Goal: Information Seeking & Learning: Learn about a topic

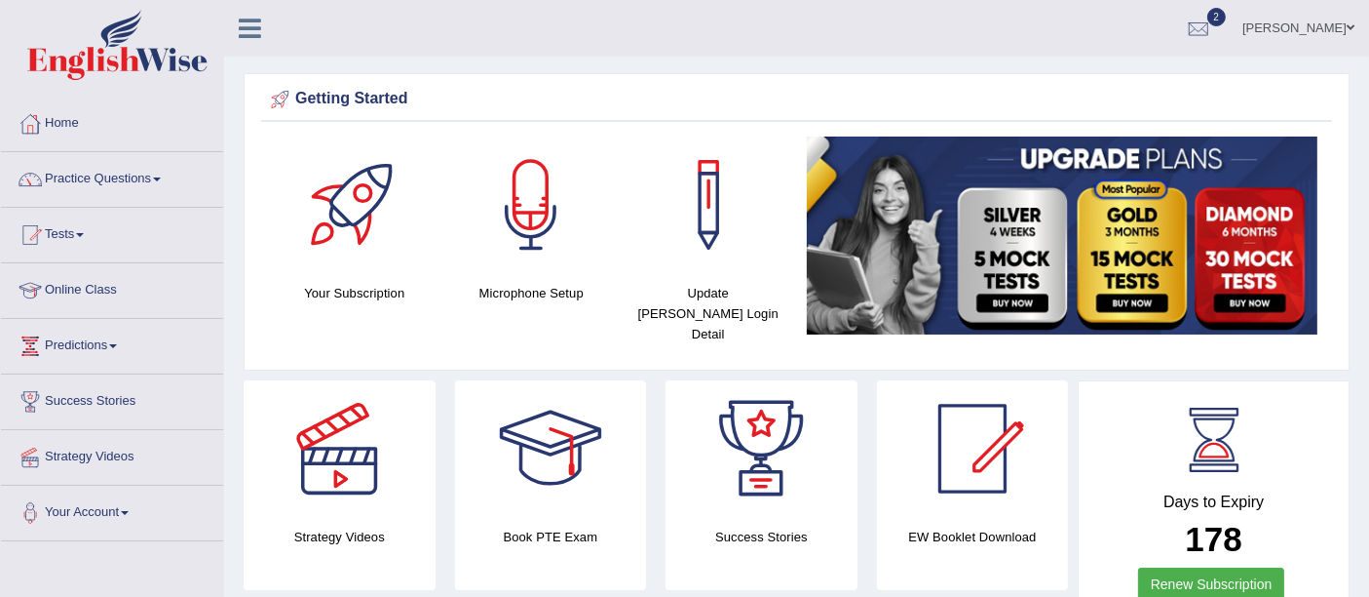
click at [1368, 67] on html "Toggle navigation Home Practice Questions Speaking Practice Read Aloud Repeat S…" at bounding box center [684, 298] width 1369 height 597
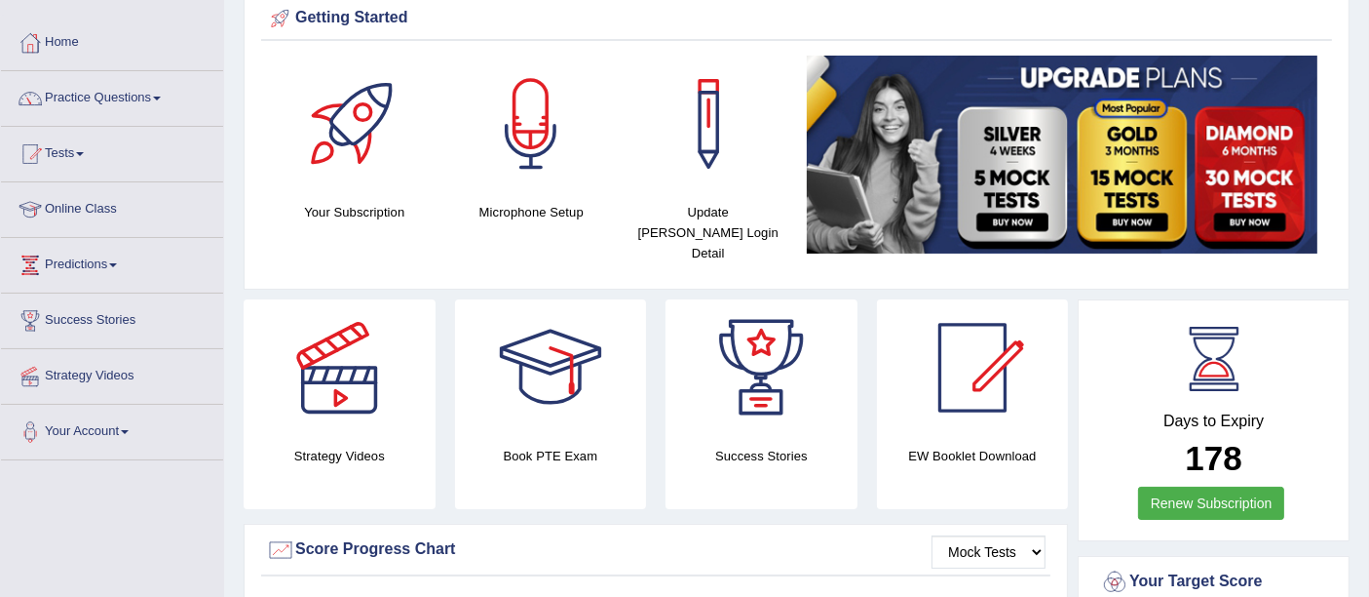
scroll to position [97, 0]
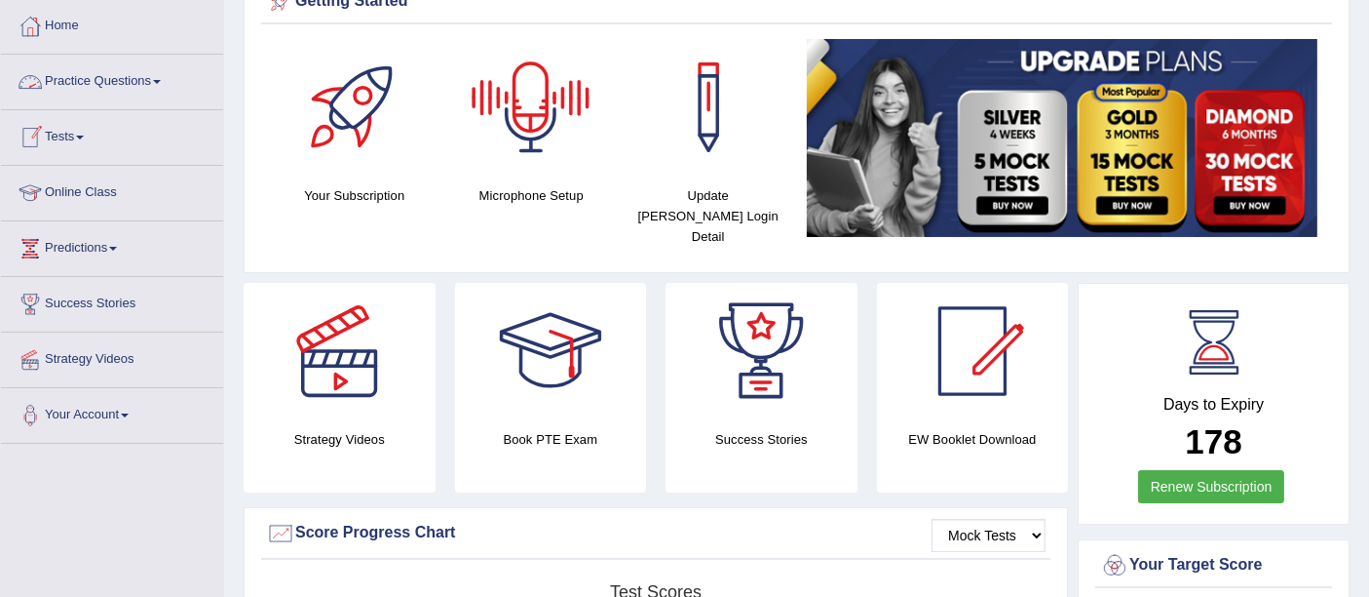
click at [125, 76] on link "Practice Questions" at bounding box center [112, 79] width 222 height 49
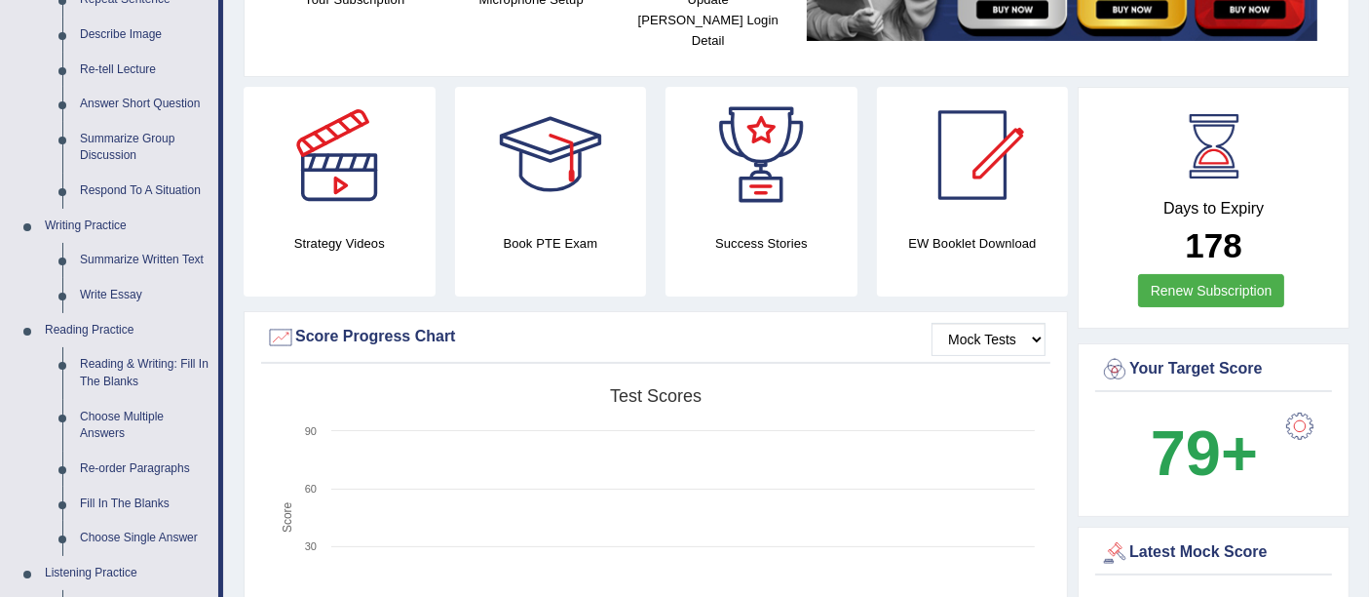
scroll to position [326, 0]
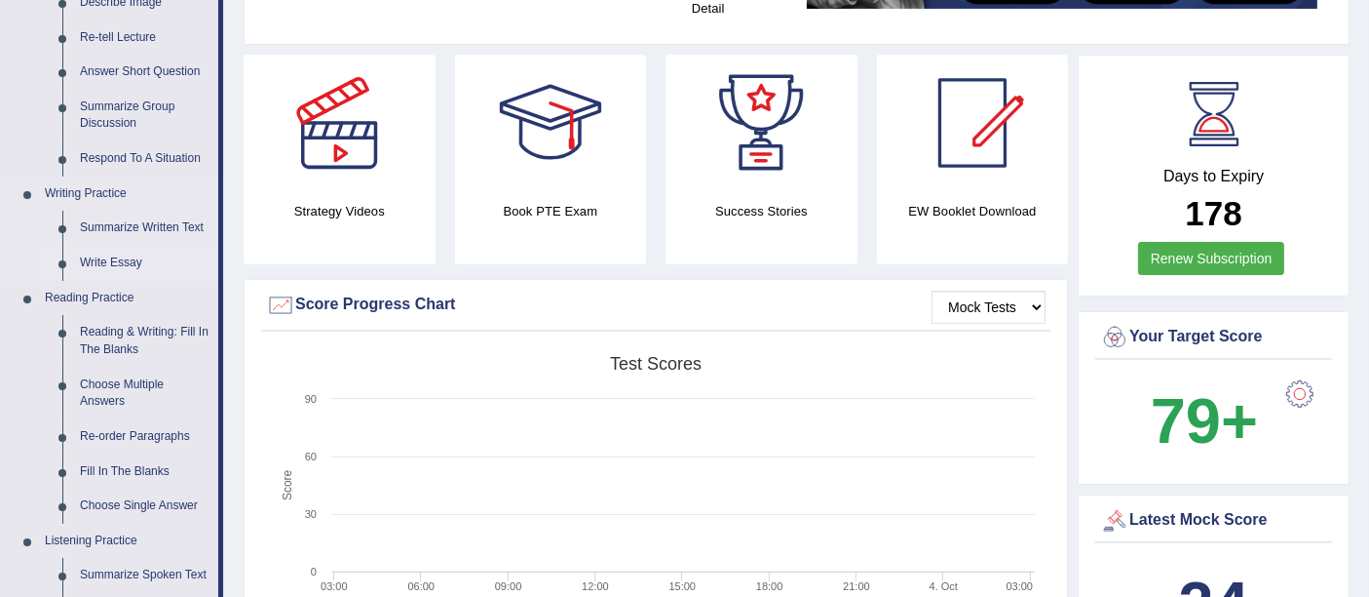
click at [98, 260] on link "Write Essay" at bounding box center [144, 263] width 147 height 35
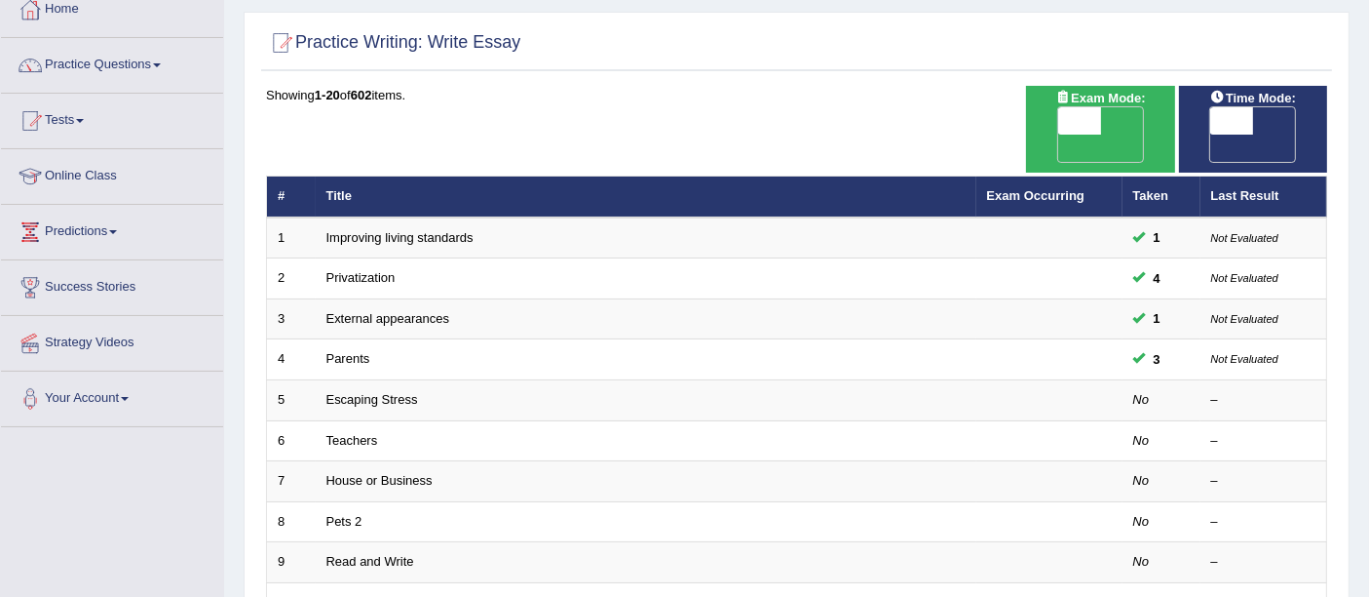
scroll to position [140, 0]
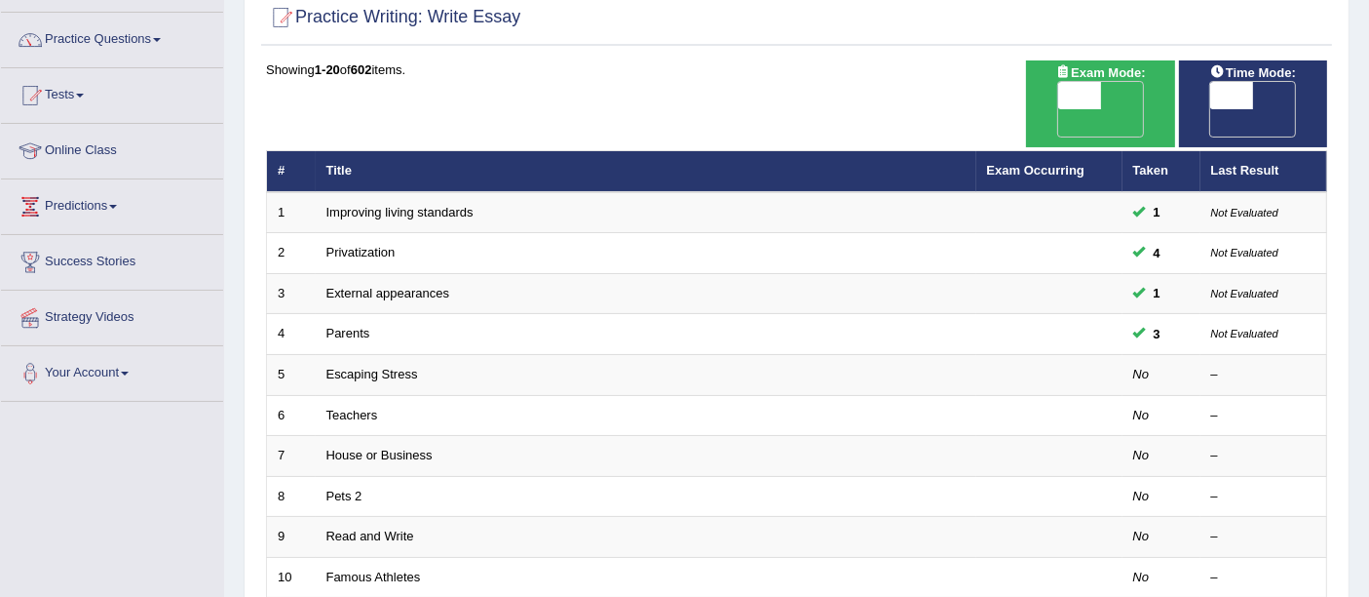
click at [1368, 228] on html "Toggle navigation Home Practice Questions Speaking Practice Read Aloud Repeat S…" at bounding box center [684, 159] width 1369 height 597
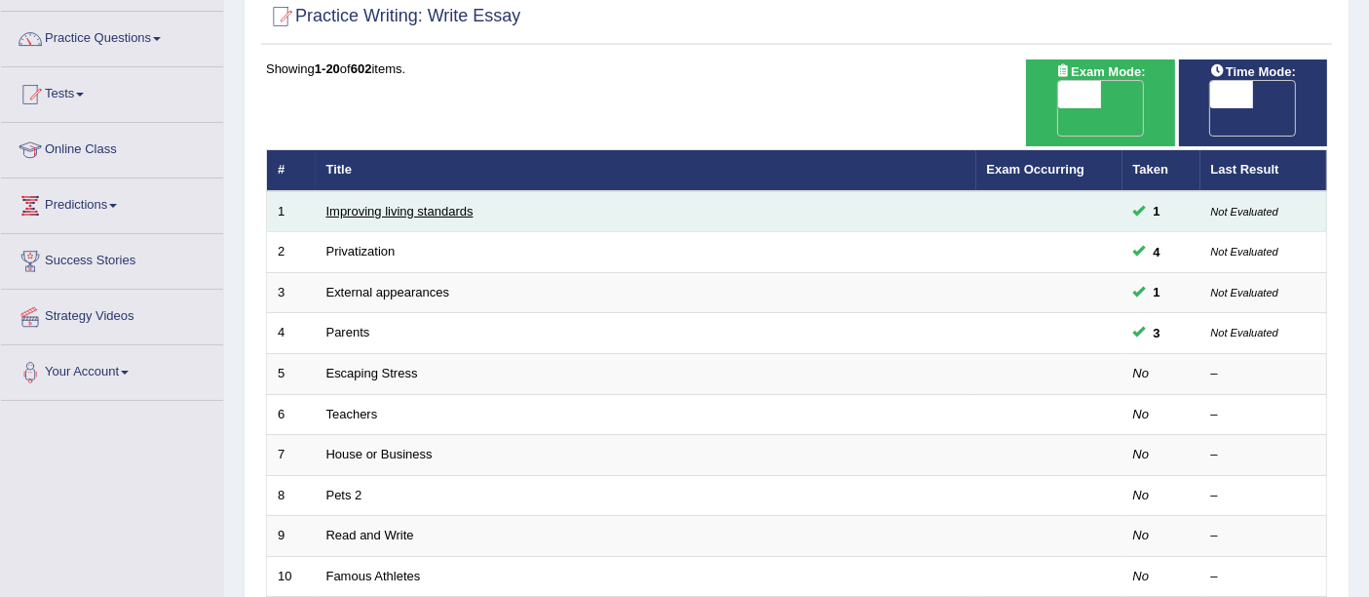
click at [423, 204] on link "Improving living standards" at bounding box center [400, 211] width 147 height 15
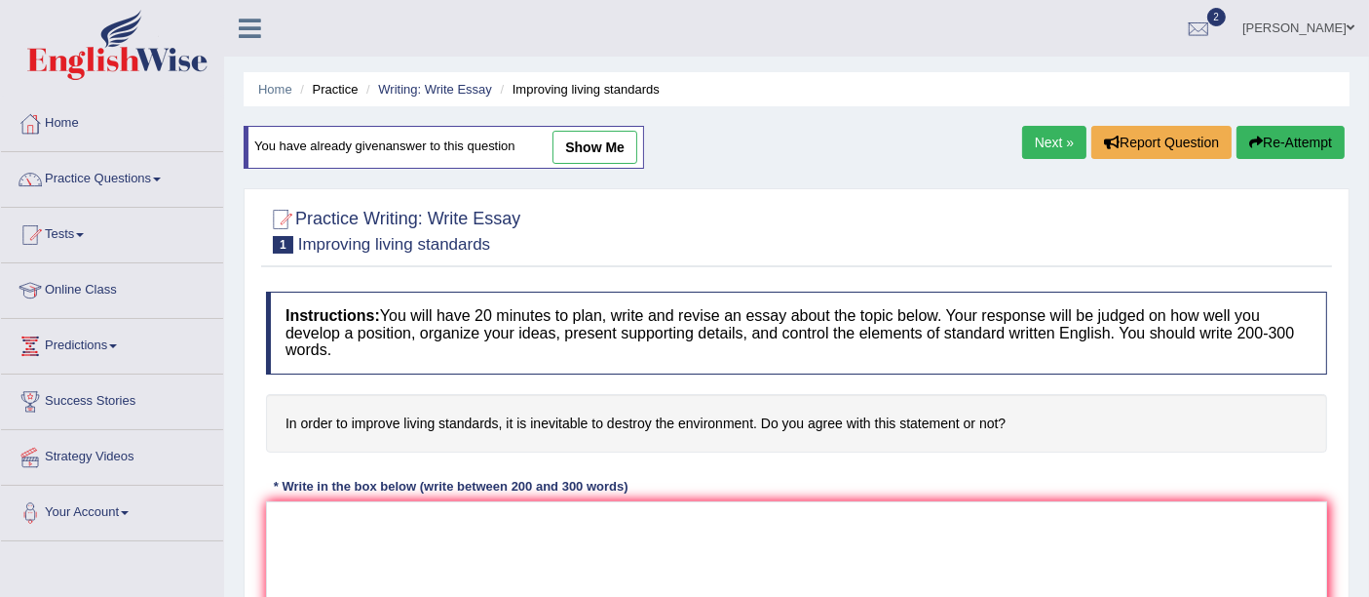
click at [604, 139] on link "show me" at bounding box center [595, 147] width 85 height 33
type textarea "The increasing influence of living standards on our lives has ignited numerous …"
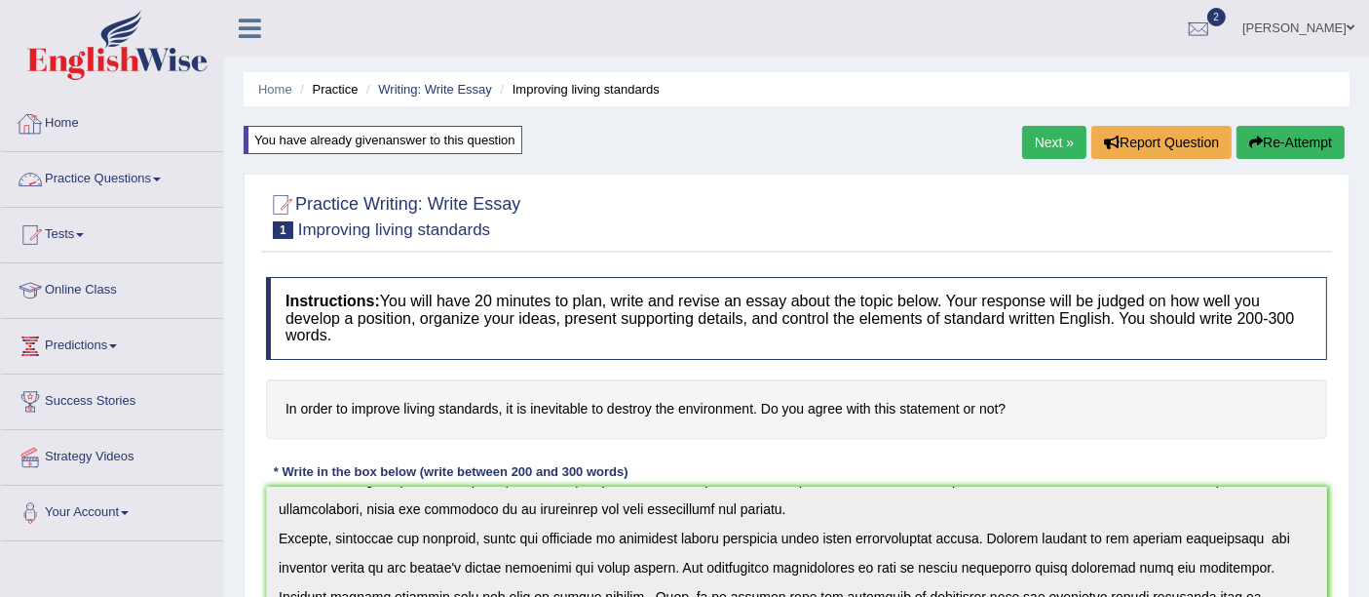
click at [151, 170] on link "Practice Questions" at bounding box center [112, 176] width 222 height 49
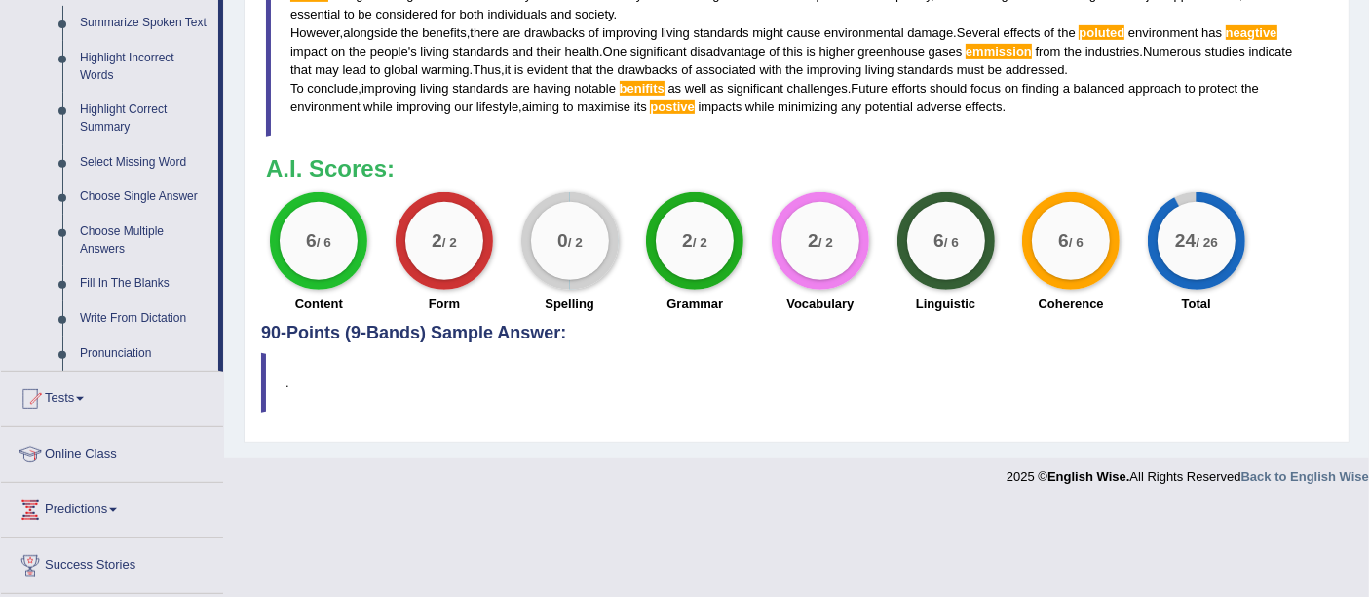
scroll to position [918, 0]
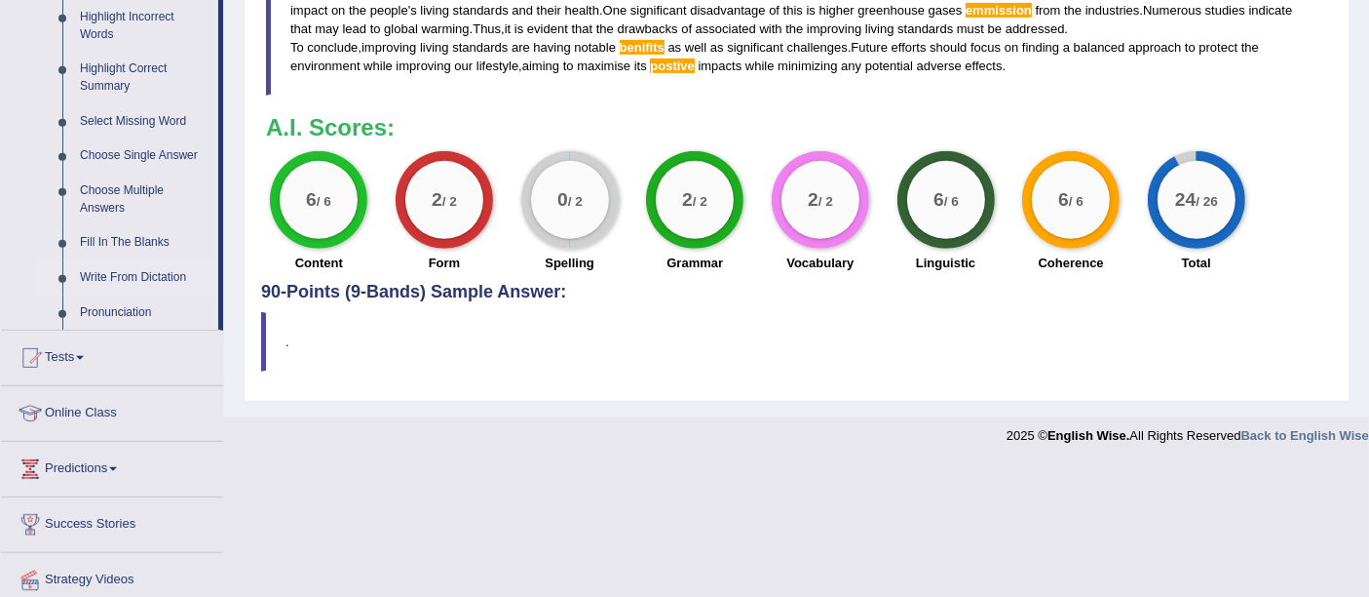
click at [135, 273] on link "Write From Dictation" at bounding box center [144, 277] width 147 height 35
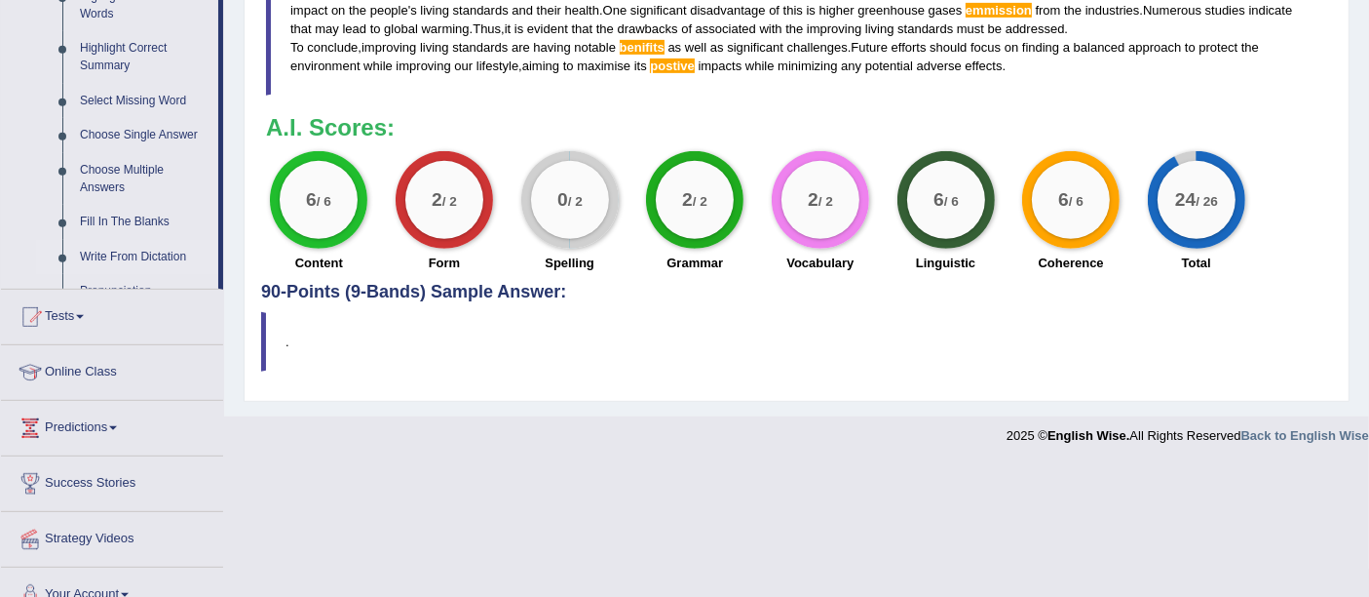
scroll to position [534, 0]
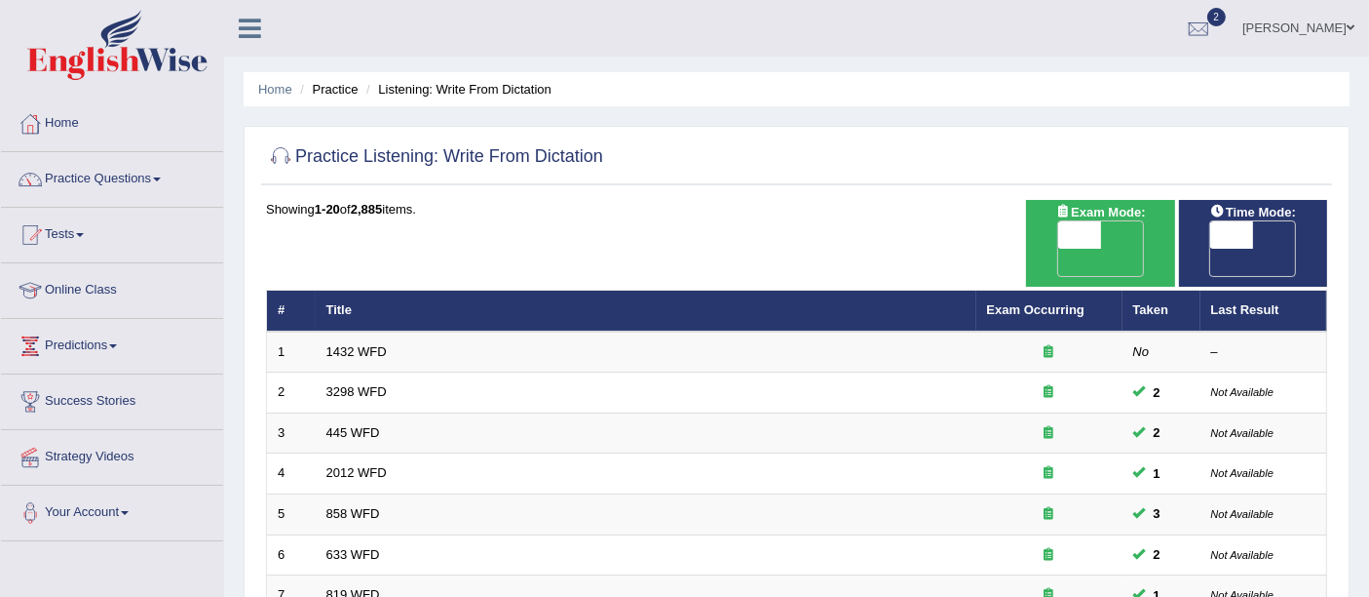
click at [363, 384] on link "3298 WFD" at bounding box center [357, 391] width 60 height 15
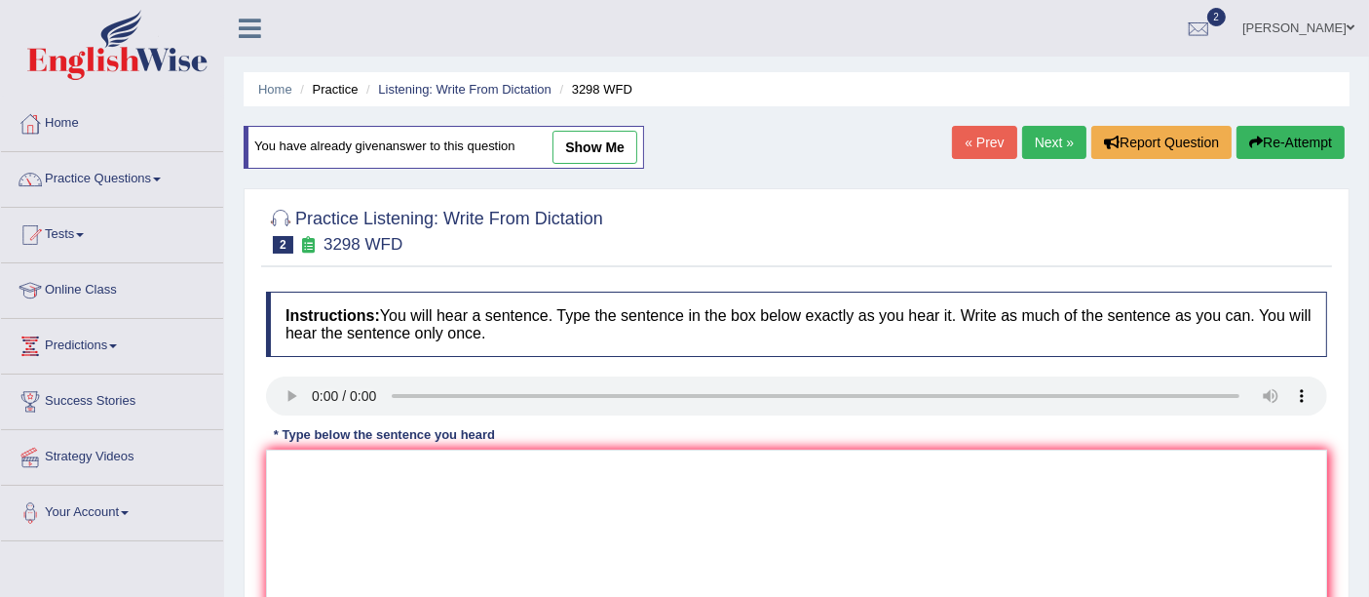
click at [599, 145] on link "show me" at bounding box center [595, 147] width 85 height 33
type textarea "Animal behavior appears to contain both similar and distinct aspects to that of…"
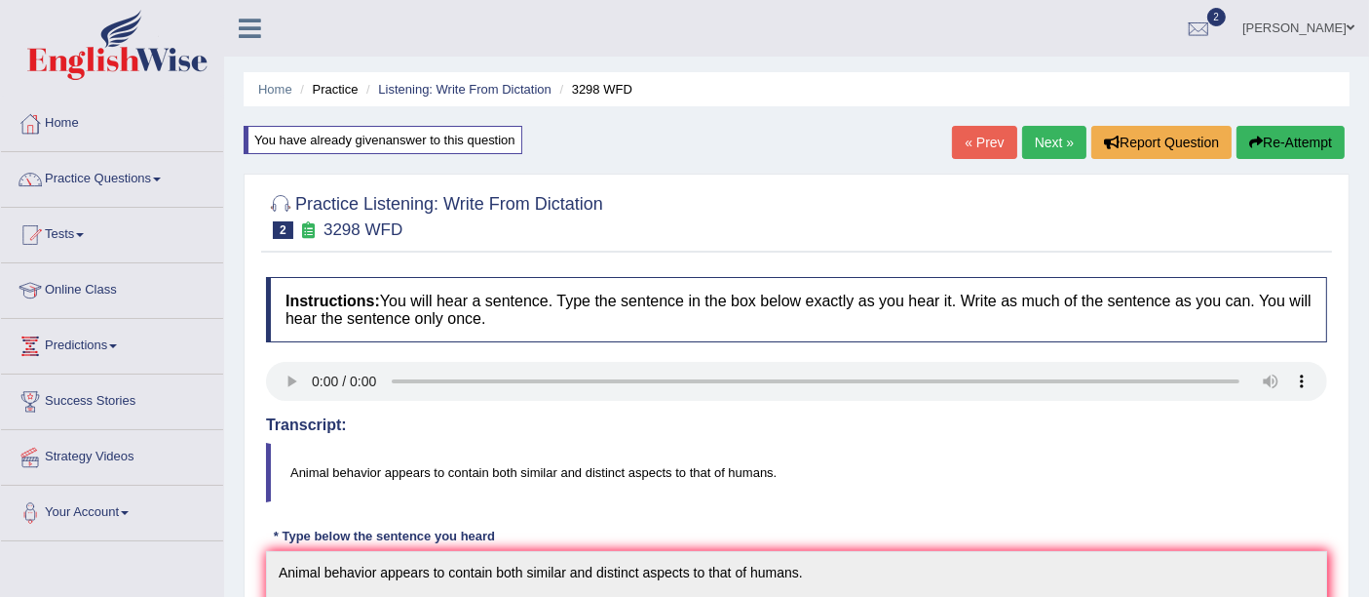
click at [1042, 141] on link "Next »" at bounding box center [1054, 142] width 64 height 33
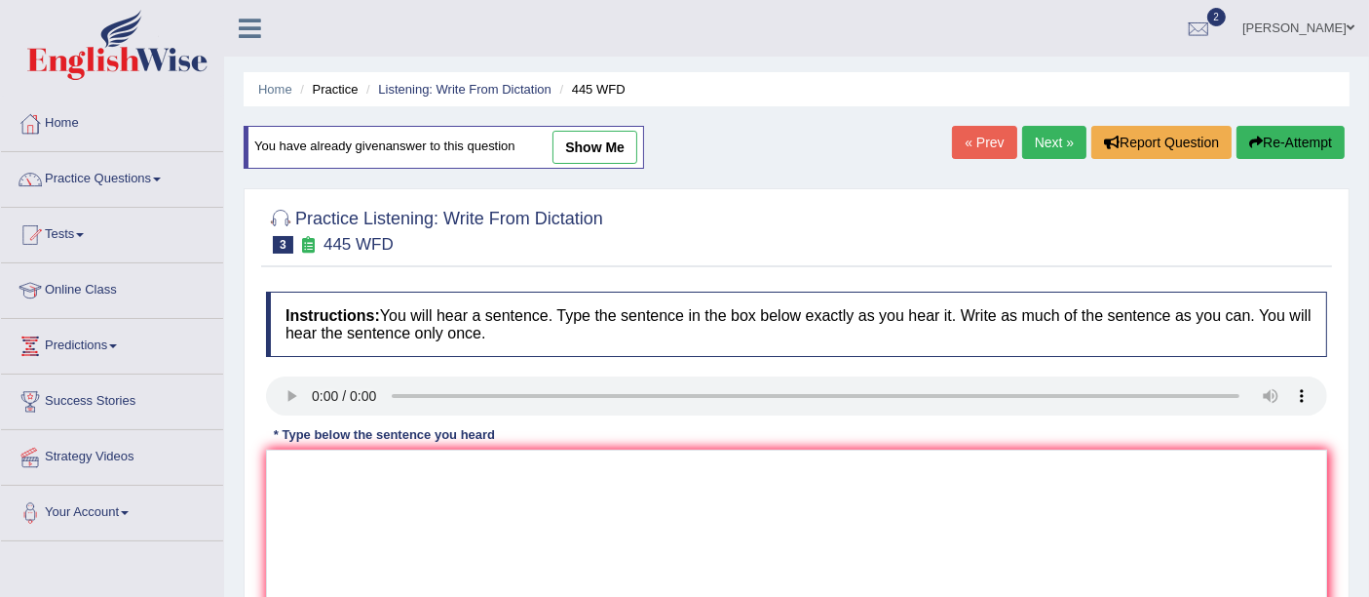
click at [596, 133] on link "show me" at bounding box center [595, 147] width 85 height 33
type textarea "The [DEMOGRAPHIC_DATA] astronomers made a plan for landing a spaceship on [GEOG…"
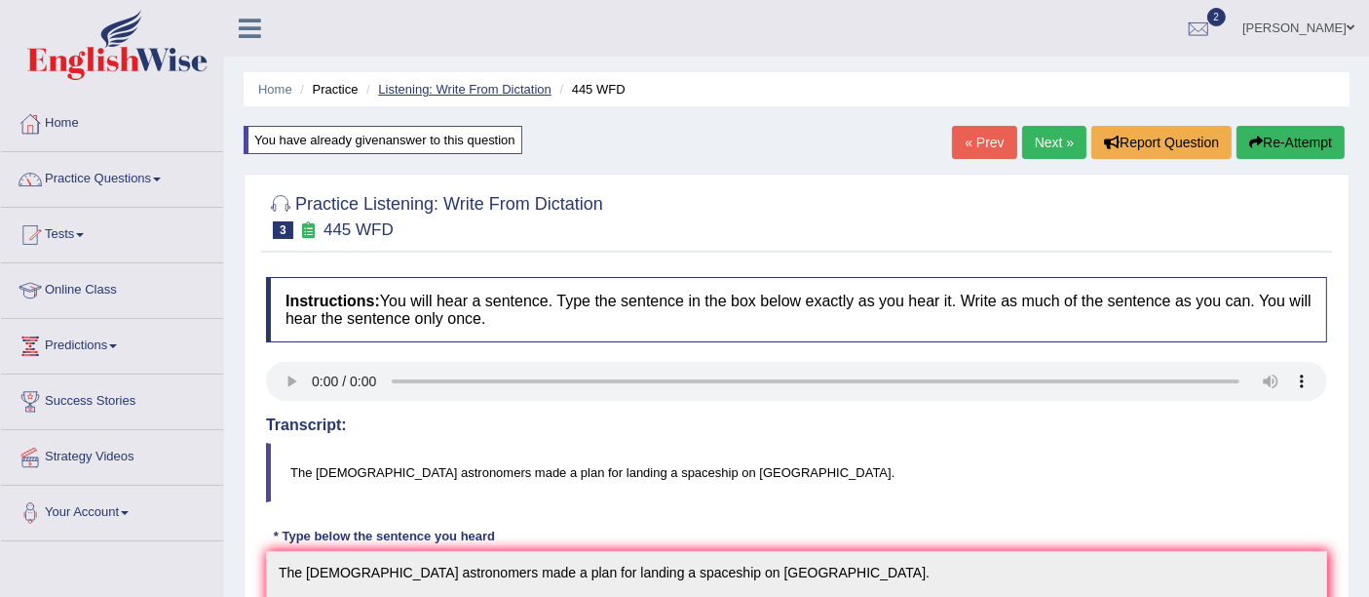
click at [477, 84] on link "Listening: Write From Dictation" at bounding box center [464, 89] width 173 height 15
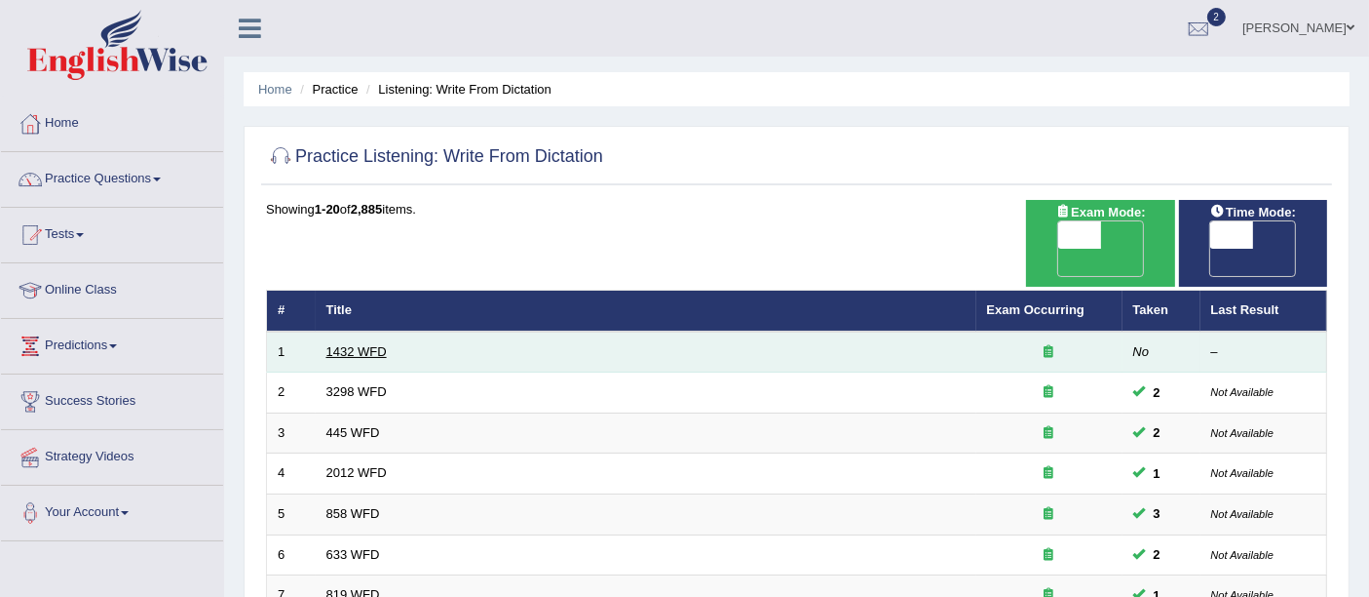
click at [375, 344] on link "1432 WFD" at bounding box center [357, 351] width 60 height 15
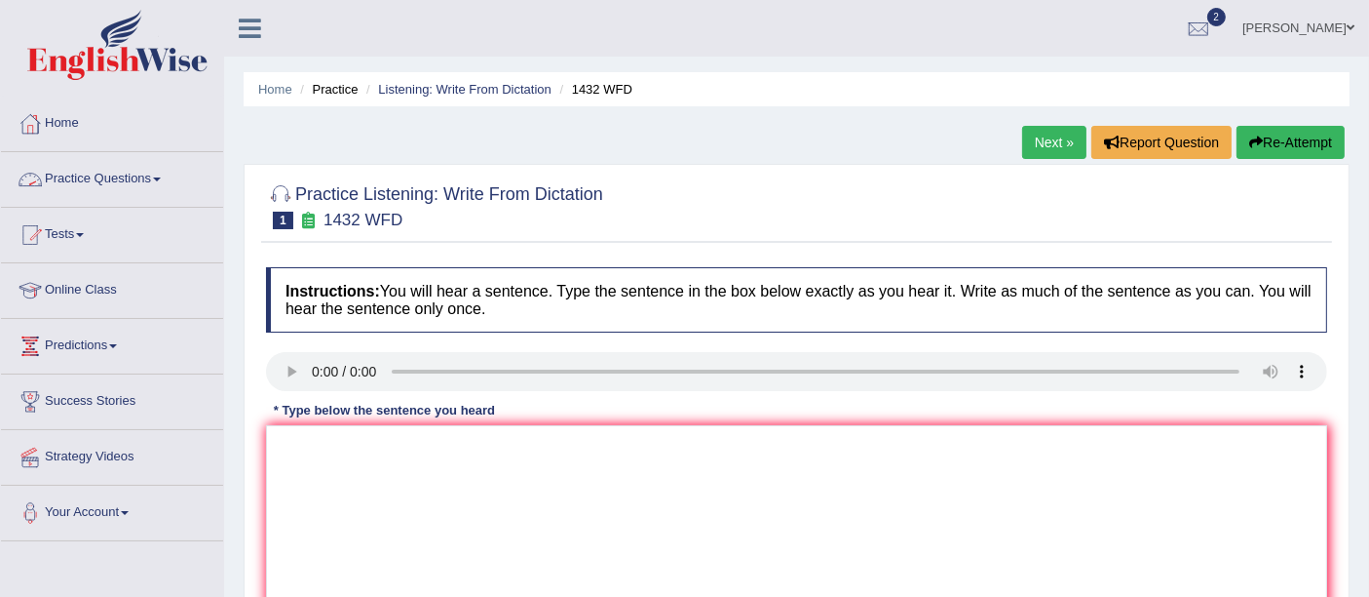
click at [125, 178] on link "Practice Questions" at bounding box center [112, 176] width 222 height 49
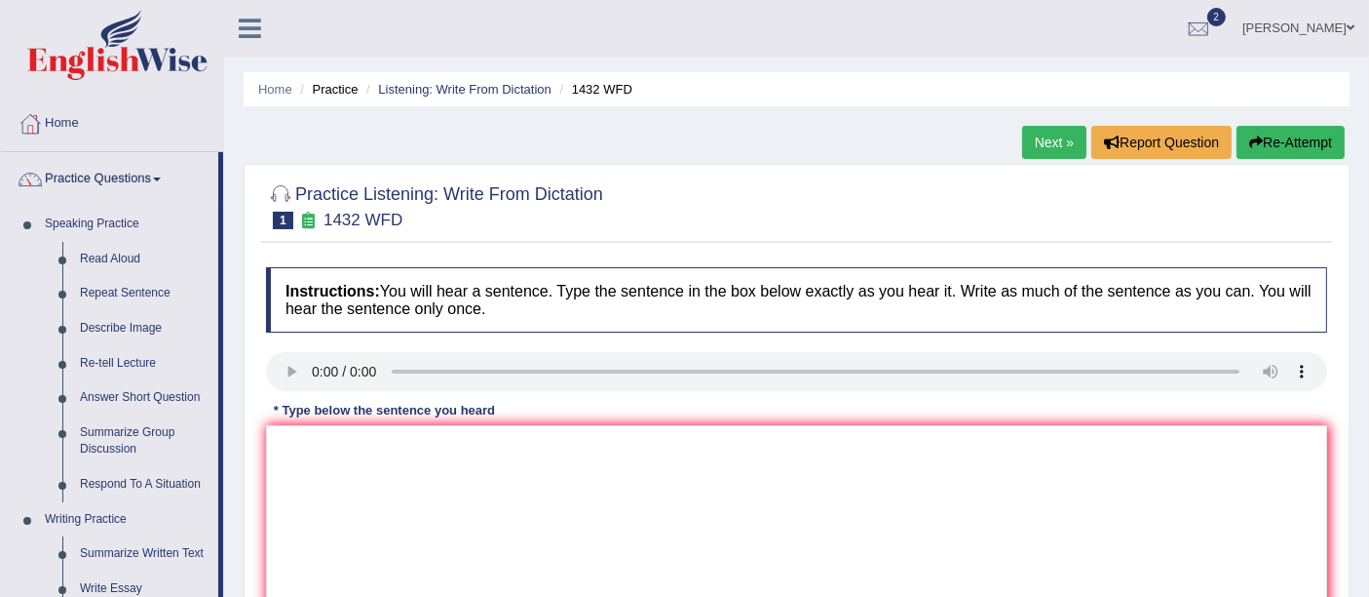
click at [532, 195] on h2 "Practice Listening: Write From Dictation 1 1432 WFD" at bounding box center [434, 204] width 337 height 49
click at [475, 82] on link "Listening: Write From Dictation" at bounding box center [464, 89] width 173 height 15
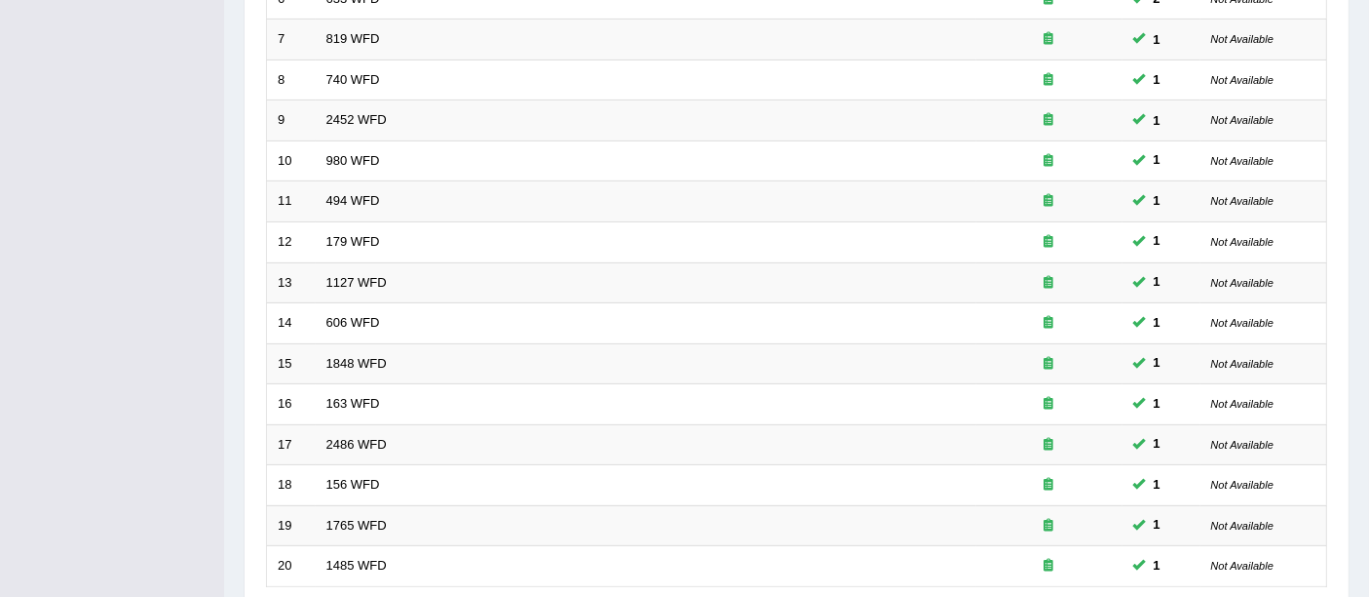
scroll to position [686, 0]
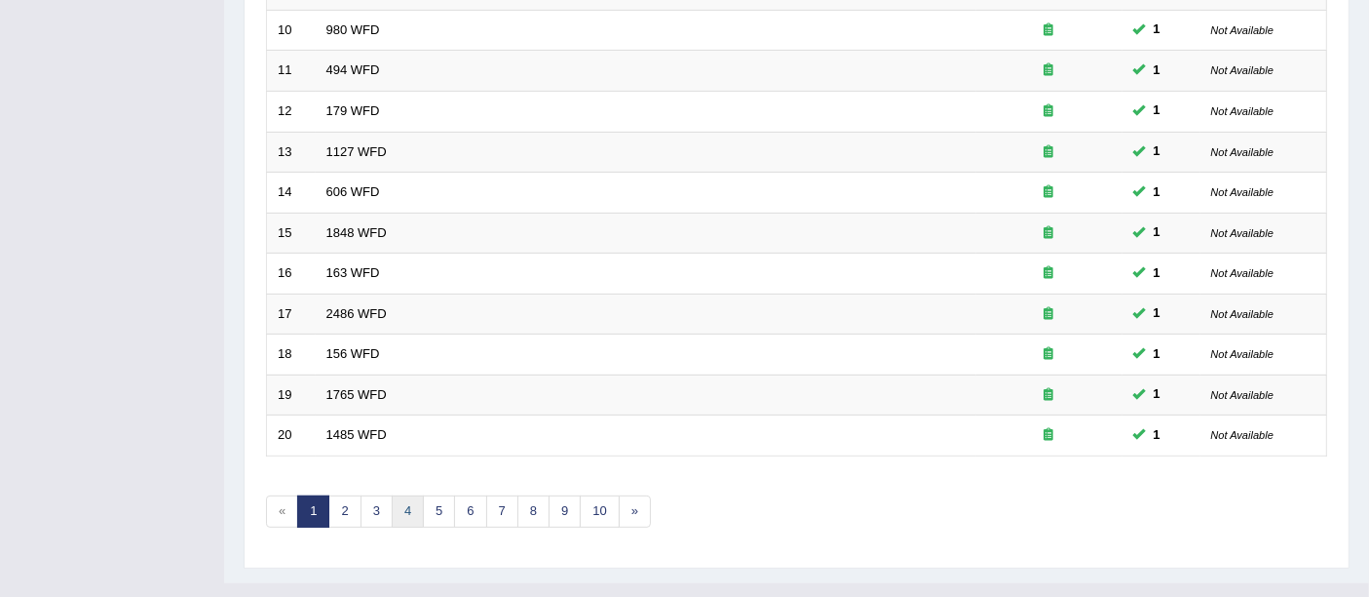
click at [407, 495] on link "4" at bounding box center [408, 511] width 32 height 32
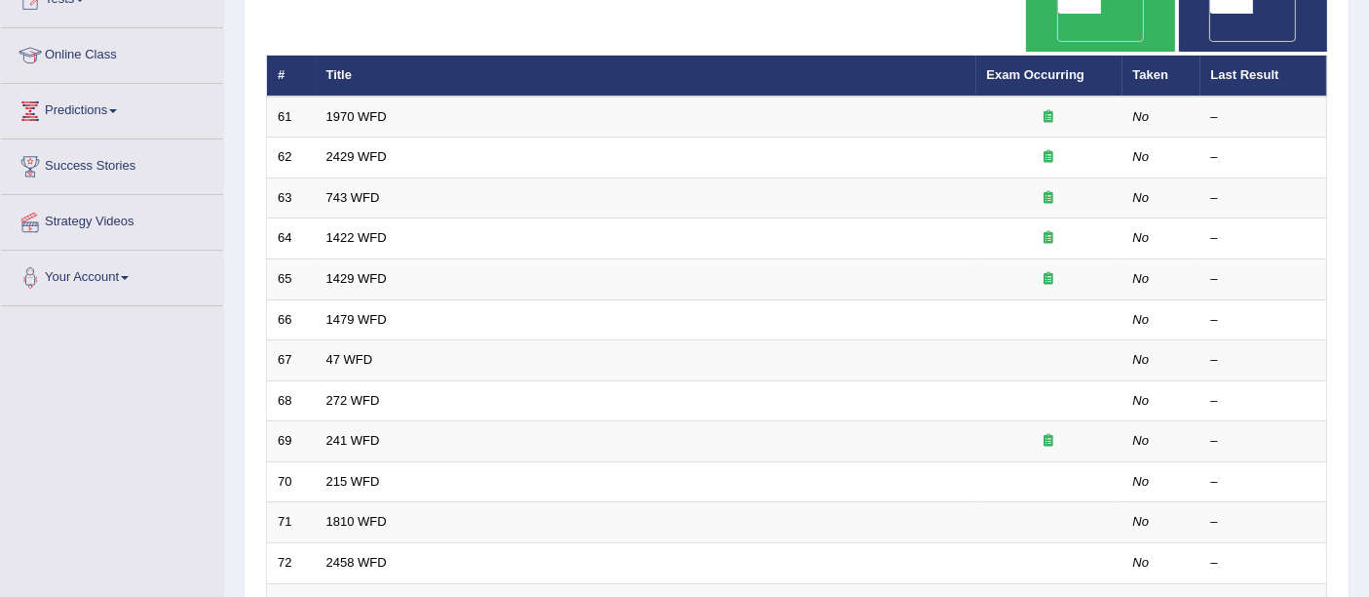
scroll to position [236, 0]
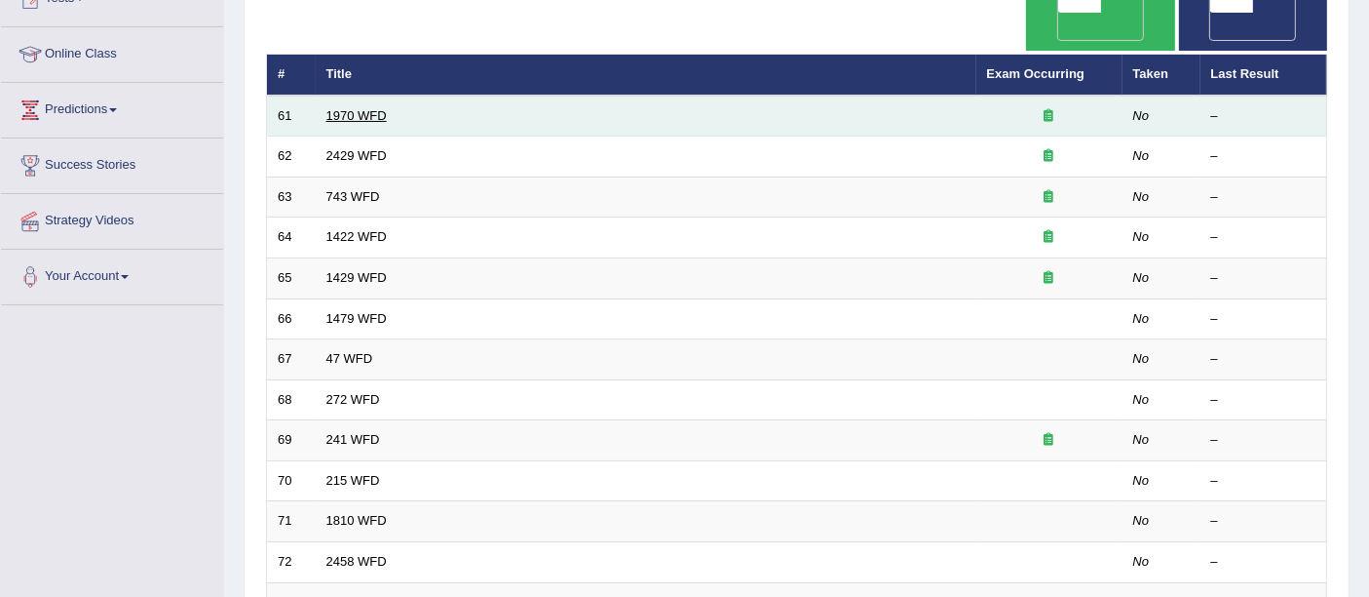
click at [340, 108] on link "1970 WFD" at bounding box center [357, 115] width 60 height 15
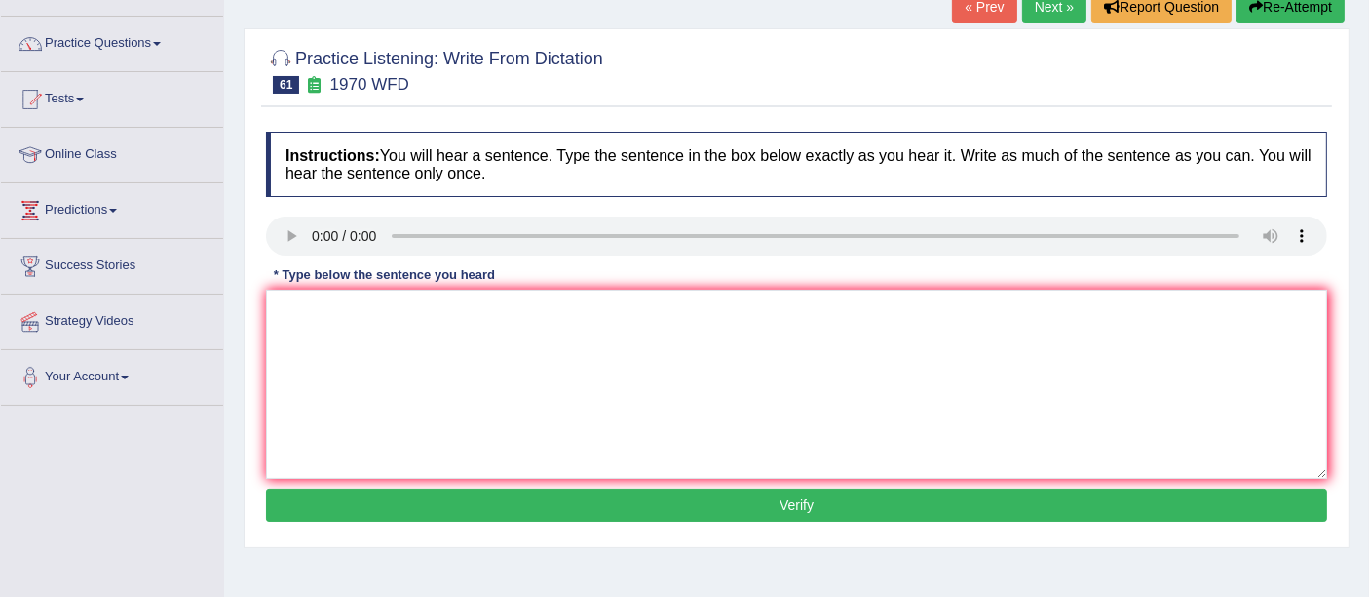
scroll to position [134, 0]
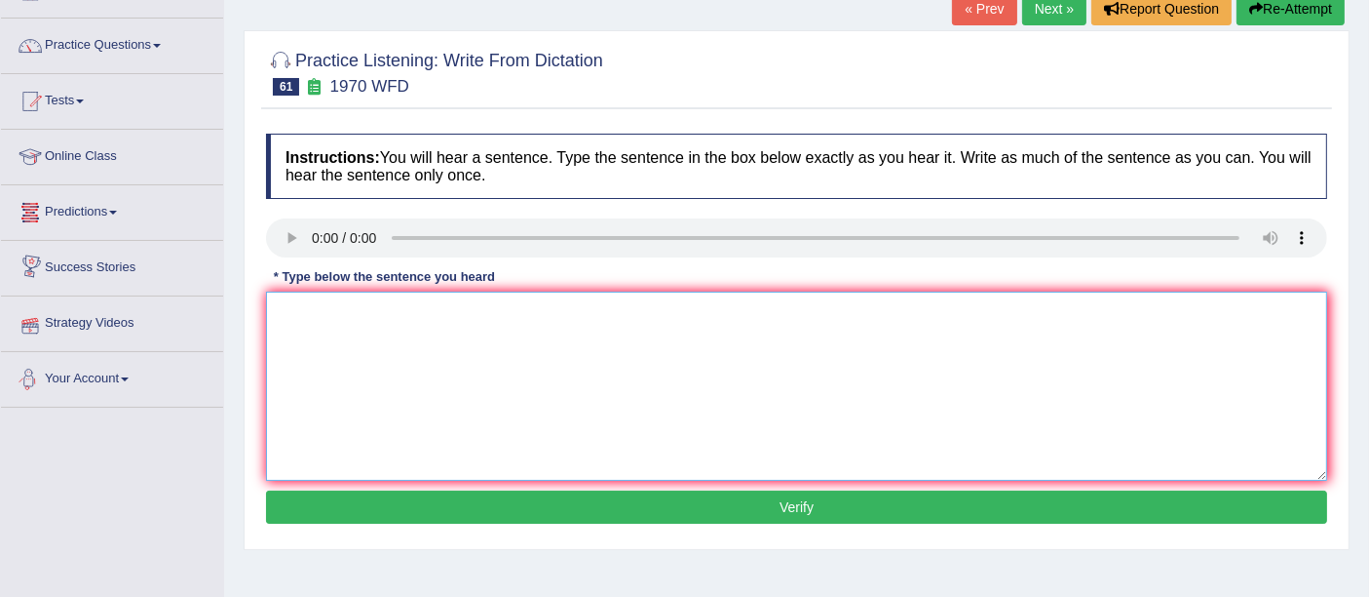
click at [365, 349] on textarea at bounding box center [796, 385] width 1061 height 189
type textarea "One student representative will be selected from the each class."
click at [710, 503] on button "Verify" at bounding box center [796, 506] width 1061 height 33
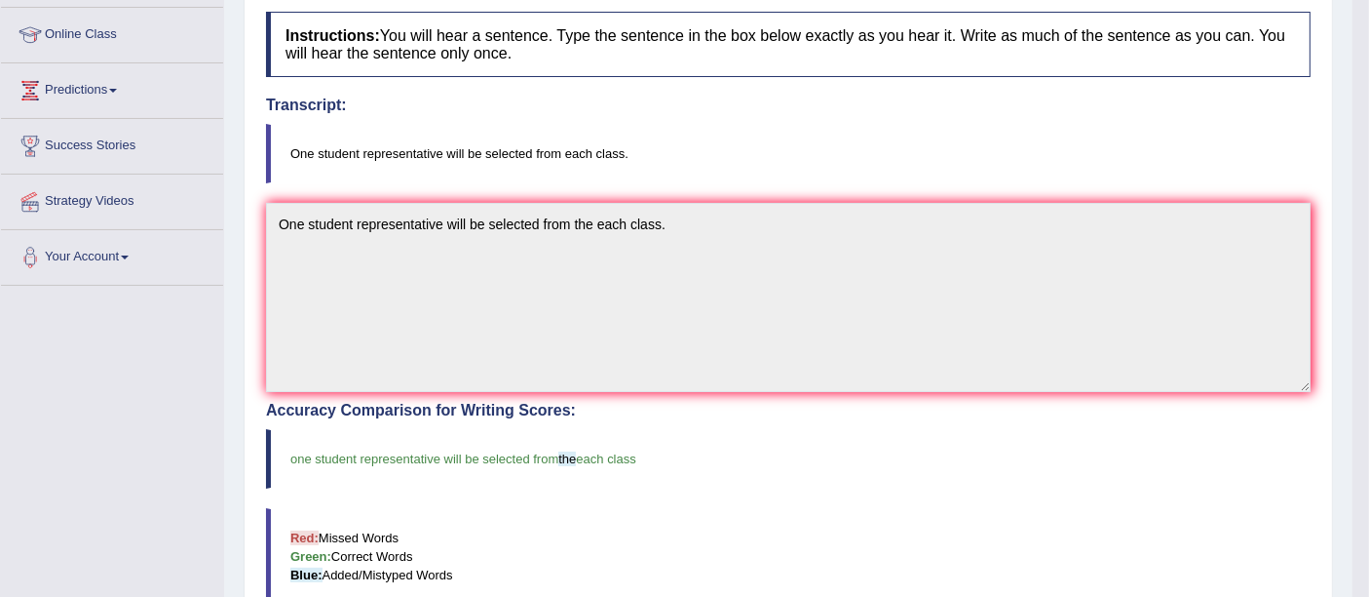
scroll to position [0, 0]
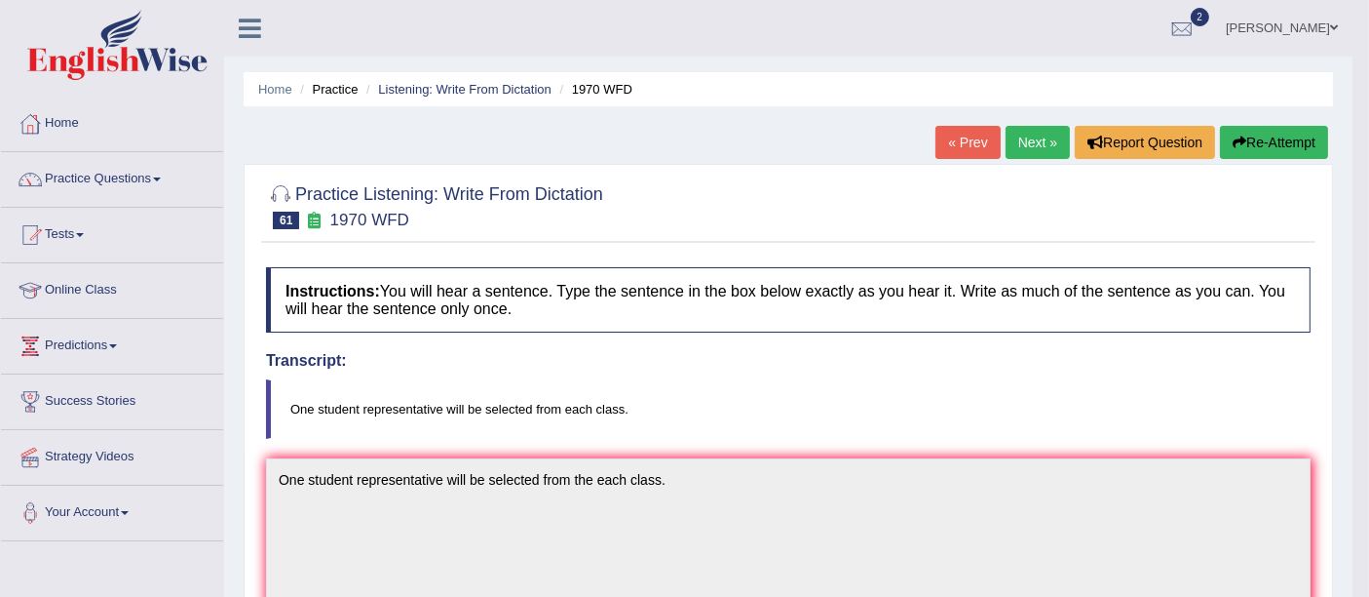
click at [1018, 145] on link "Next »" at bounding box center [1038, 142] width 64 height 33
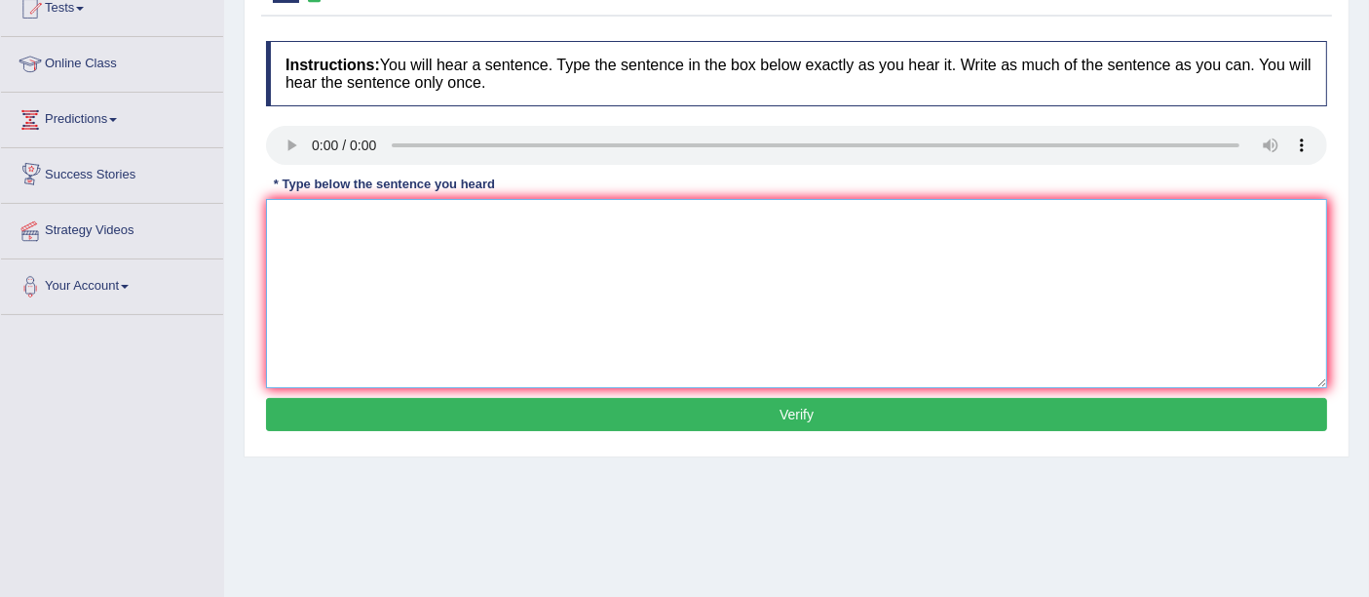
click at [495, 283] on textarea at bounding box center [796, 293] width 1061 height 189
type textarea "Before choosing your university courses course, you should consider your future…"
click at [752, 401] on button "Verify" at bounding box center [796, 414] width 1061 height 33
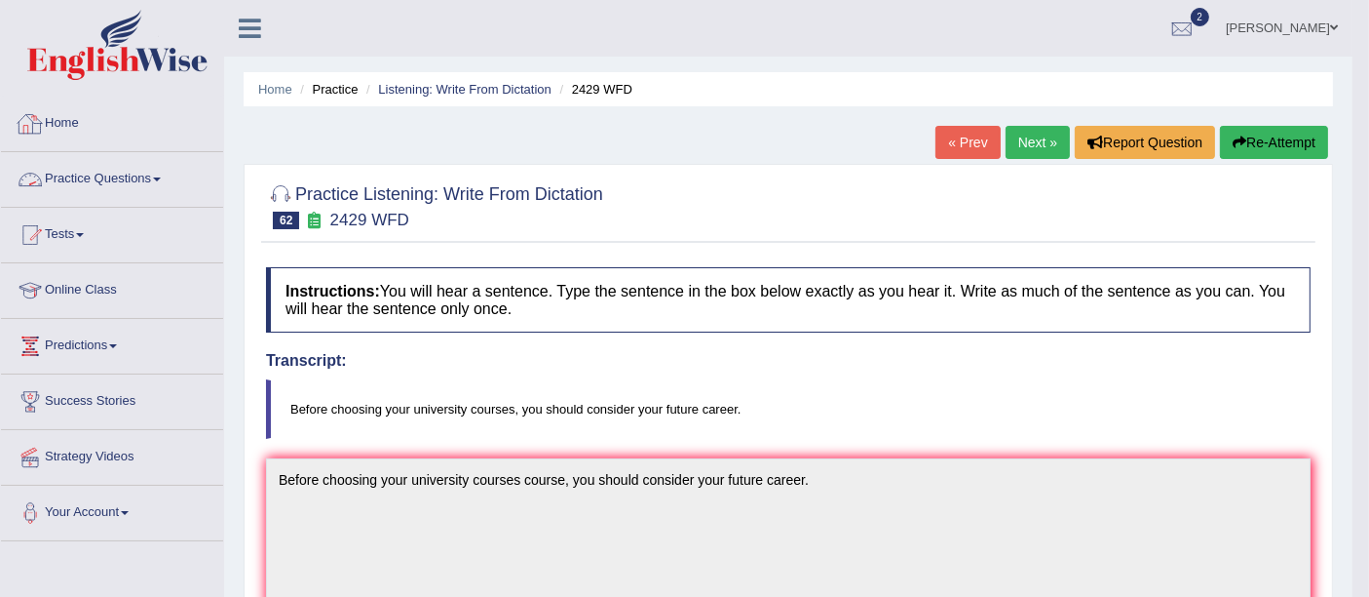
click at [115, 180] on link "Practice Questions" at bounding box center [112, 176] width 222 height 49
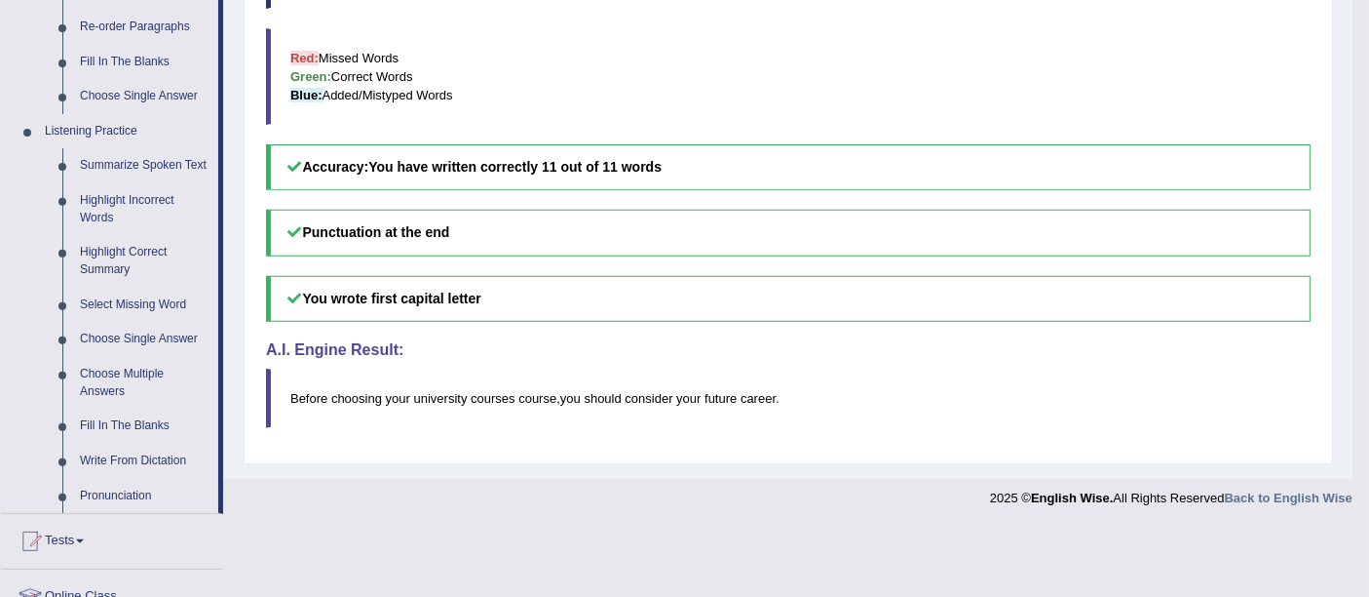
scroll to position [732, 0]
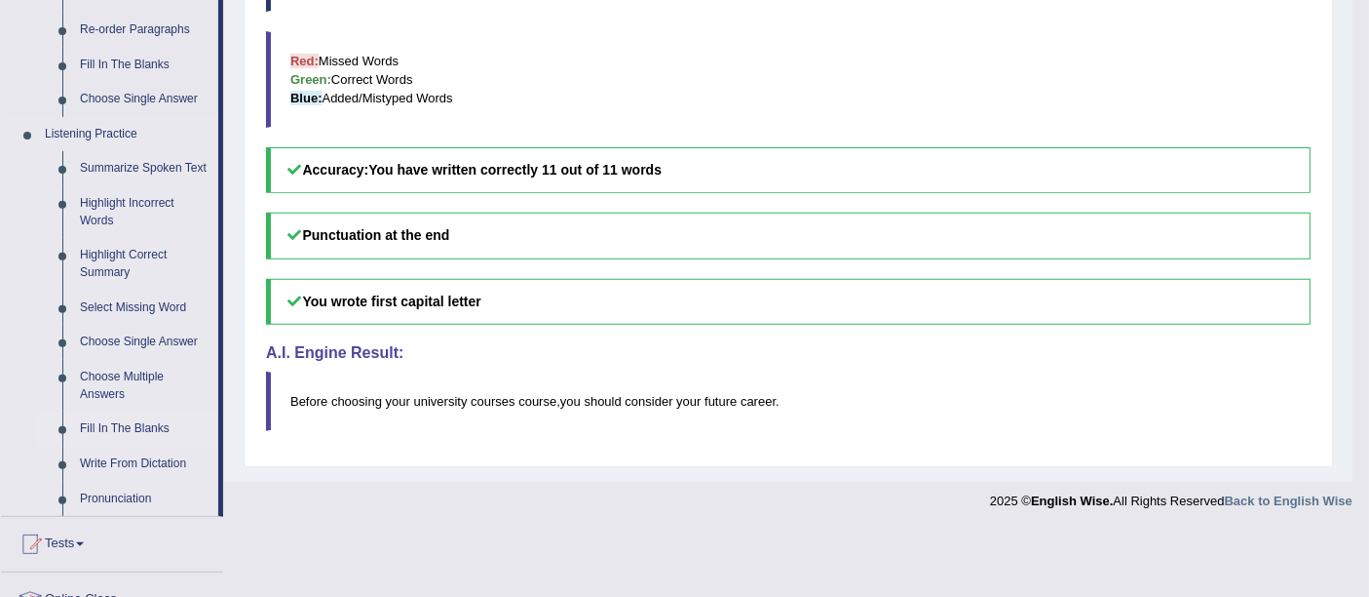
click at [125, 419] on link "Fill In The Blanks" at bounding box center [144, 428] width 147 height 35
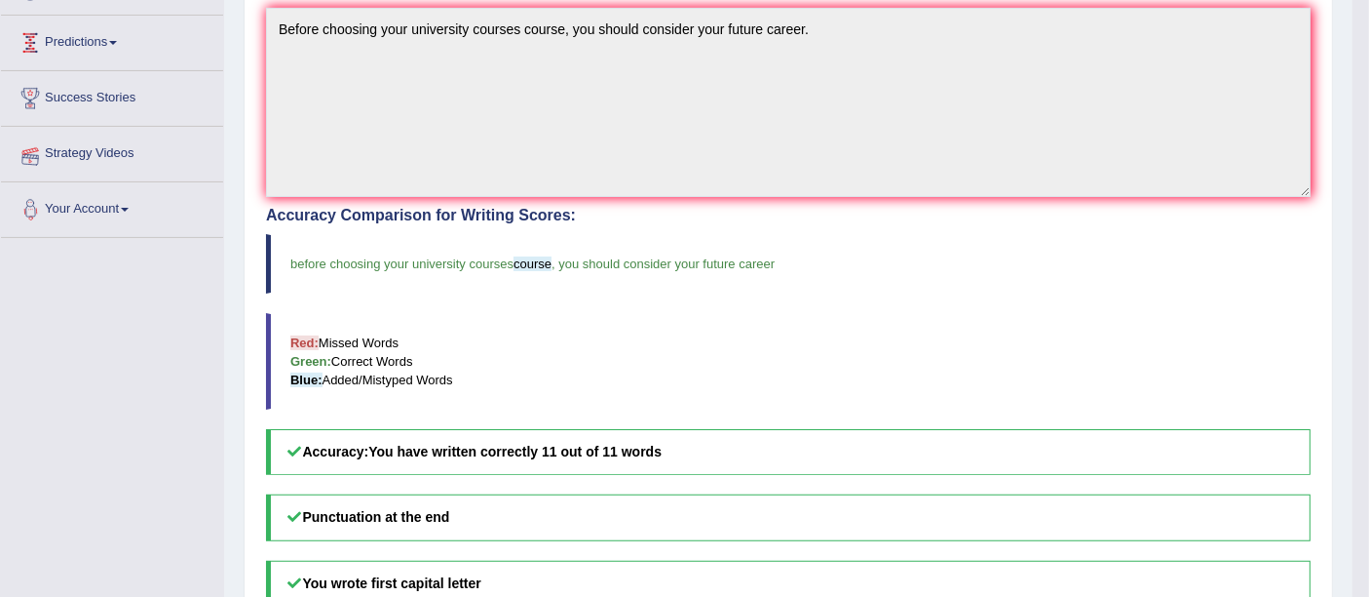
scroll to position [309, 0]
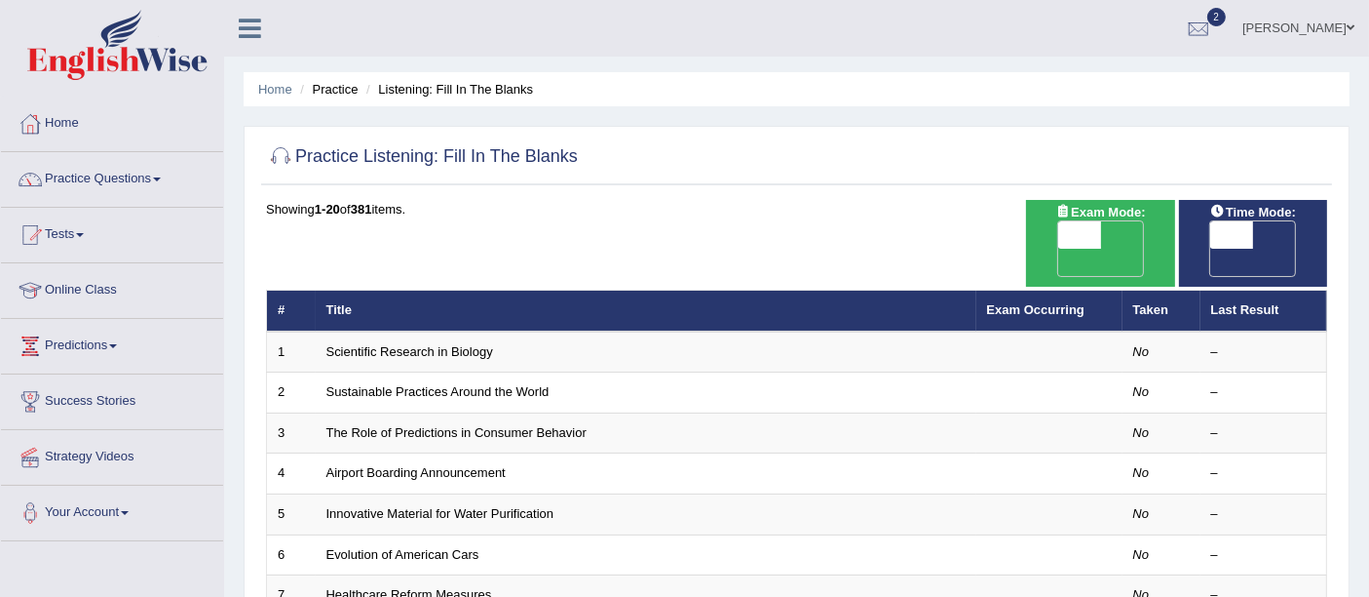
drag, startPoint x: 0, startPoint y: 0, endPoint x: 1385, endPoint y: 119, distance: 1390.1
click at [1368, 119] on html "Toggle navigation Home Practice Questions Speaking Practice Read Aloud Repeat S…" at bounding box center [684, 298] width 1369 height 597
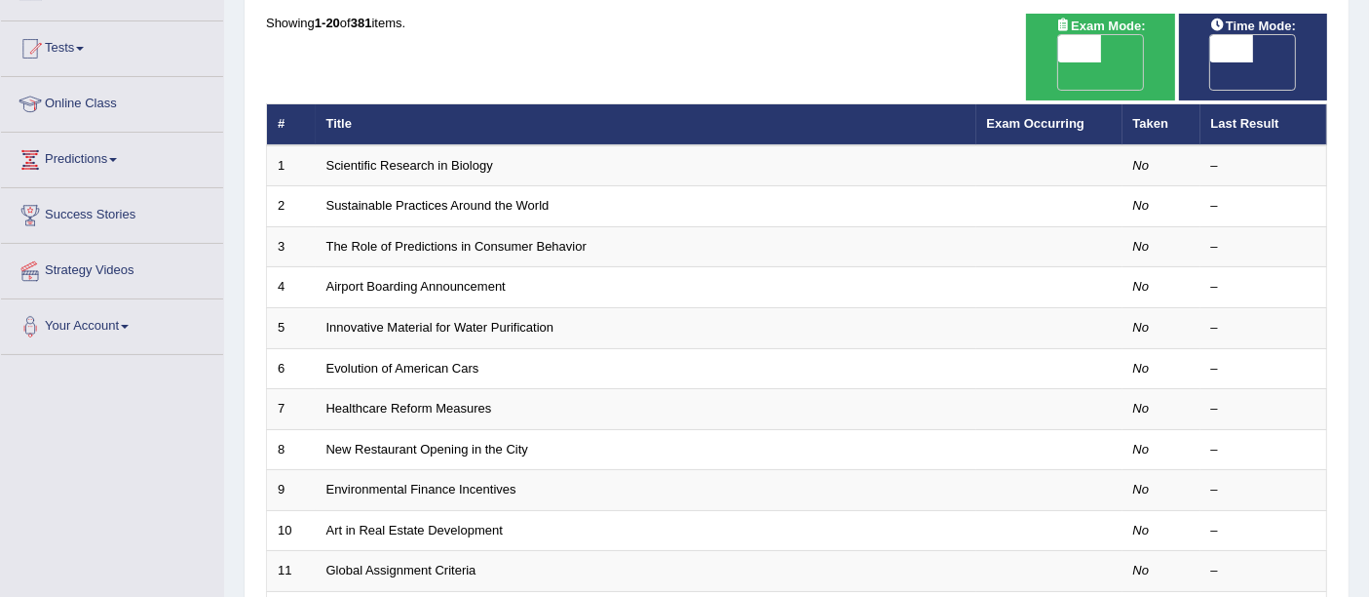
scroll to position [187, 0]
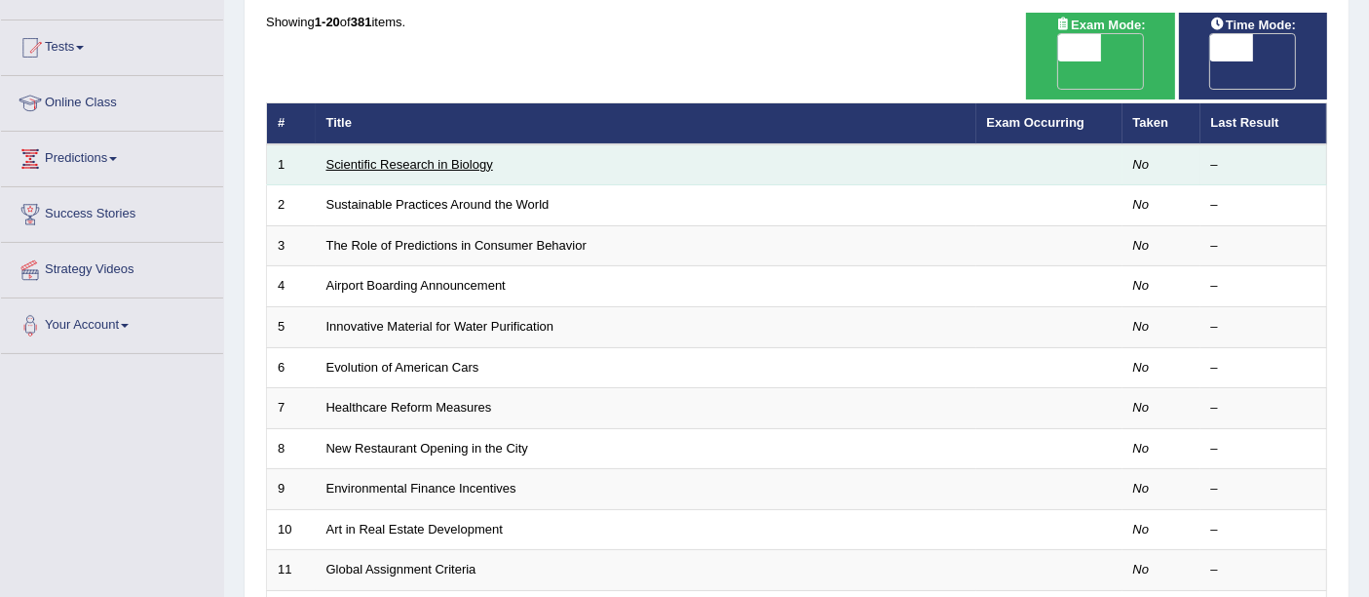
click at [429, 157] on link "Scientific Research in Biology" at bounding box center [410, 164] width 167 height 15
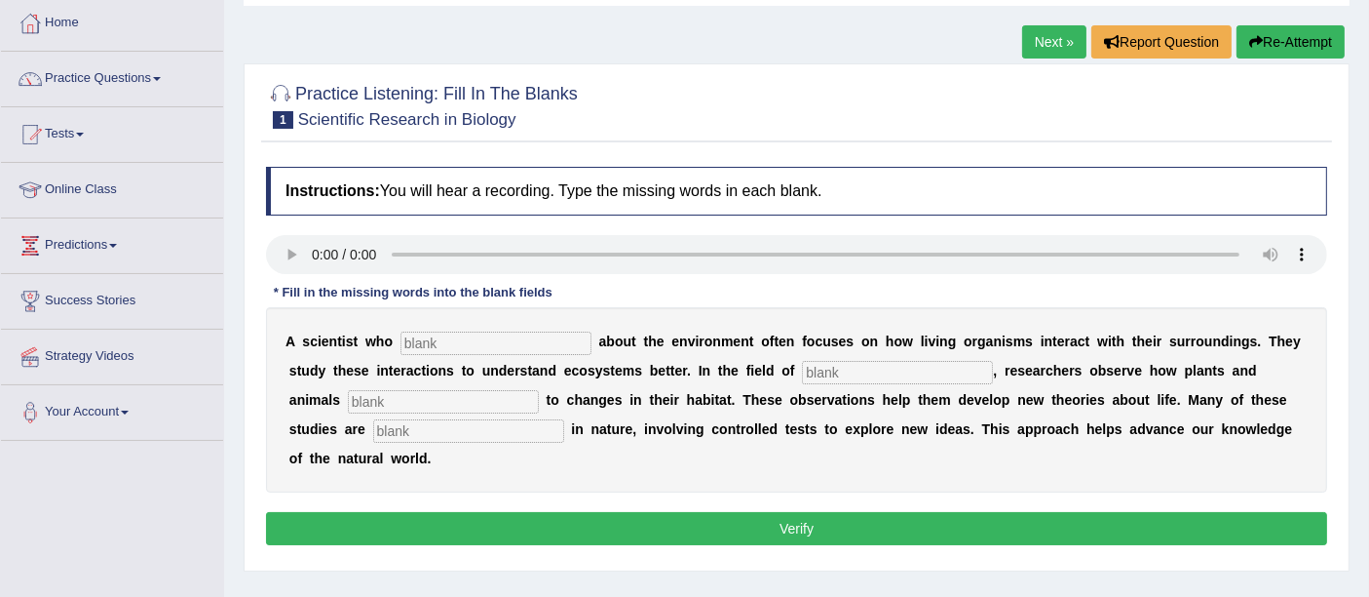
scroll to position [95, 0]
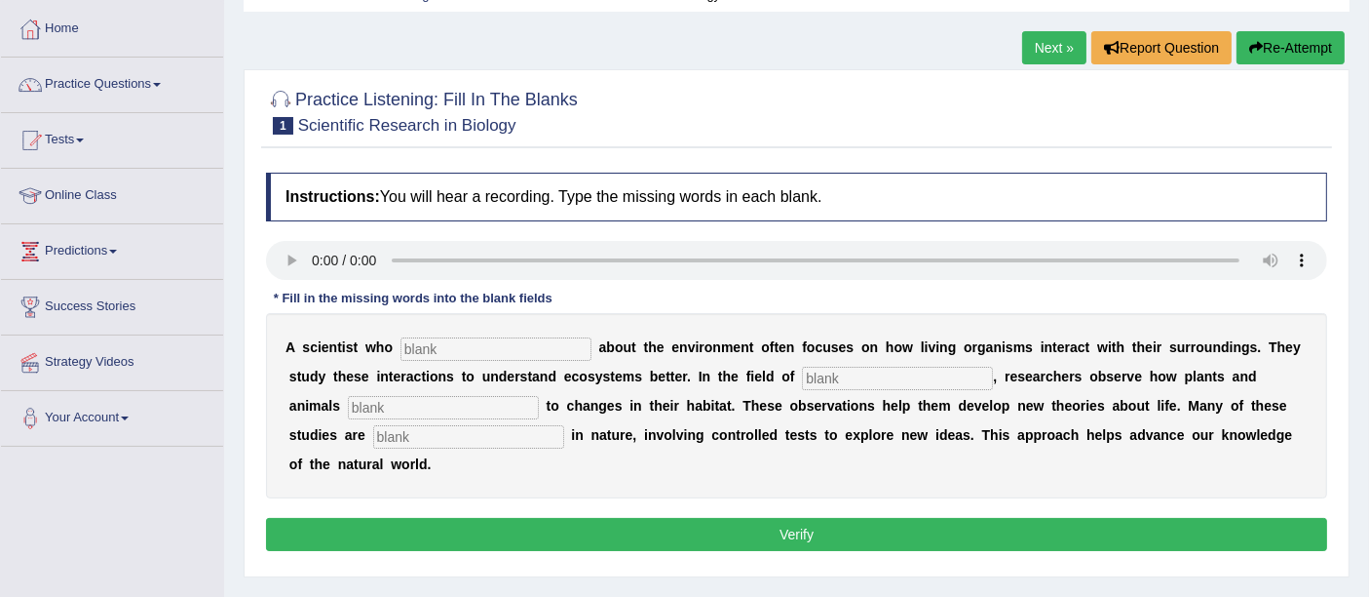
click at [559, 354] on input "text" at bounding box center [496, 348] width 191 height 23
type input "cares"
type input "b"
type input "Biology"
click at [406, 403] on input "text" at bounding box center [443, 407] width 191 height 23
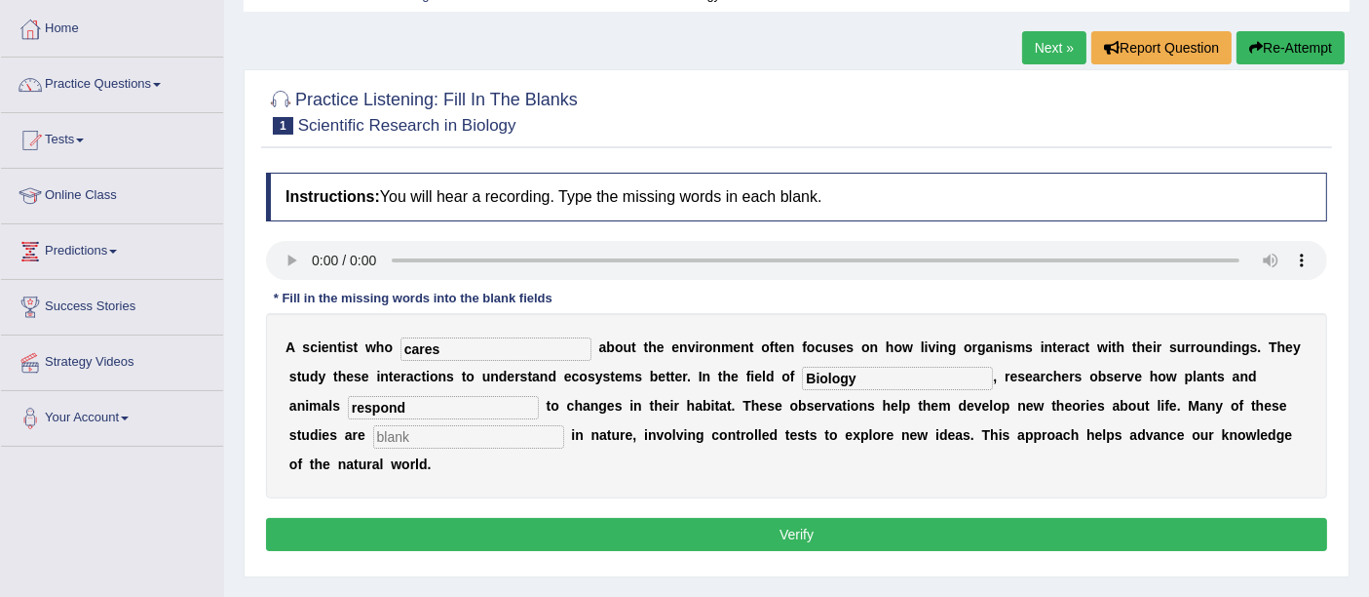
type input "respond"
type input "experimental"
click at [624, 541] on button "Verify" at bounding box center [796, 534] width 1061 height 33
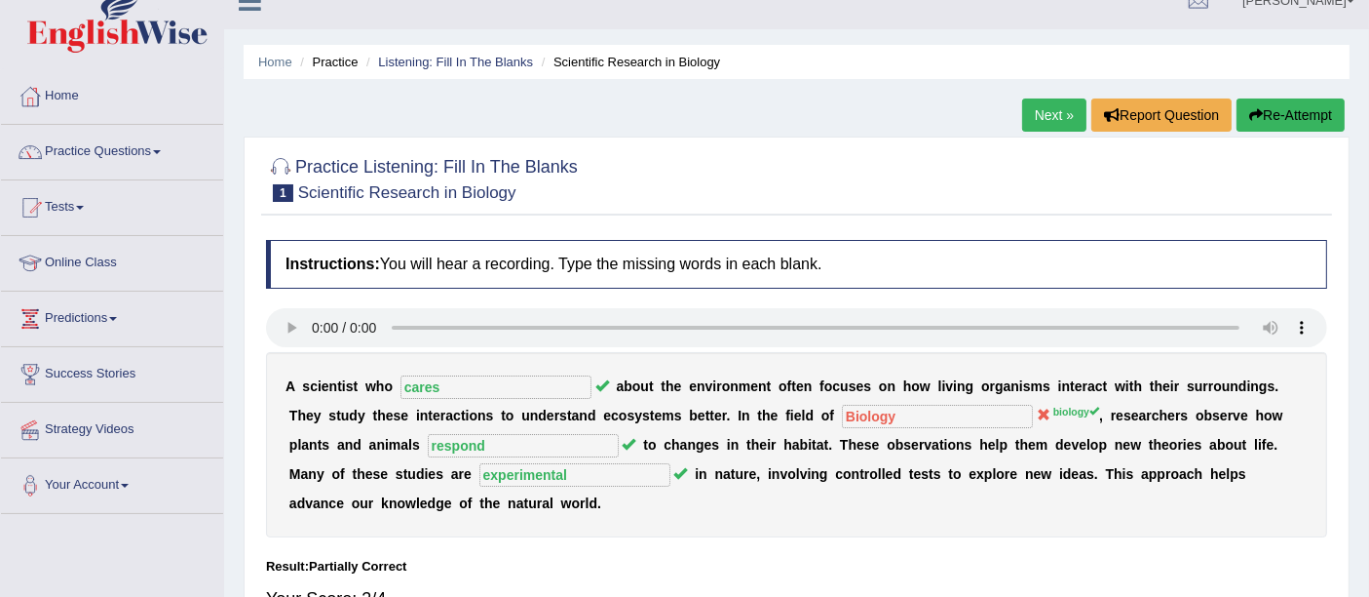
scroll to position [0, 0]
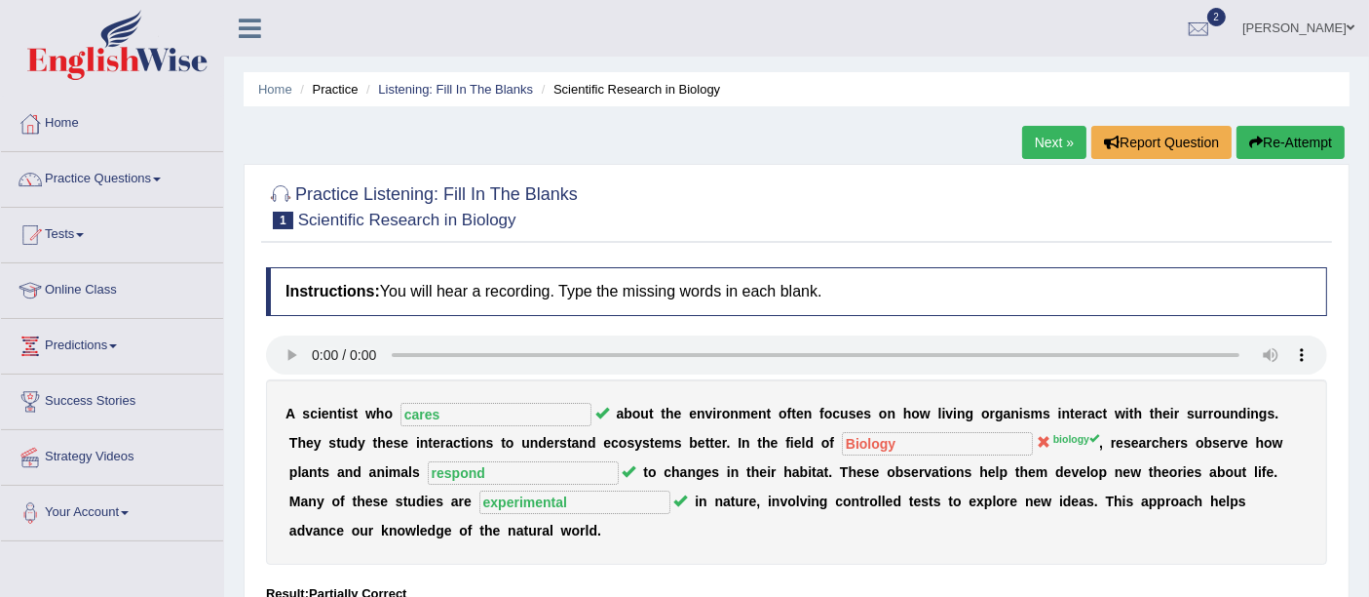
click at [1053, 140] on link "Next »" at bounding box center [1054, 142] width 64 height 33
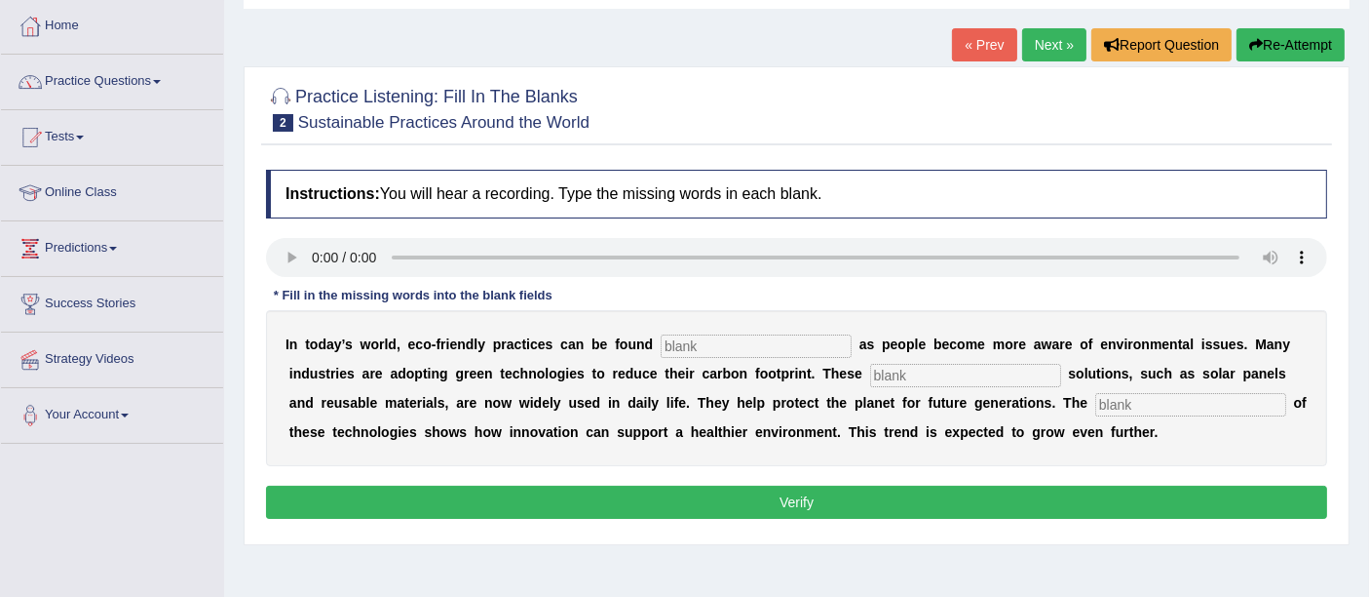
scroll to position [113, 0]
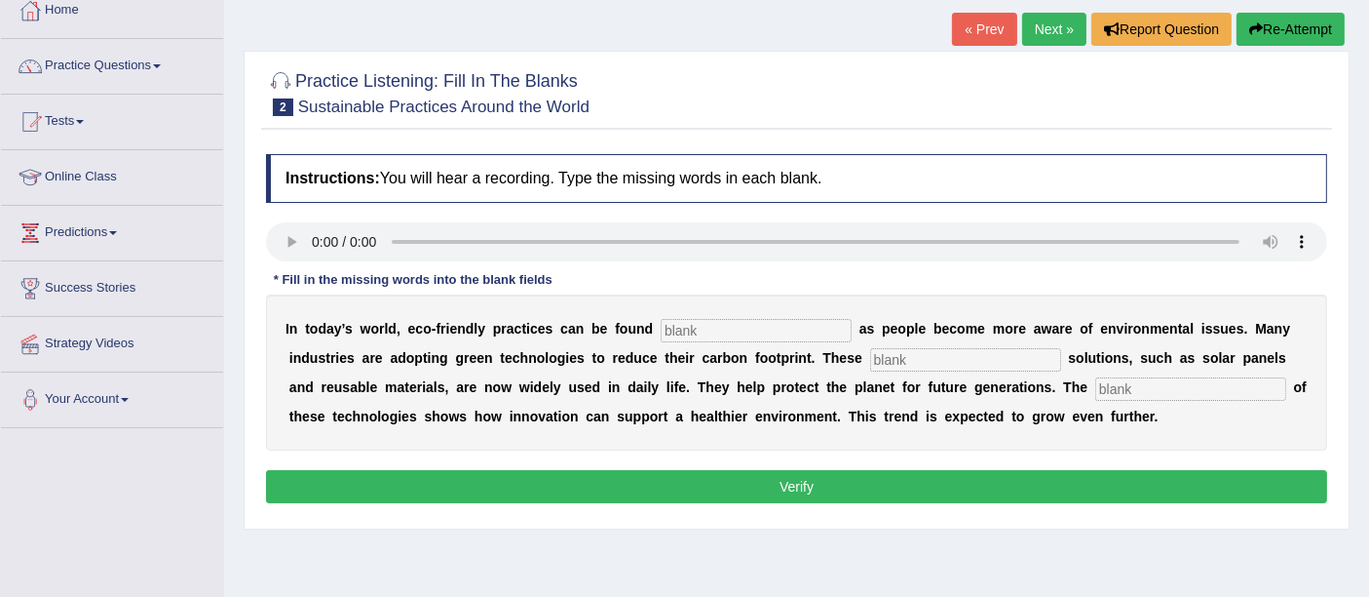
click at [705, 324] on input "text" at bounding box center [756, 330] width 191 height 23
type input "everywhere"
type input "sustainable"
type input "applicaton"
click at [804, 483] on button "Verify" at bounding box center [796, 486] width 1061 height 33
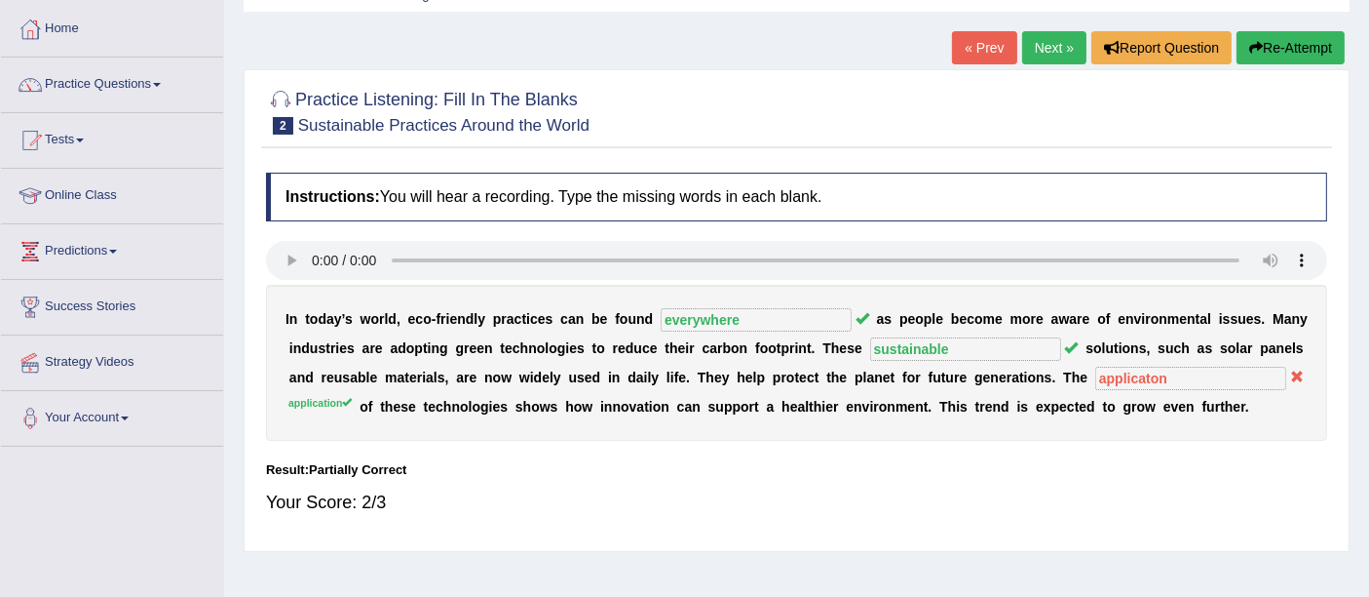
scroll to position [0, 0]
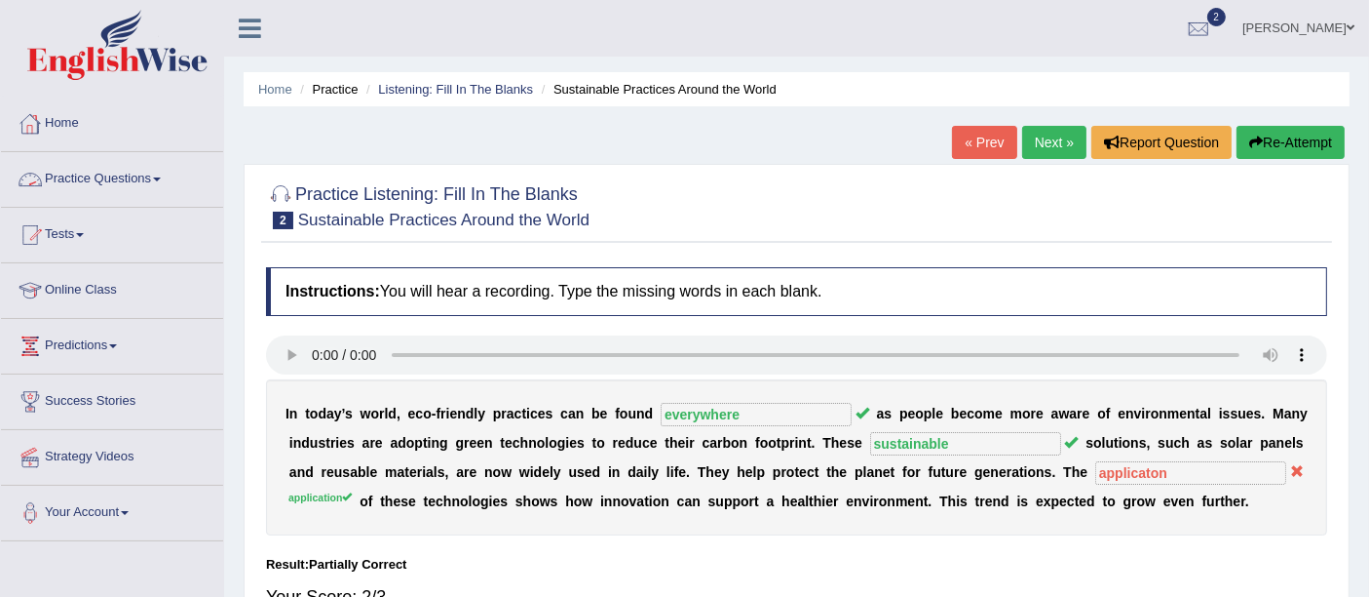
click at [119, 177] on link "Practice Questions" at bounding box center [112, 176] width 222 height 49
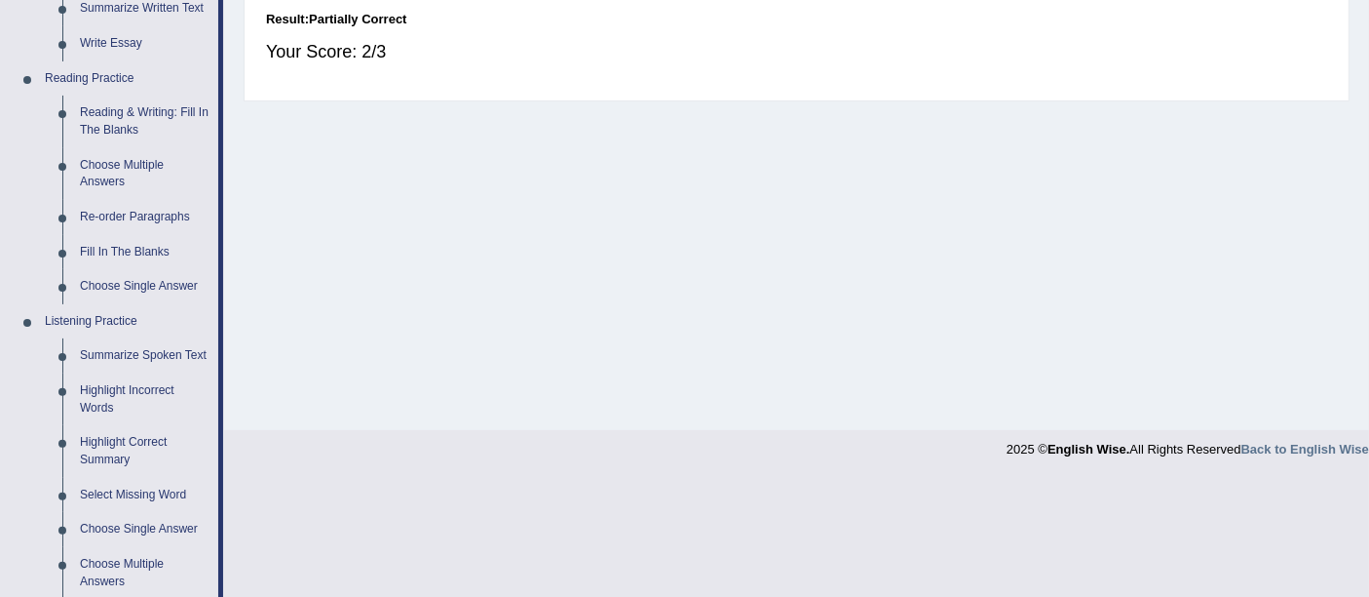
scroll to position [570, 0]
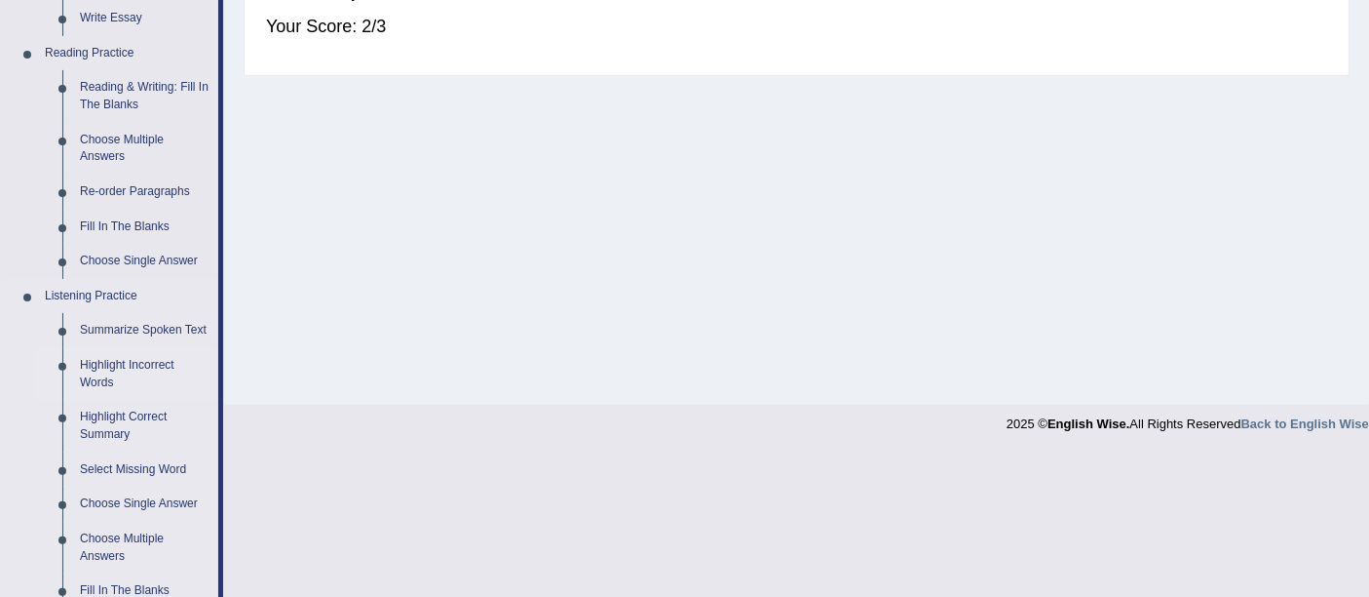
click at [122, 364] on link "Highlight Incorrect Words" at bounding box center [144, 374] width 147 height 52
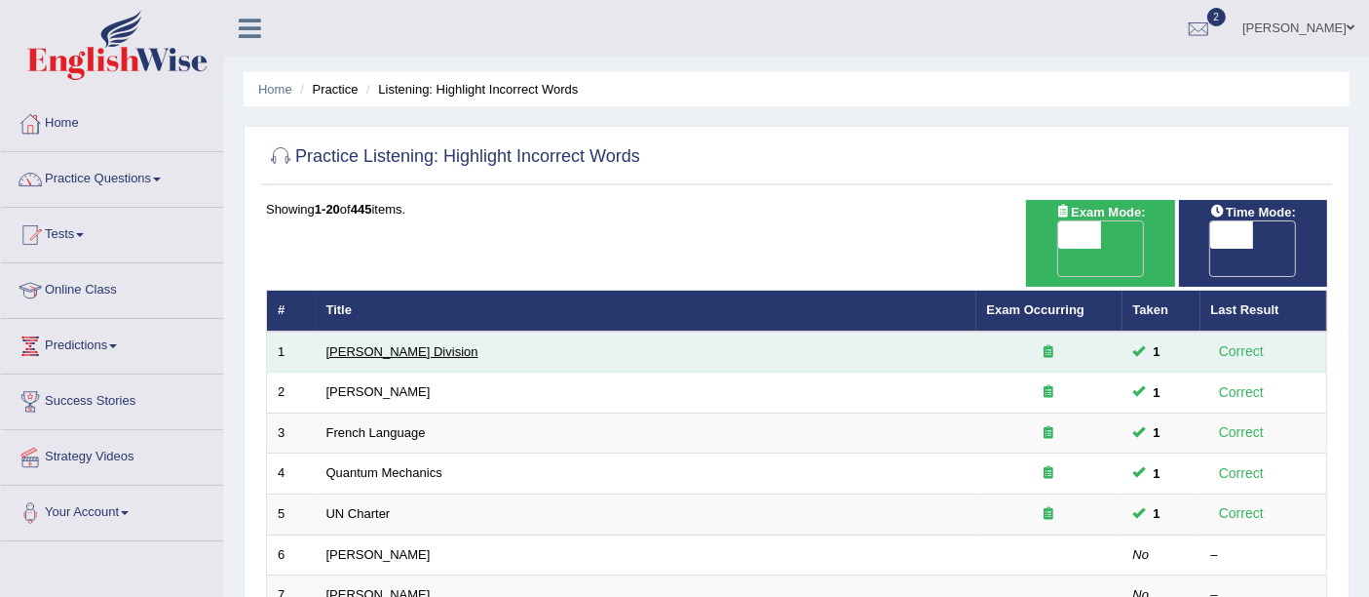
click at [359, 344] on link "[PERSON_NAME] Division" at bounding box center [403, 351] width 152 height 15
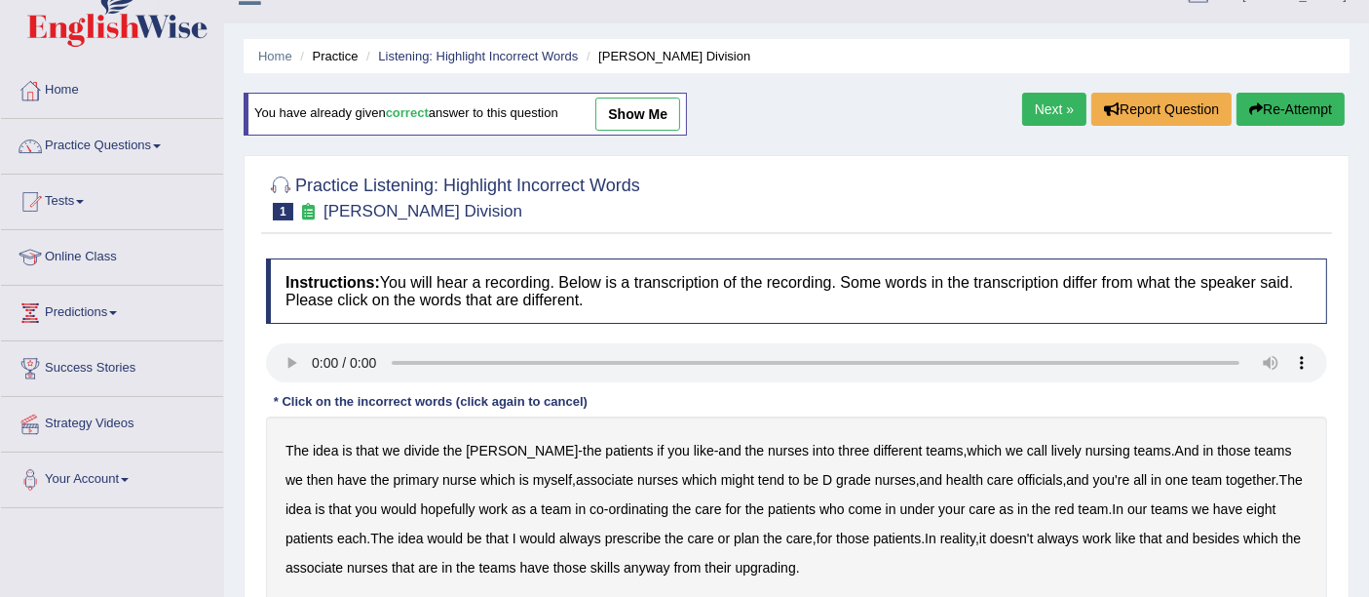
scroll to position [24, 0]
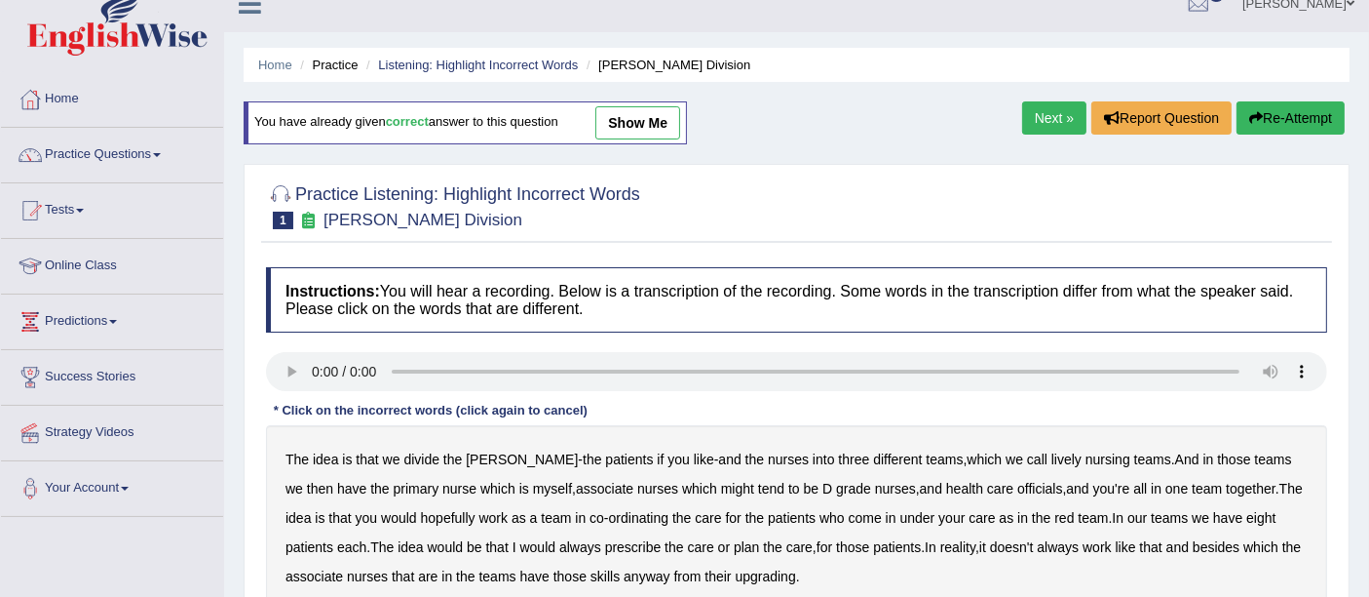
click at [1368, 140] on html "Toggle navigation Home Practice Questions Speaking Practice Read Aloud Repeat S…" at bounding box center [684, 274] width 1369 height 597
click at [635, 109] on link "show me" at bounding box center [638, 122] width 85 height 33
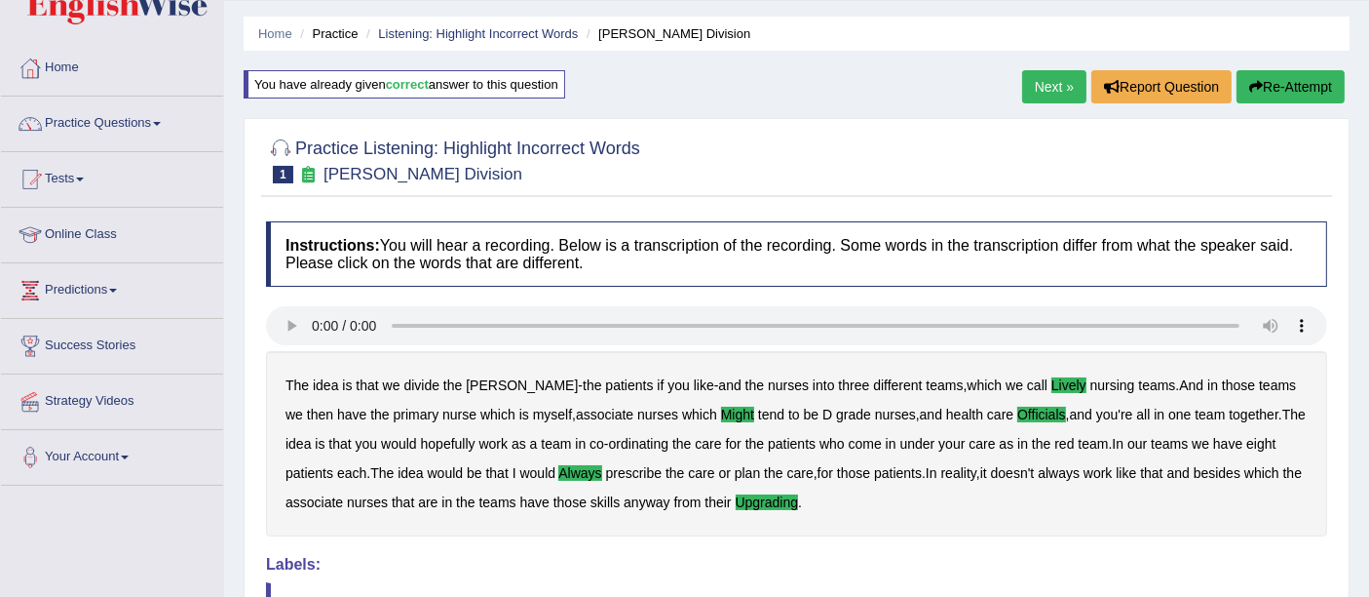
scroll to position [48, 0]
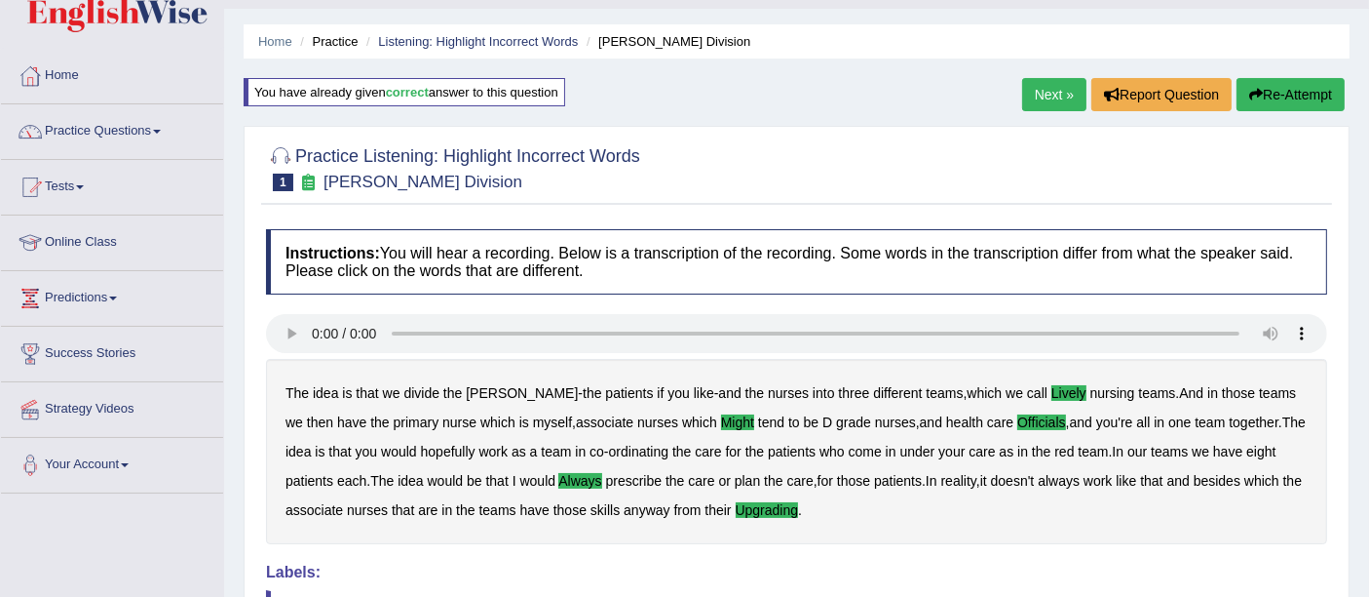
click at [1044, 101] on link "Next »" at bounding box center [1054, 94] width 64 height 33
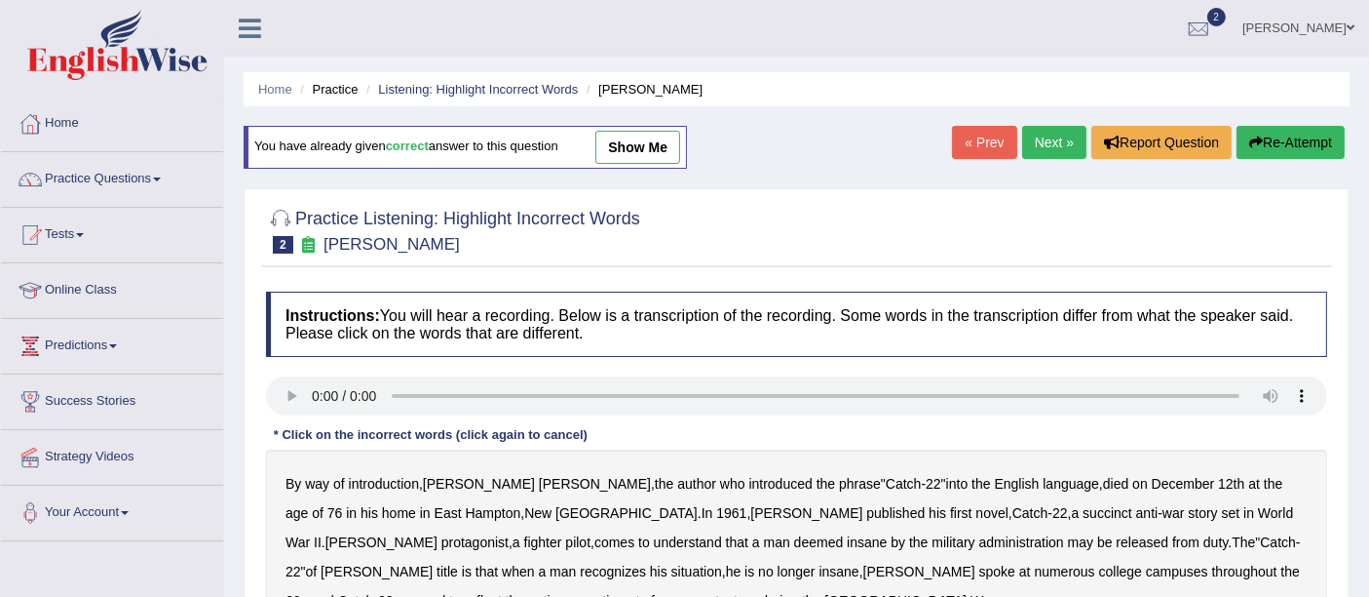
click at [1038, 141] on link "Next »" at bounding box center [1054, 142] width 64 height 33
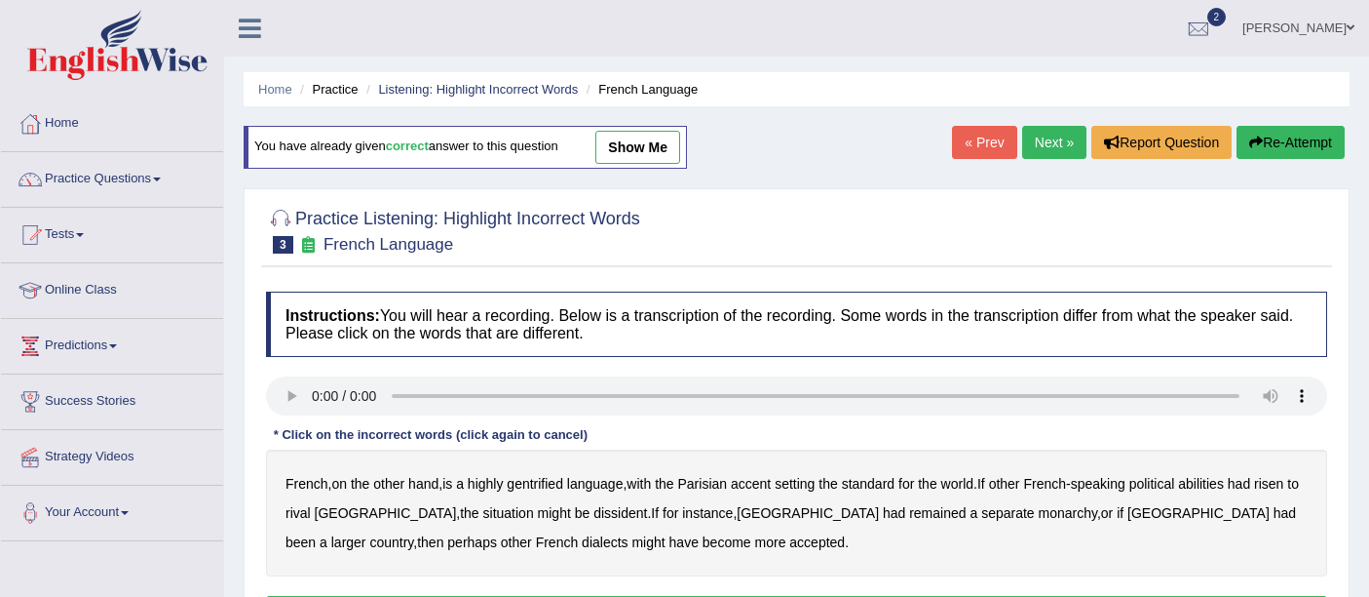
click at [651, 146] on link "show me" at bounding box center [638, 147] width 85 height 33
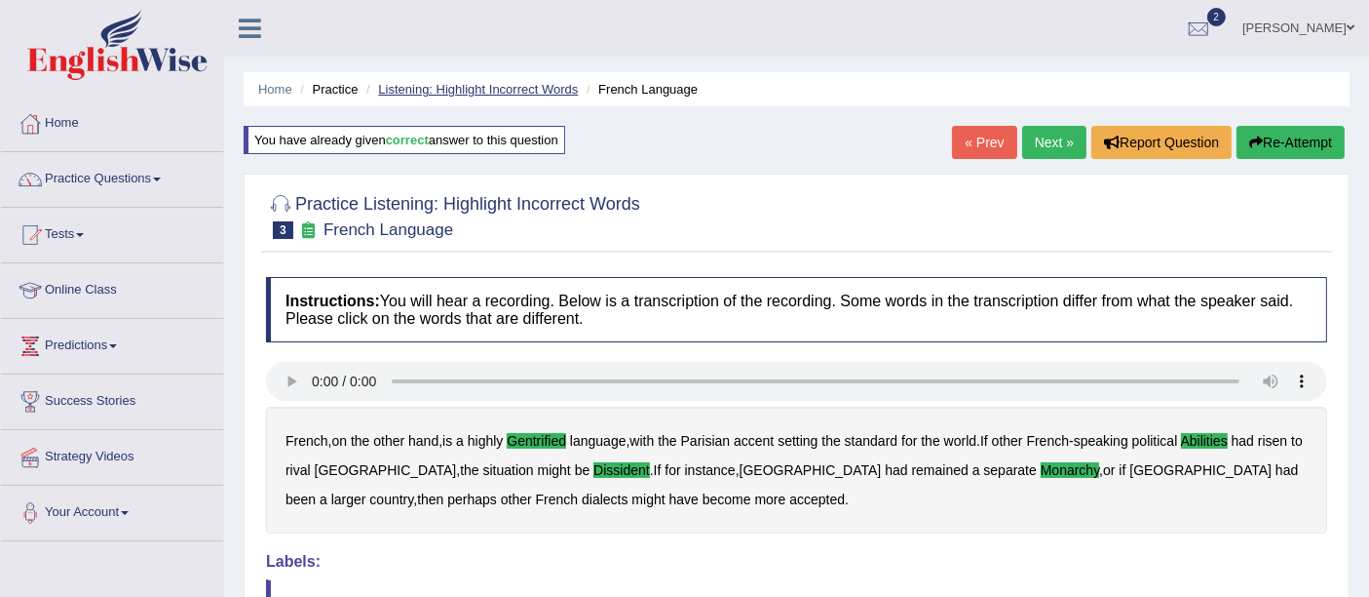
click at [527, 88] on link "Listening: Highlight Incorrect Words" at bounding box center [478, 89] width 200 height 15
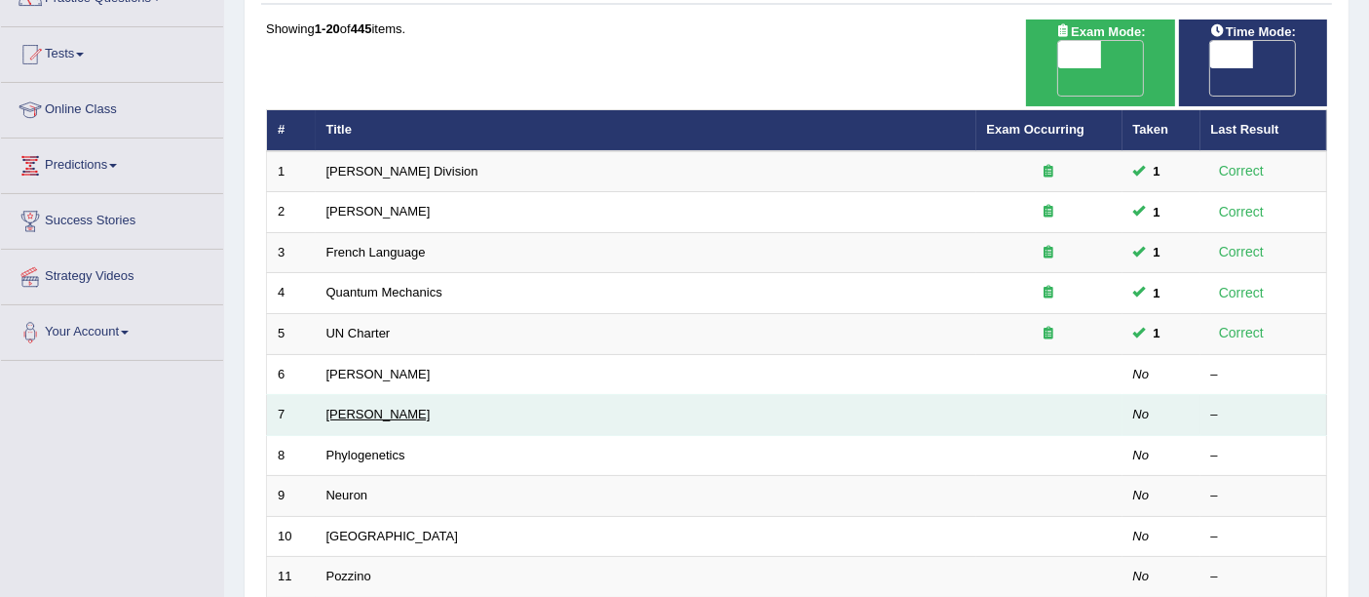
click at [339, 406] on link "[PERSON_NAME]" at bounding box center [379, 413] width 104 height 15
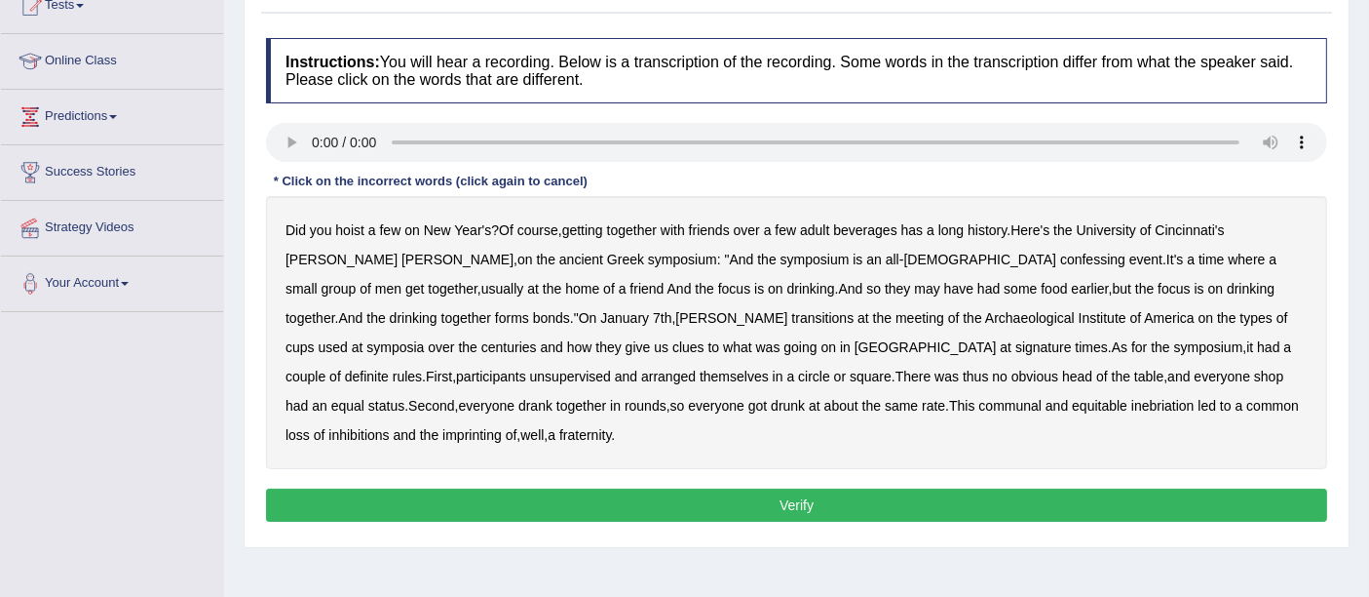
click at [398, 251] on b "[PERSON_NAME]" at bounding box center [342, 259] width 112 height 16
click at [1060, 259] on b "confessing" at bounding box center [1092, 259] width 65 height 16
click at [791, 319] on b "transitions" at bounding box center [822, 318] width 62 height 16
click at [1016, 341] on b "signature" at bounding box center [1044, 347] width 57 height 16
click at [611, 368] on b "unsupervised" at bounding box center [570, 376] width 81 height 16
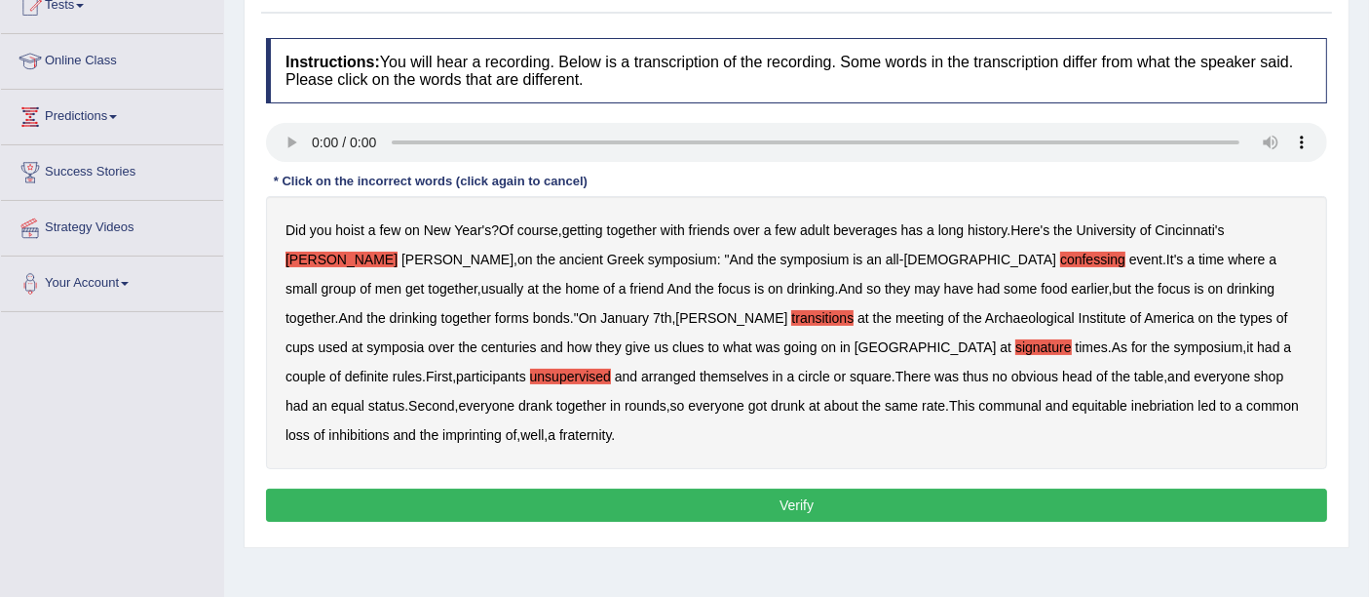
click at [1254, 375] on b "shop" at bounding box center [1268, 376] width 29 height 16
click at [502, 427] on b "imprinting" at bounding box center [472, 435] width 59 height 16
click at [398, 251] on b "Kathleen" at bounding box center [342, 259] width 112 height 16
click at [804, 488] on button "Verify" at bounding box center [796, 504] width 1061 height 33
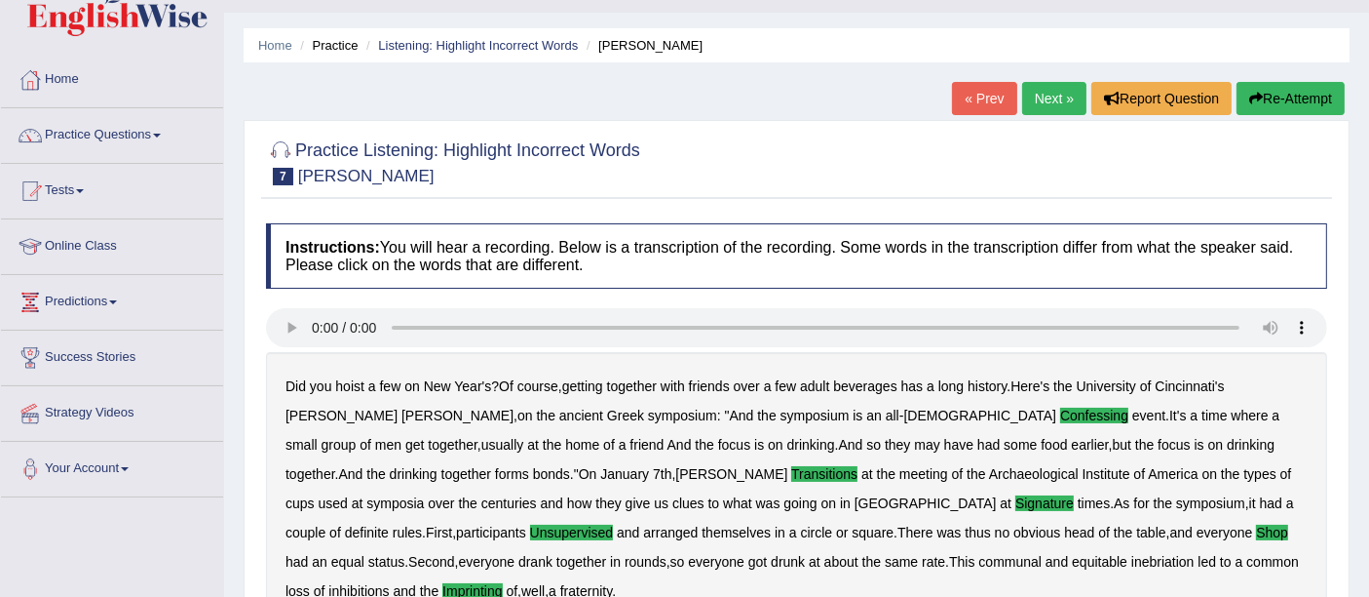
scroll to position [42, 0]
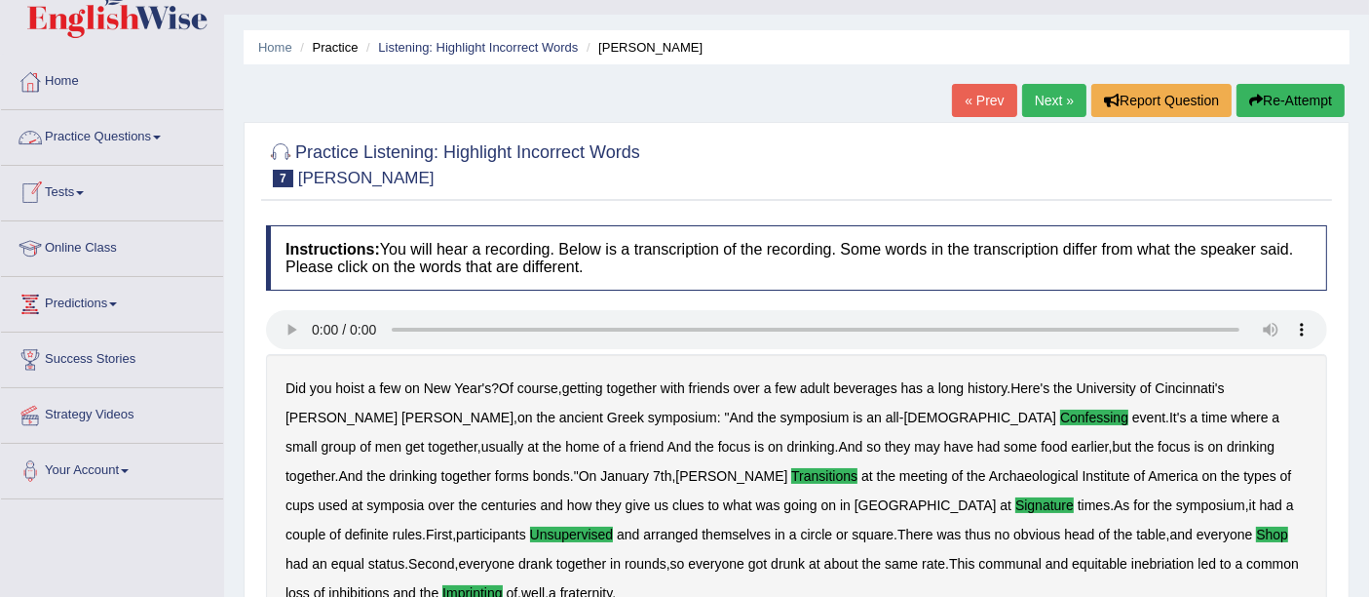
click at [106, 143] on link "Practice Questions" at bounding box center [112, 134] width 222 height 49
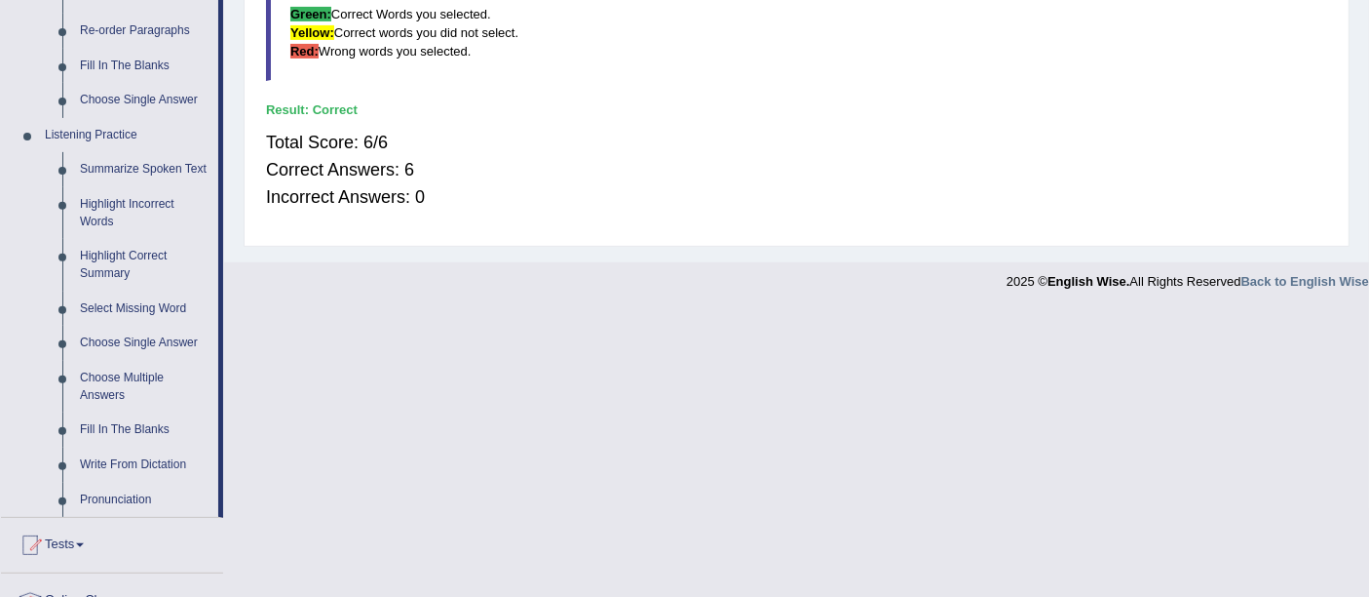
scroll to position [704, 0]
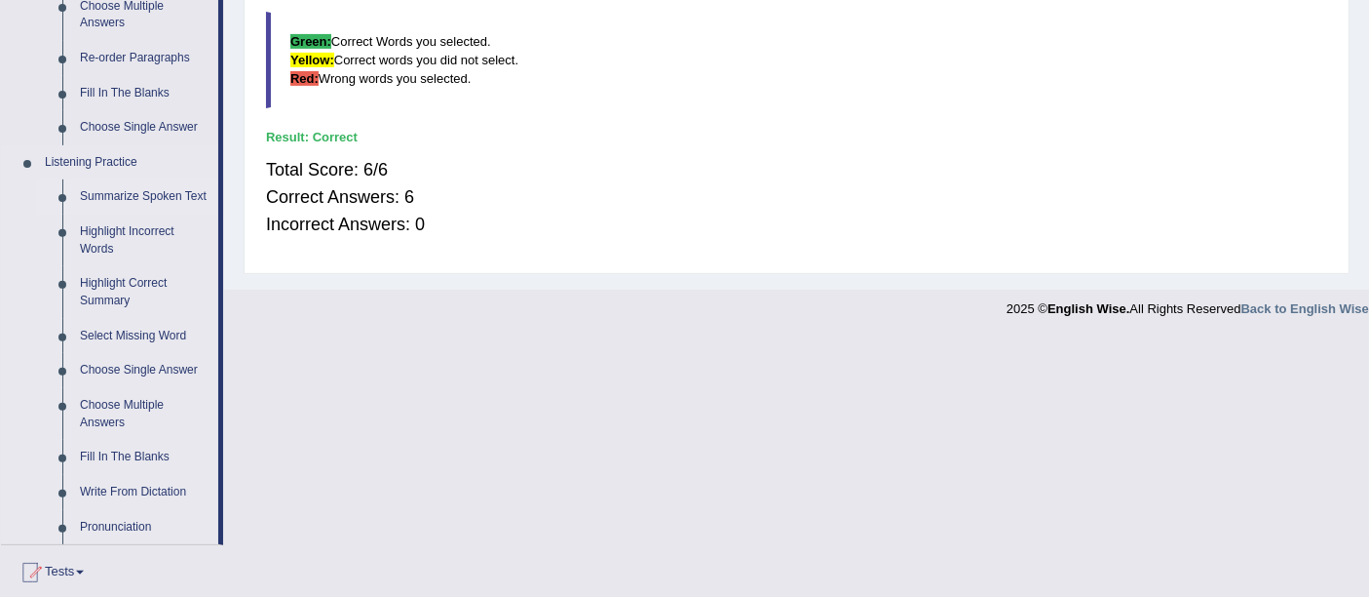
click at [161, 192] on link "Summarize Spoken Text" at bounding box center [144, 196] width 147 height 35
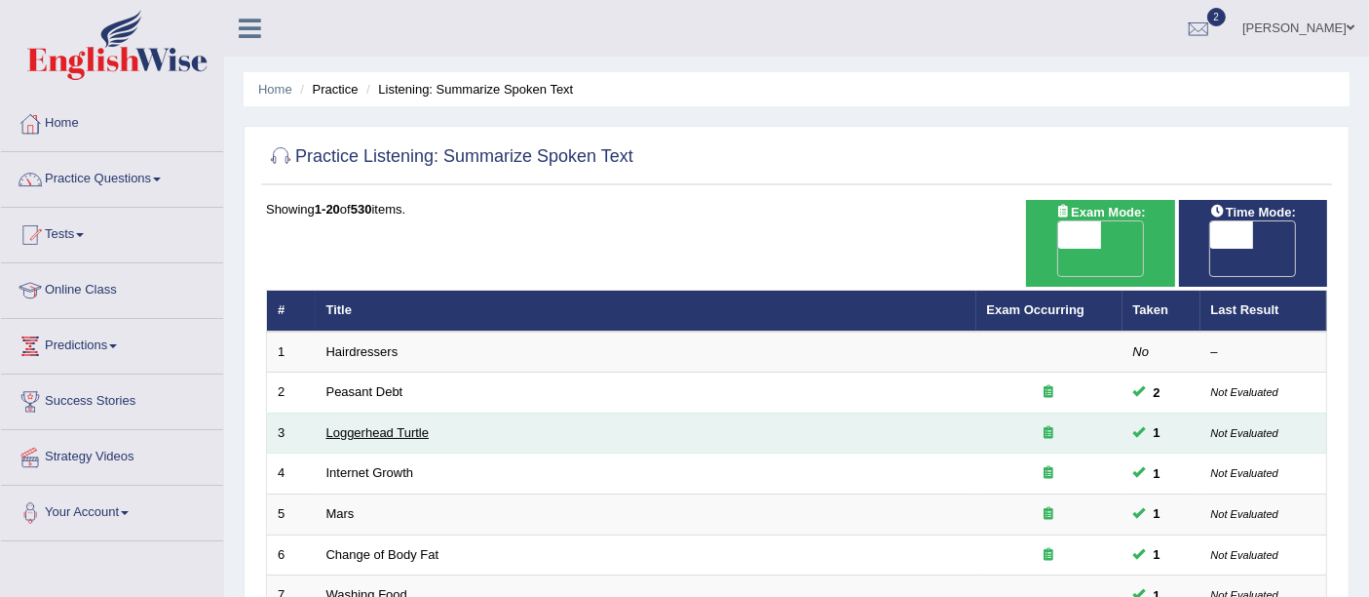
click at [365, 425] on link "Loggerhead Turtle" at bounding box center [378, 432] width 103 height 15
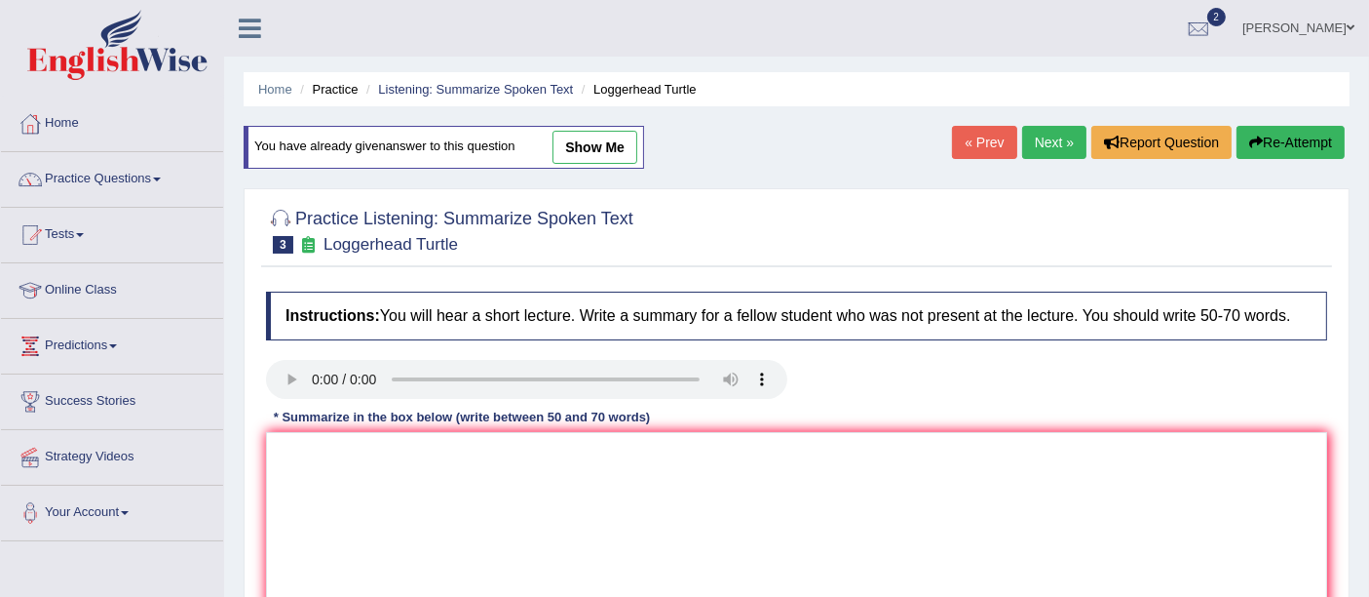
click at [608, 150] on link "show me" at bounding box center [595, 147] width 85 height 33
type textarea "The lecture provides brief information about toddlers and biologists. Firstly, …"
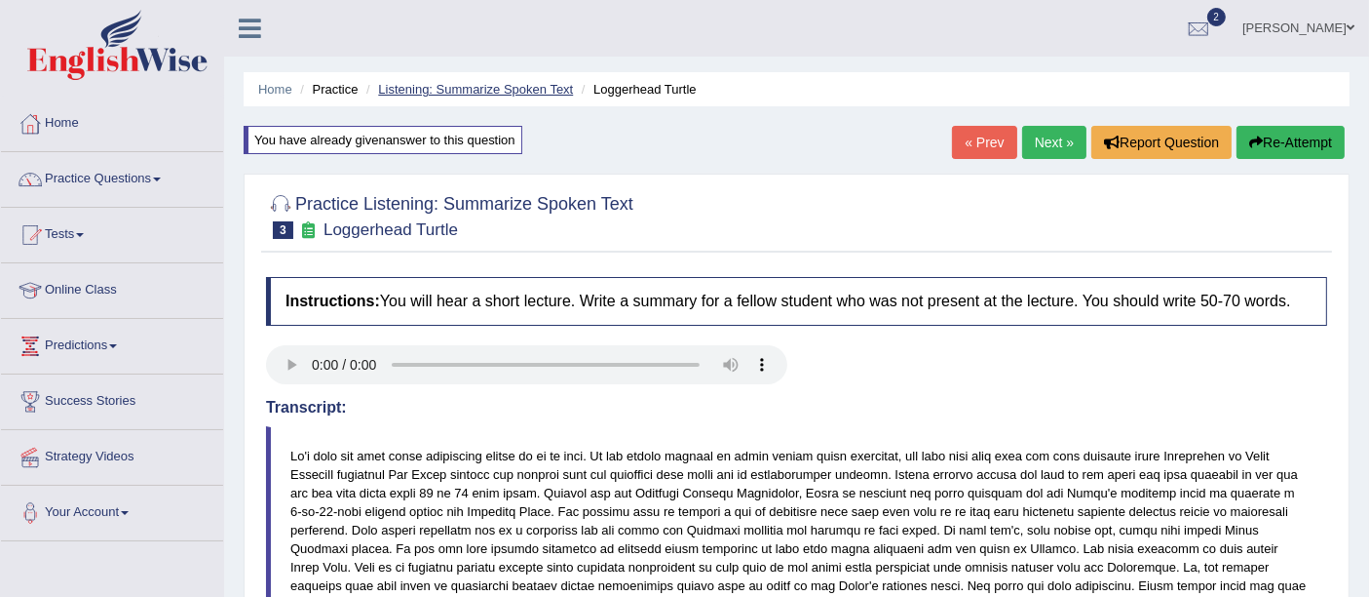
click at [536, 94] on link "Listening: Summarize Spoken Text" at bounding box center [475, 89] width 195 height 15
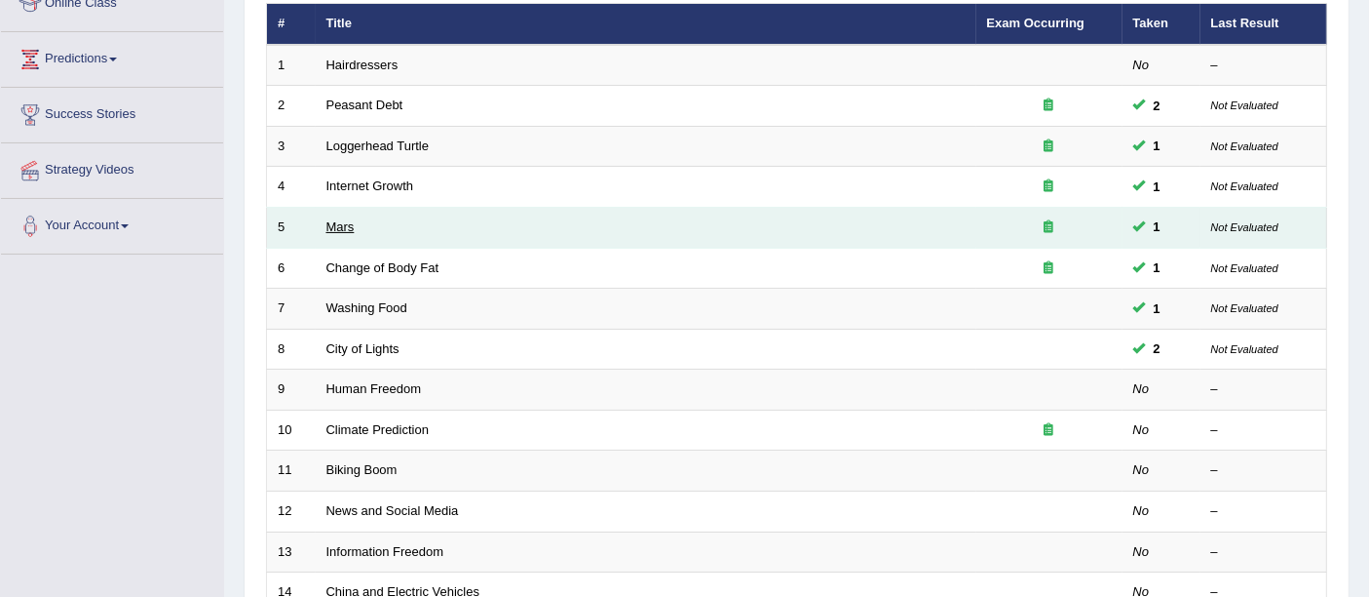
click at [342, 219] on link "Mars" at bounding box center [341, 226] width 28 height 15
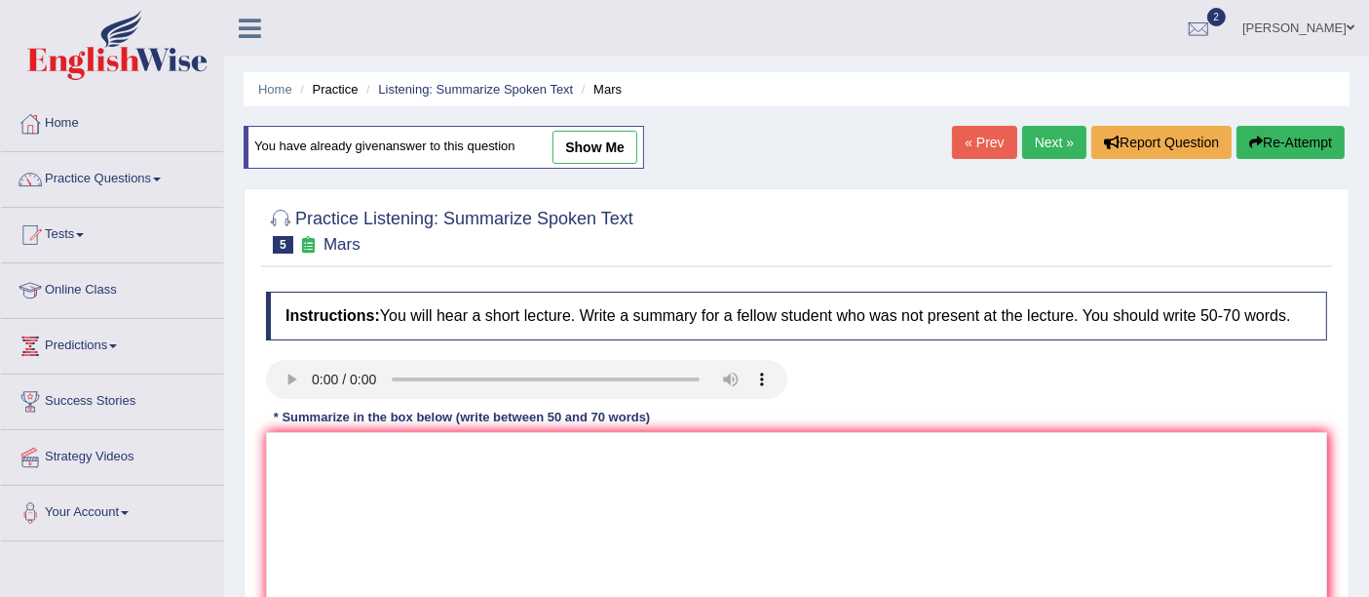
click at [594, 146] on link "show me" at bounding box center [595, 147] width 85 height 33
type textarea "The speaker provided a comprehensive overview of solar system, highlighting sev…"
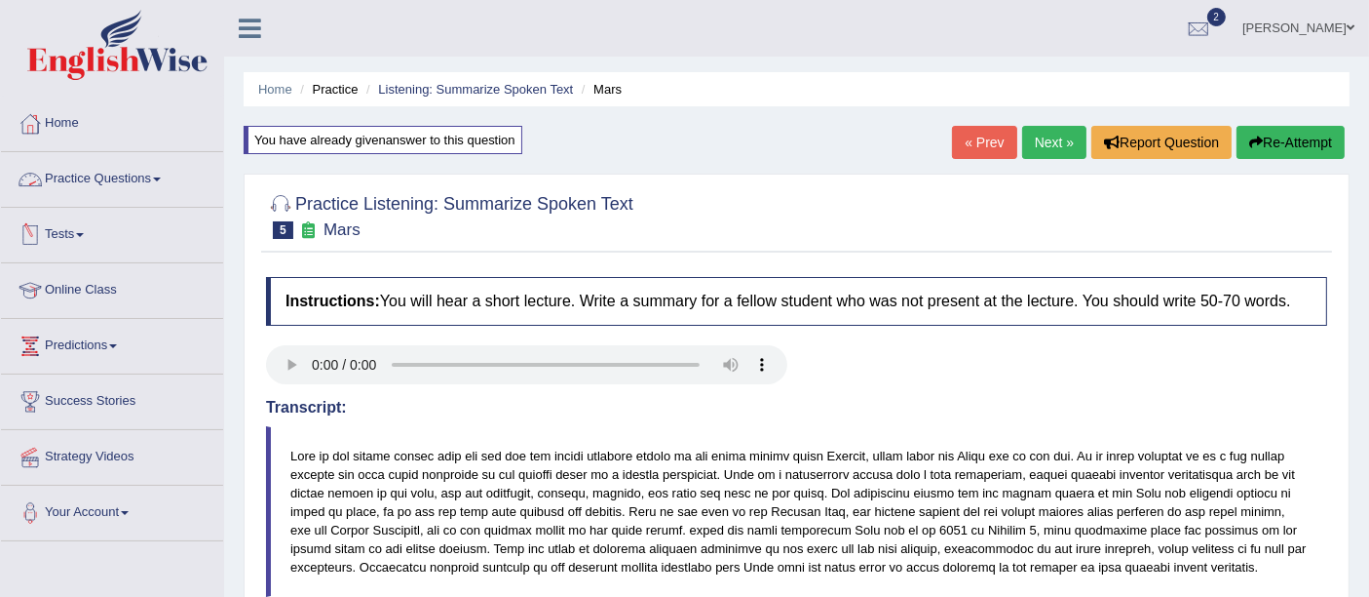
click at [144, 168] on link "Practice Questions" at bounding box center [112, 176] width 222 height 49
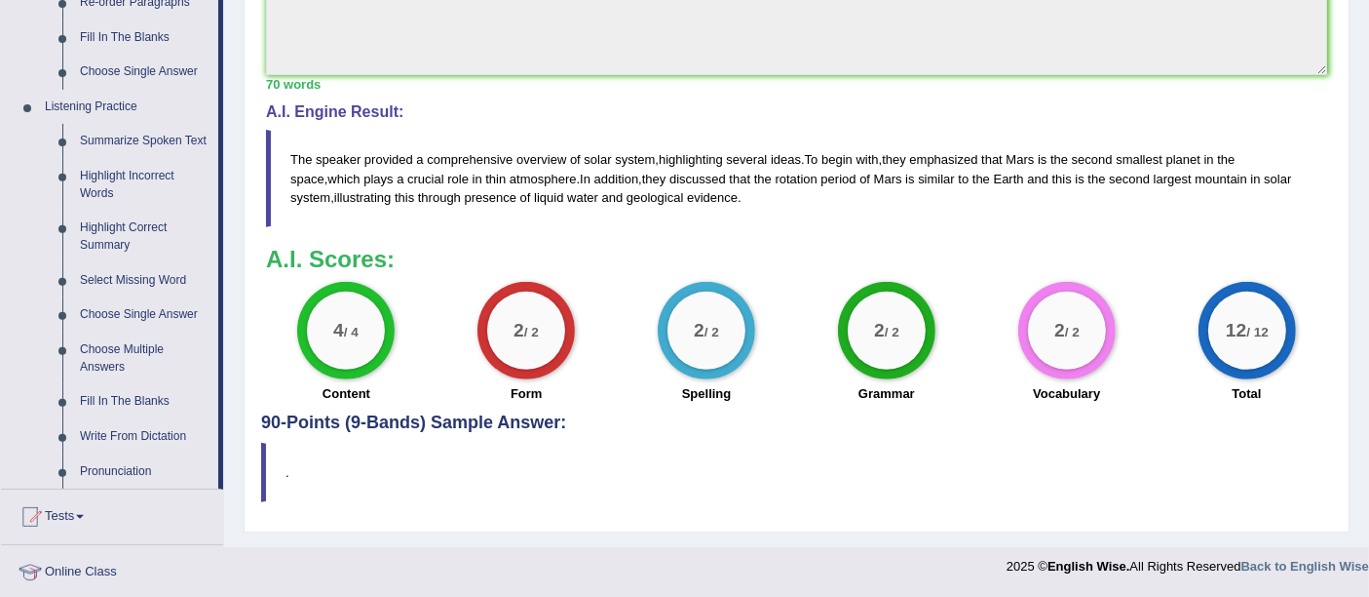
scroll to position [757, 0]
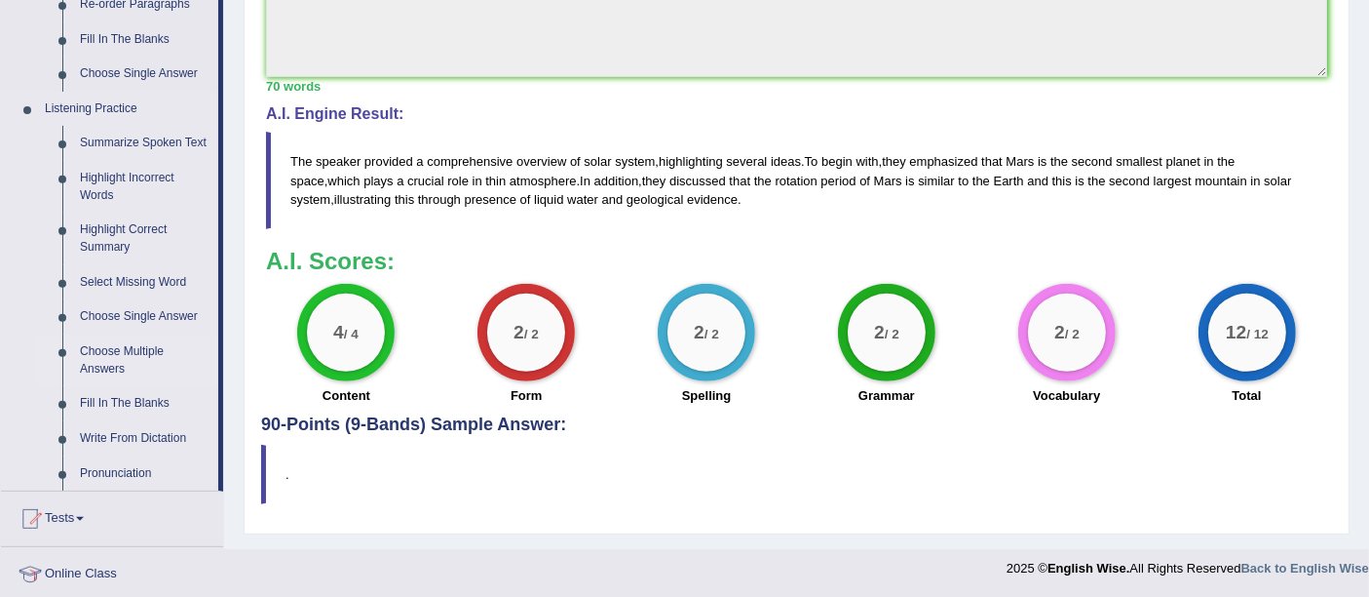
click at [121, 354] on link "Choose Multiple Answers" at bounding box center [144, 360] width 147 height 52
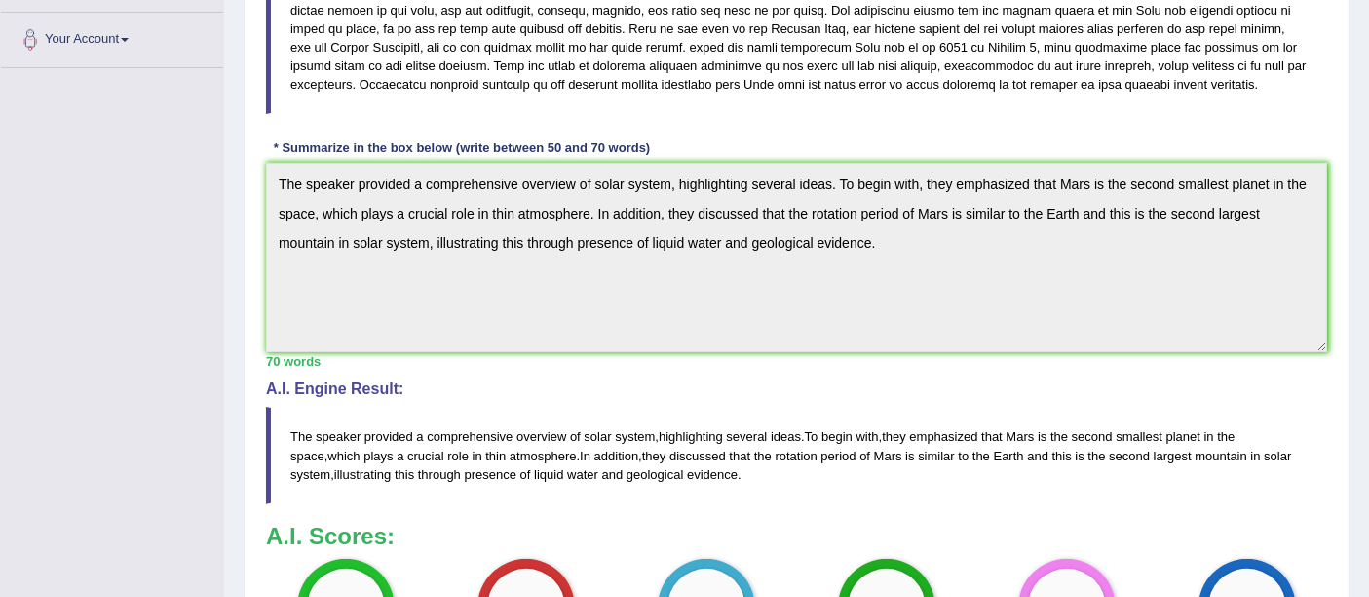
scroll to position [281, 0]
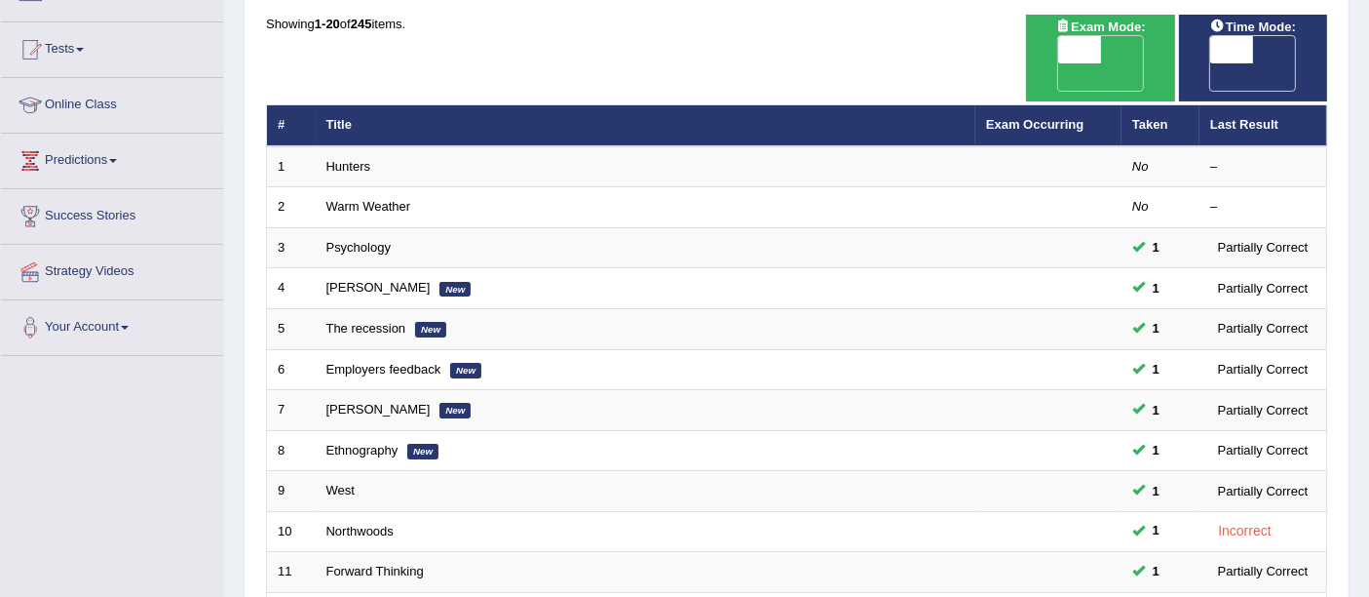
scroll to position [186, 0]
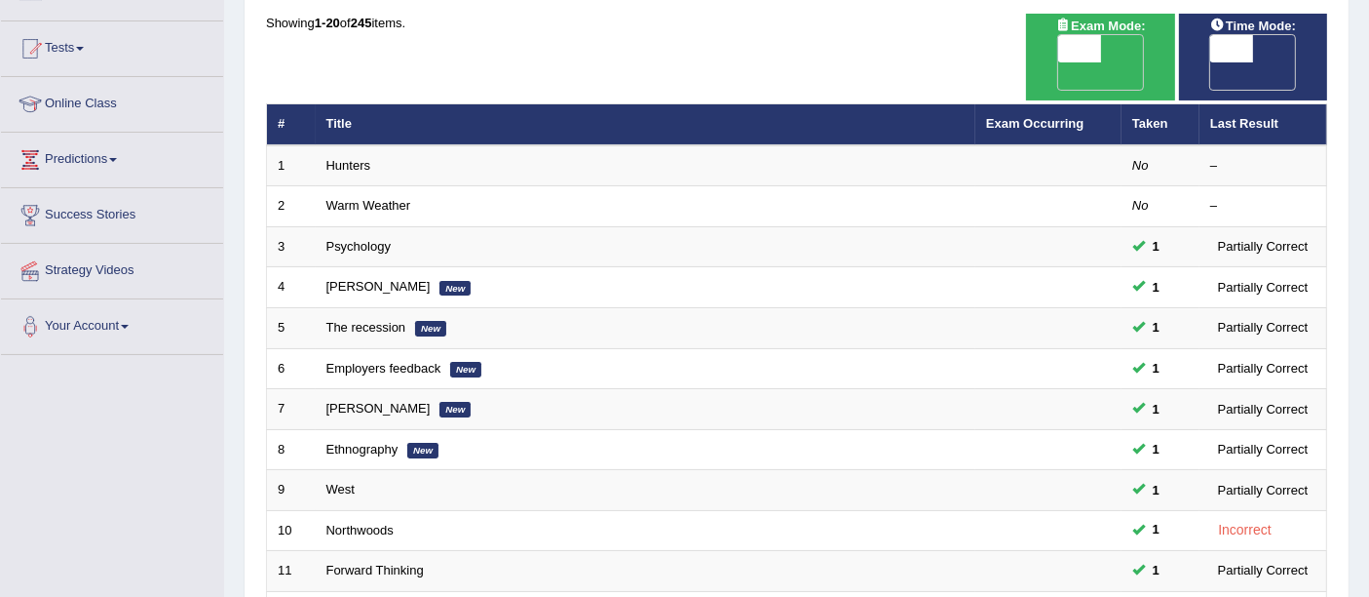
drag, startPoint x: 0, startPoint y: 0, endPoint x: 1383, endPoint y: 146, distance: 1390.8
click at [1368, 146] on html "Toggle navigation Home Practice Questions Speaking Practice Read Aloud Repeat S…" at bounding box center [684, 112] width 1369 height 597
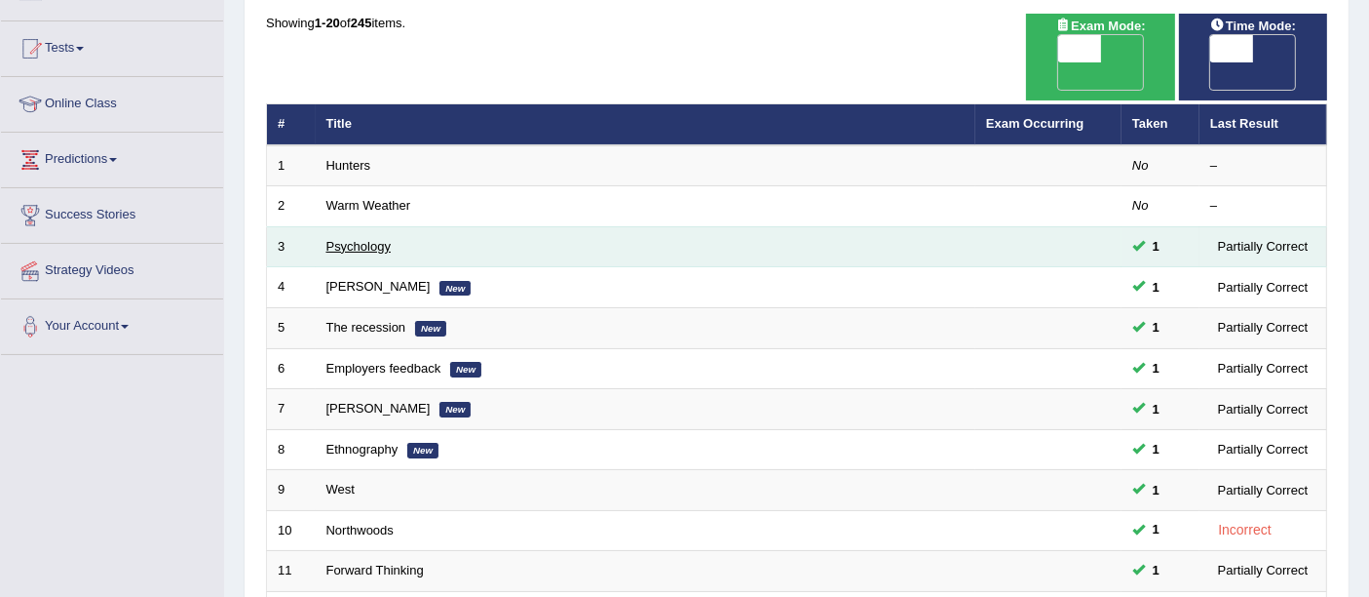
click at [340, 239] on link "Psychology" at bounding box center [359, 246] width 64 height 15
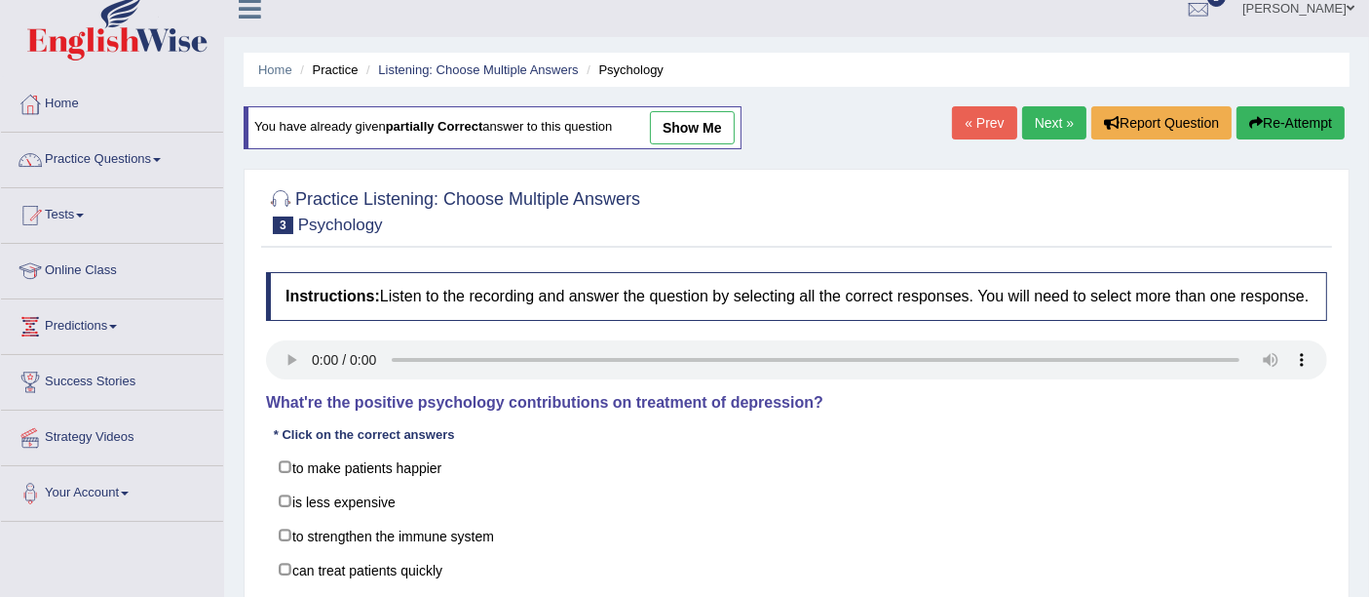
scroll to position [4, 0]
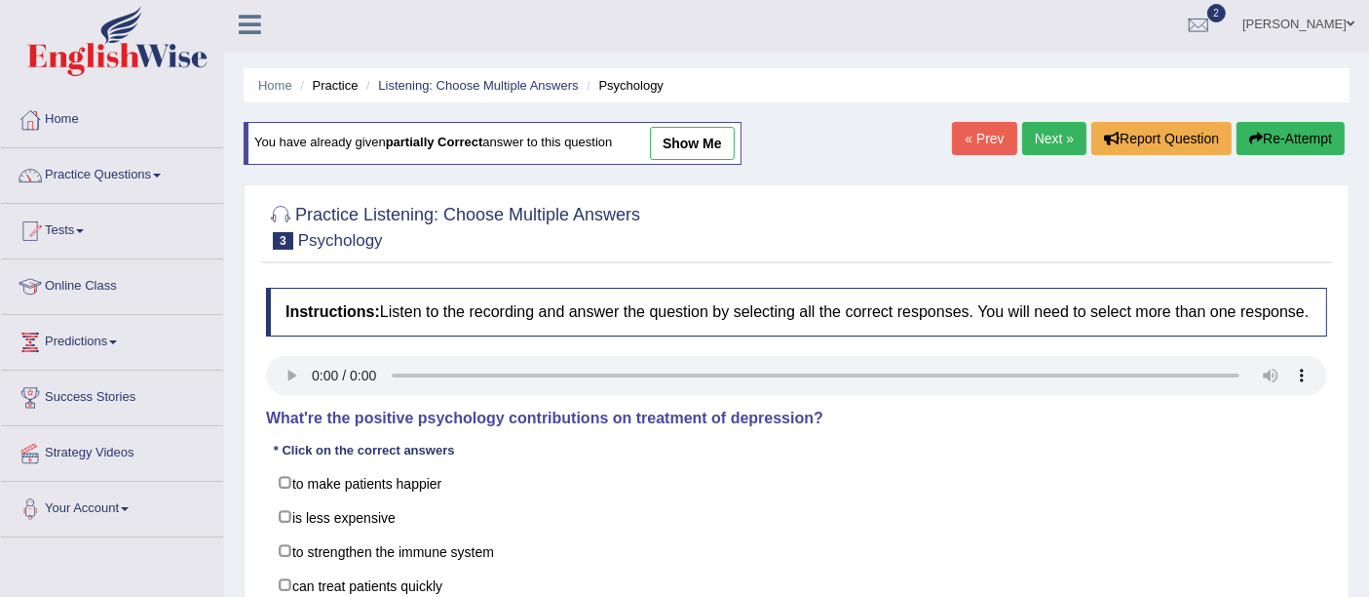
click at [716, 139] on link "show me" at bounding box center [692, 143] width 85 height 33
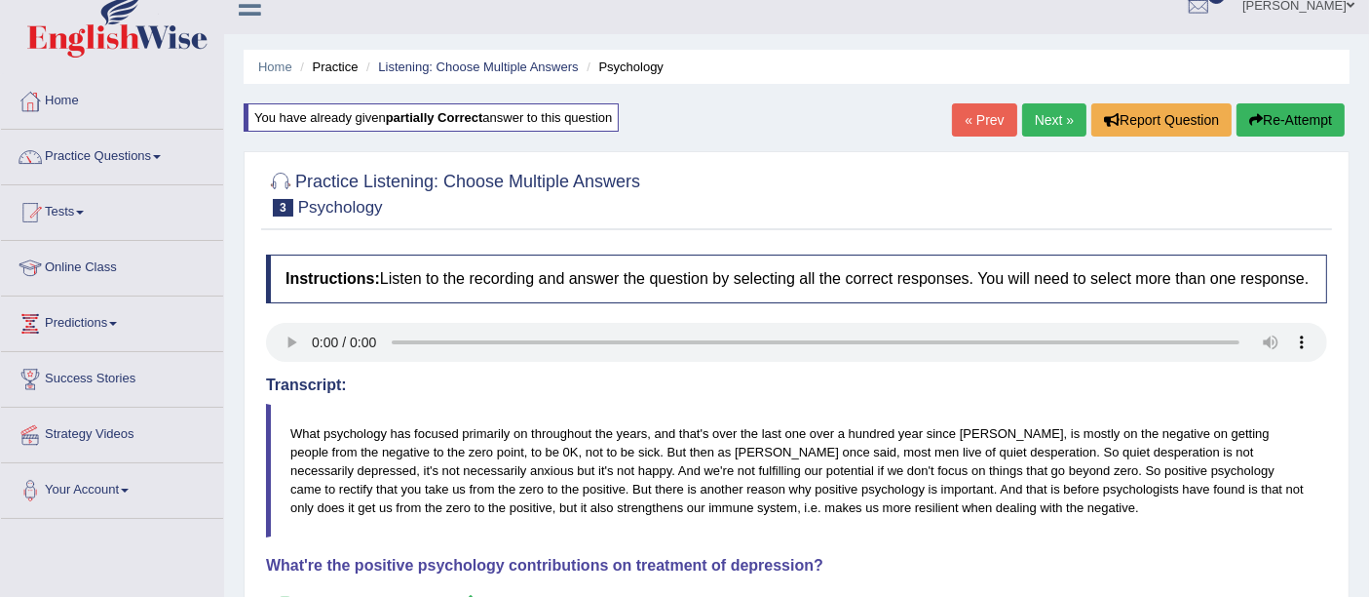
scroll to position [17, 0]
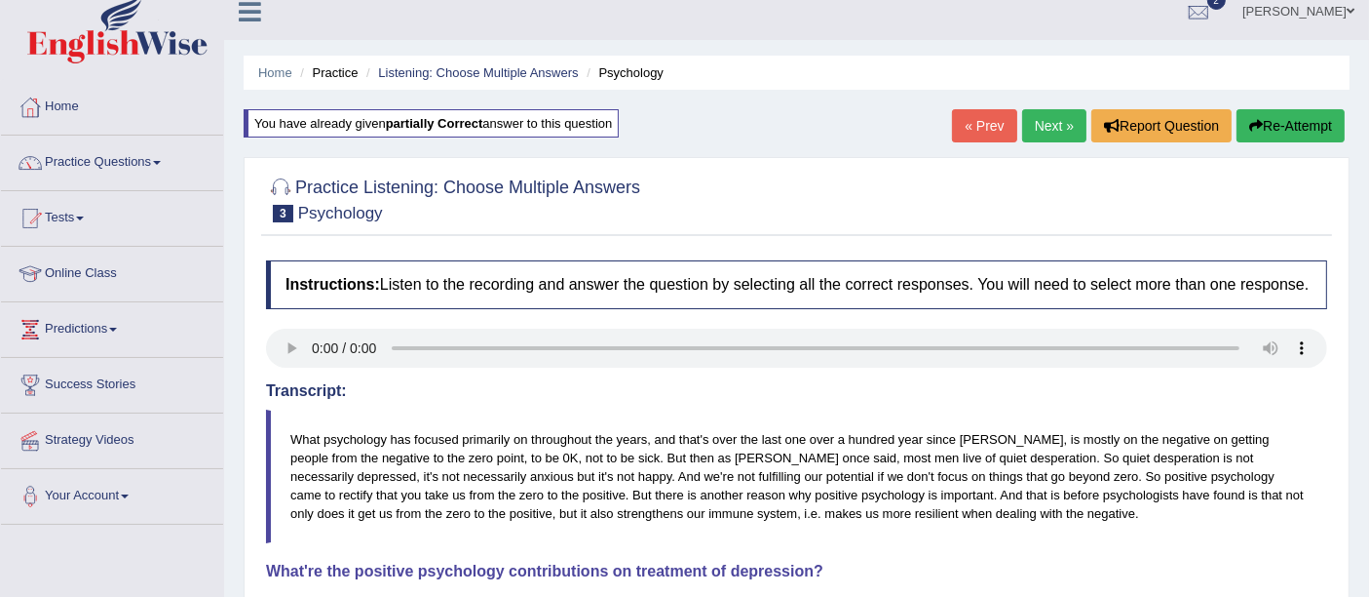
click at [1052, 135] on link "Next »" at bounding box center [1054, 125] width 64 height 33
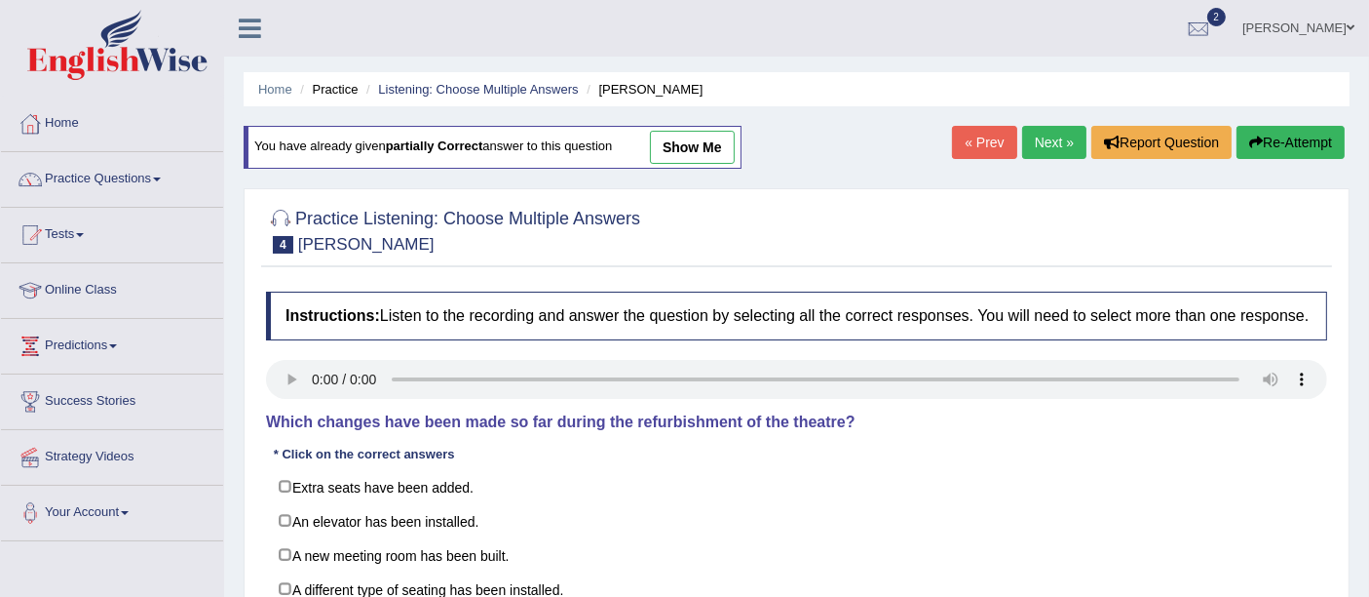
click at [695, 154] on link "show me" at bounding box center [692, 147] width 85 height 33
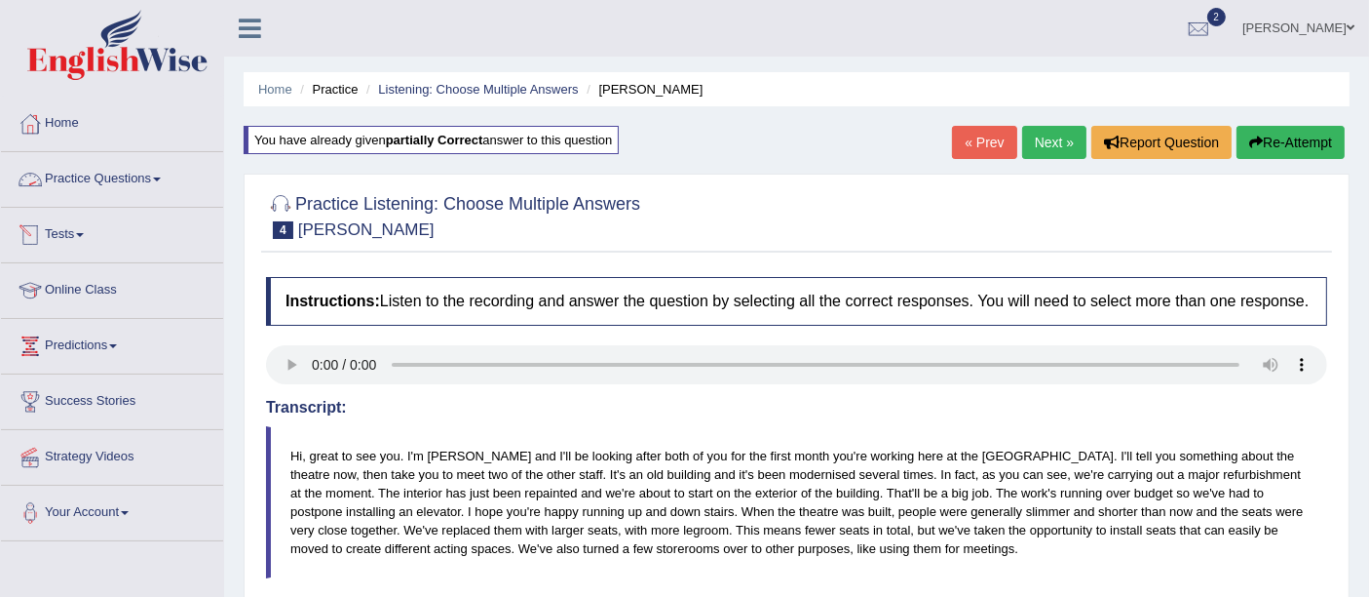
click at [123, 181] on link "Practice Questions" at bounding box center [112, 176] width 222 height 49
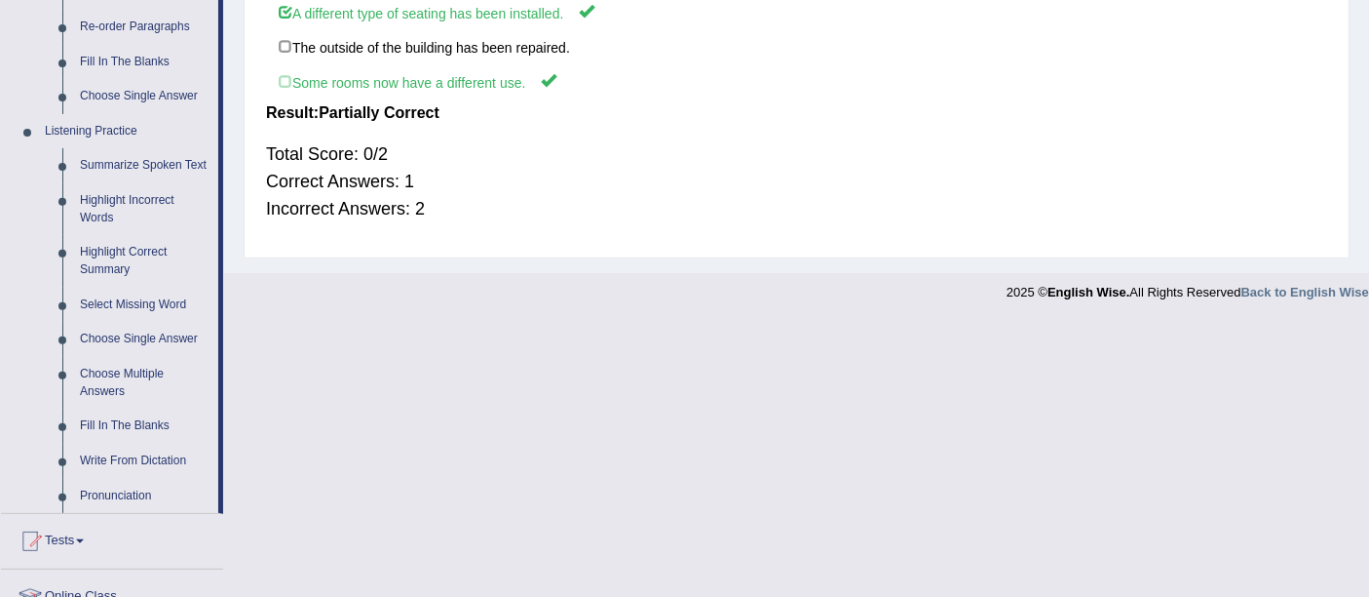
scroll to position [730, 0]
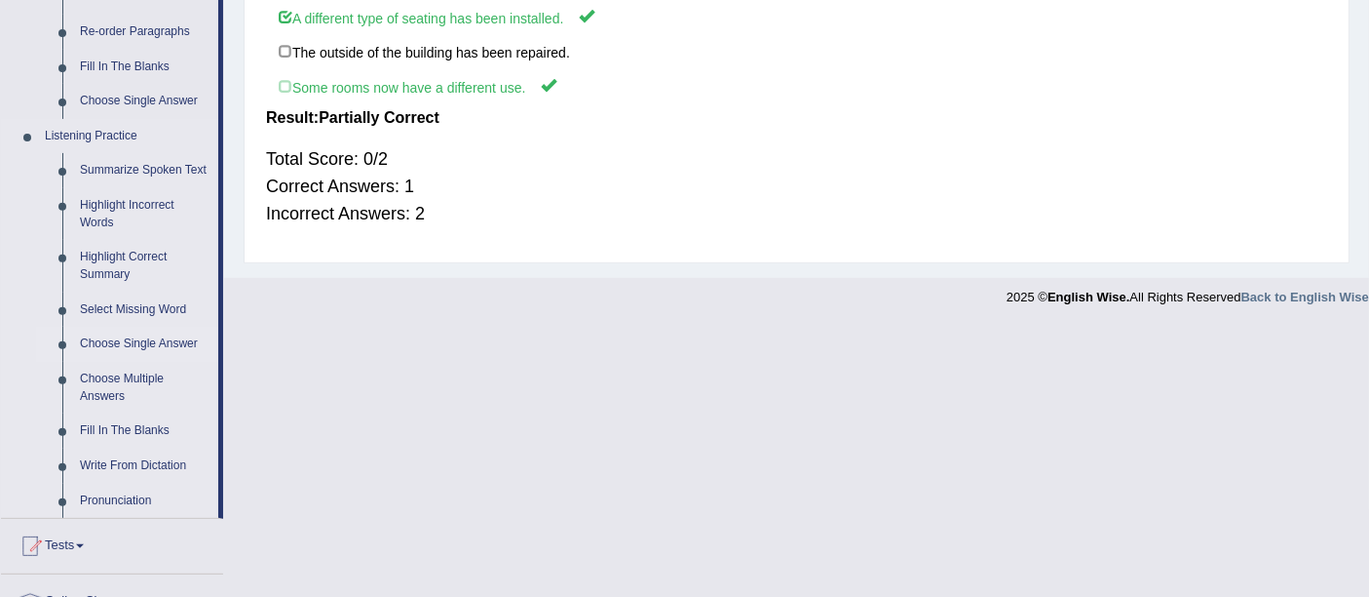
click at [152, 336] on link "Choose Single Answer" at bounding box center [144, 344] width 147 height 35
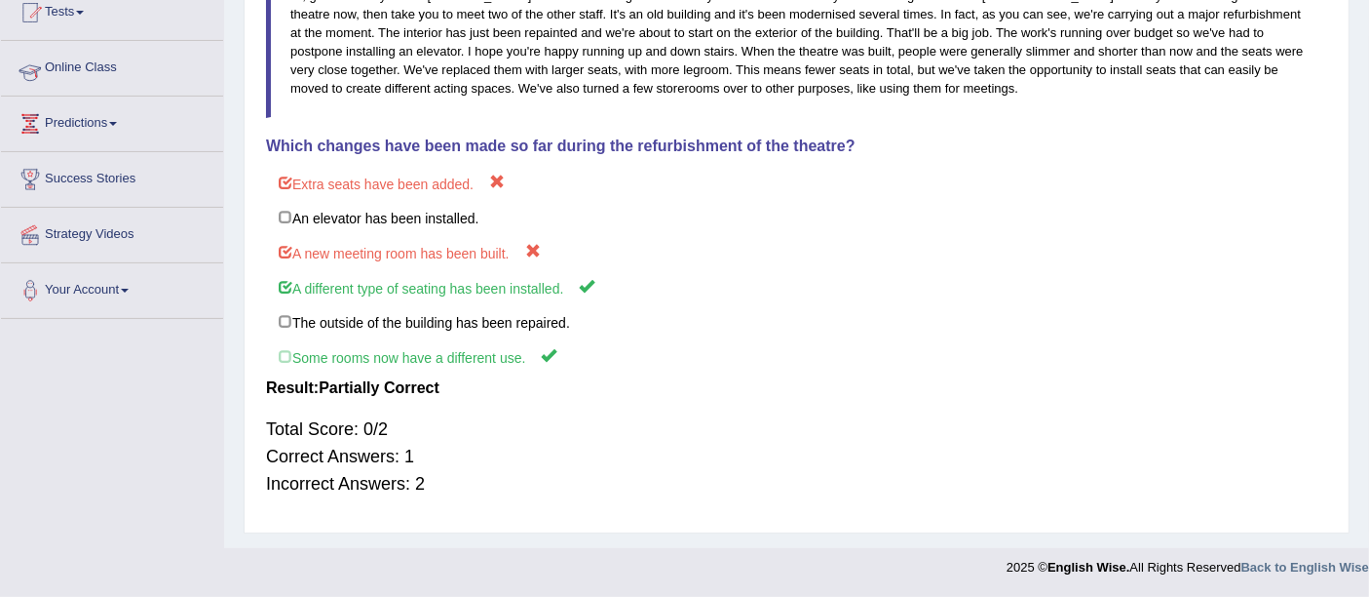
scroll to position [255, 0]
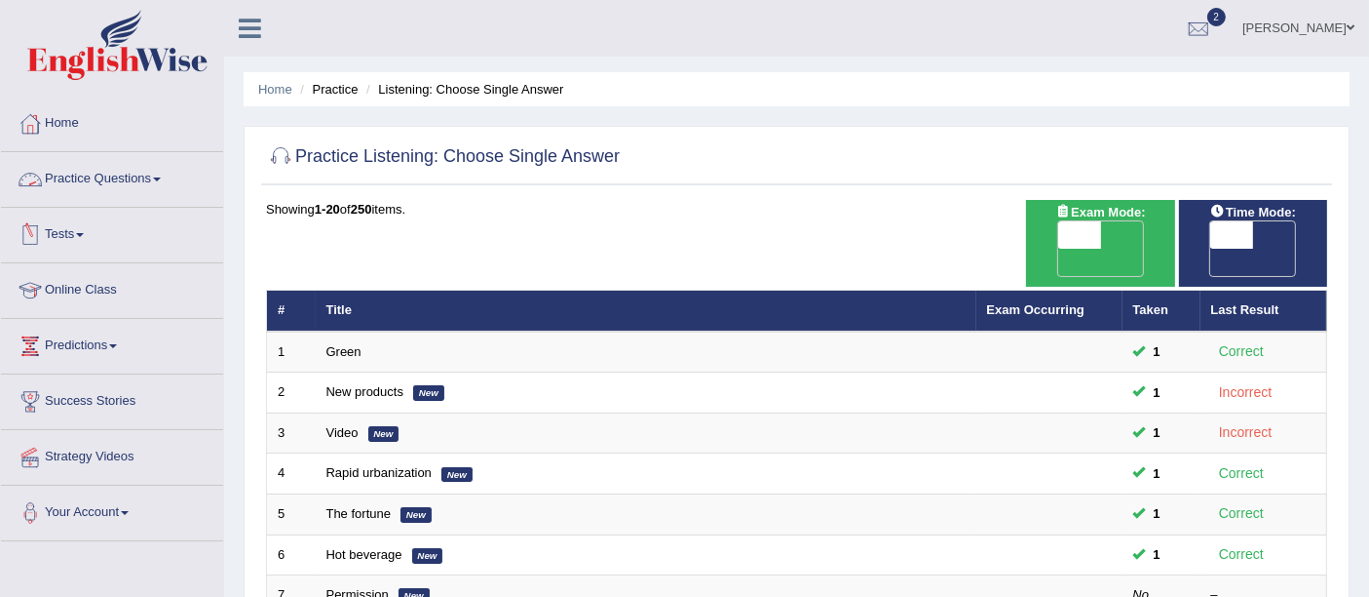
click at [135, 177] on link "Practice Questions" at bounding box center [112, 176] width 222 height 49
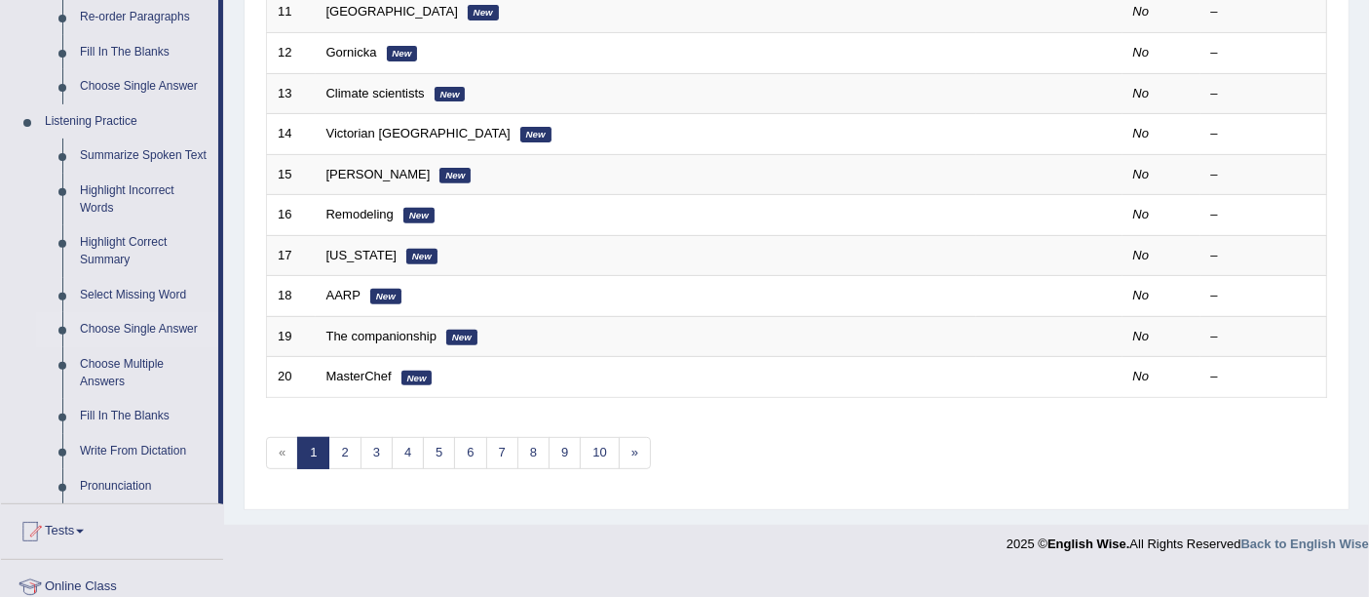
scroll to position [743, 0]
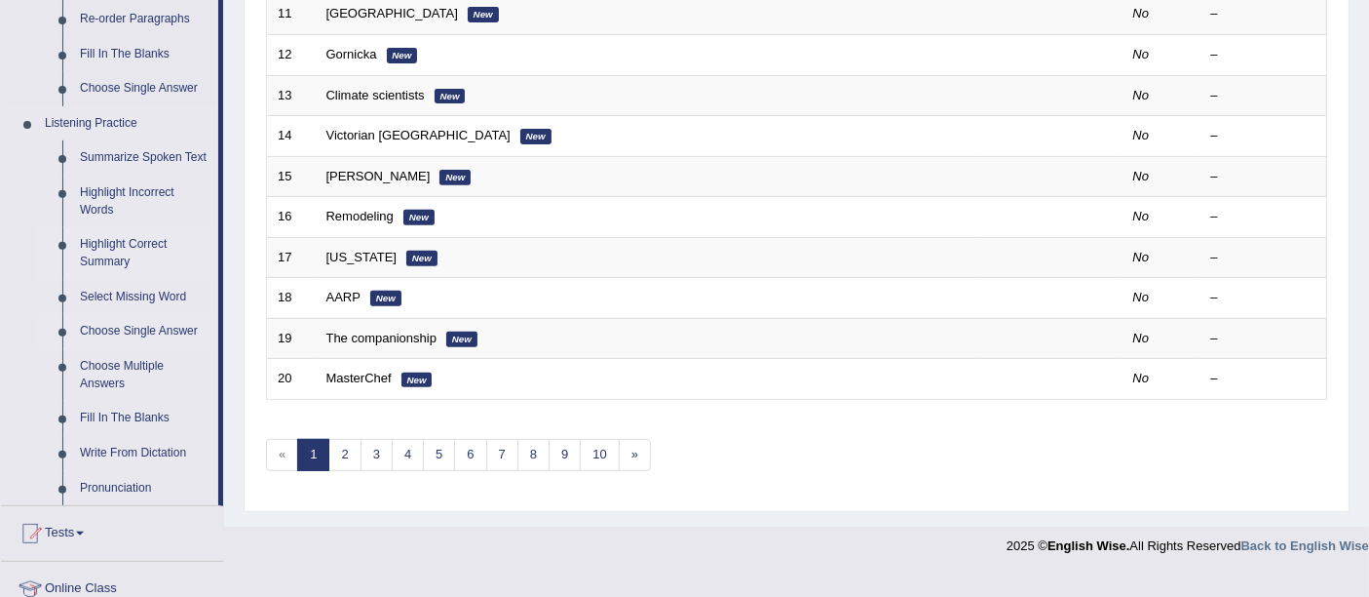
click at [103, 239] on link "Highlight Correct Summary" at bounding box center [144, 253] width 147 height 52
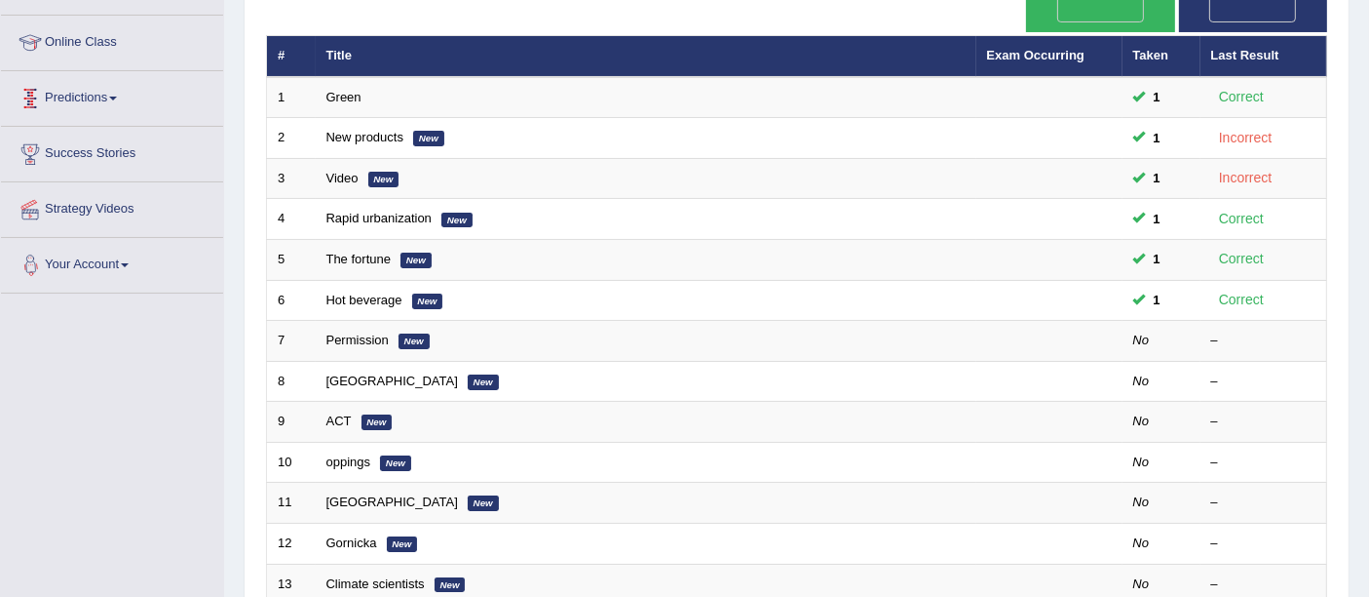
scroll to position [269, 0]
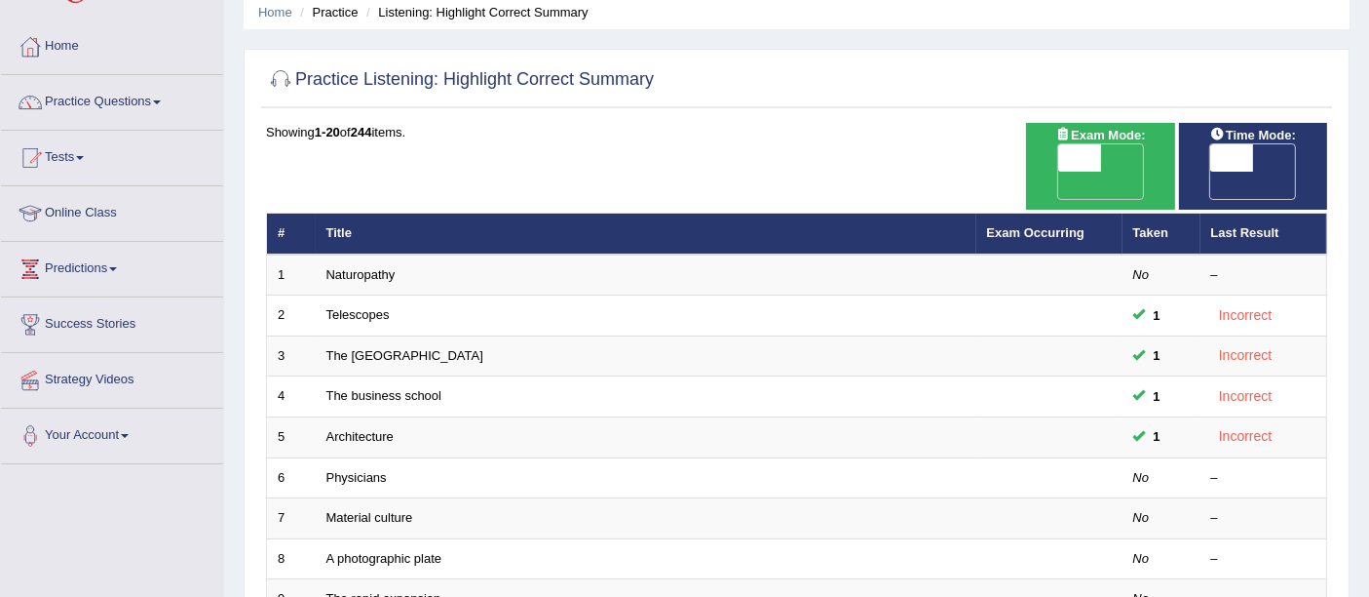
scroll to position [75, 0]
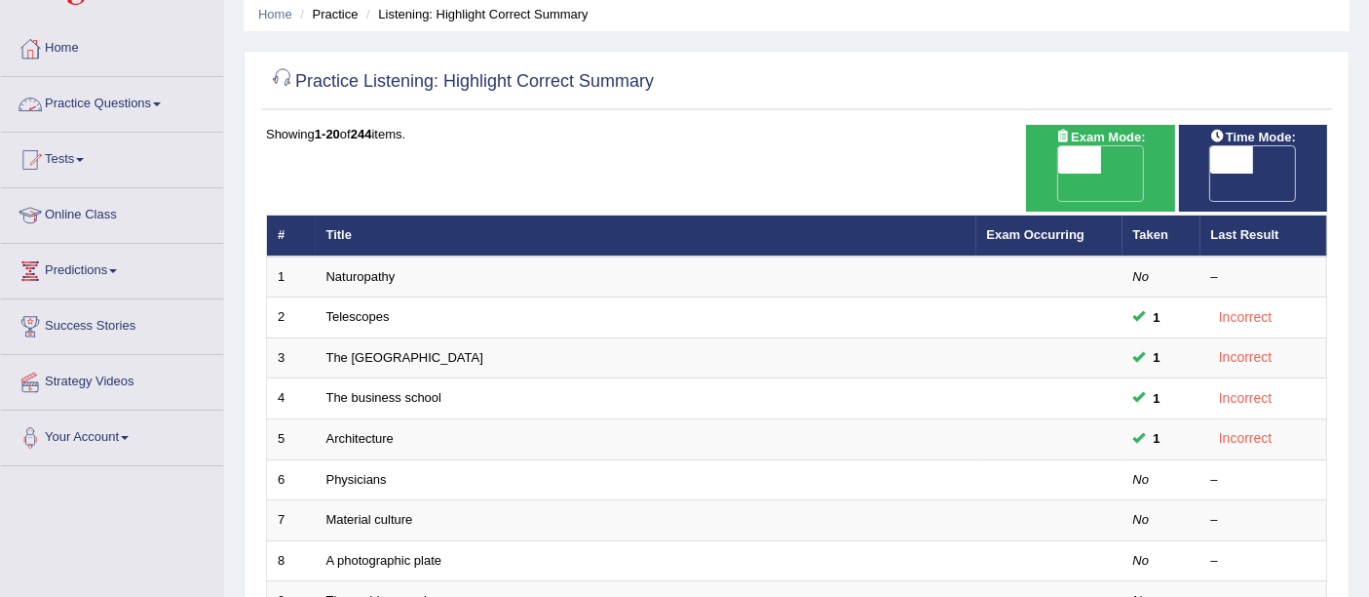
click at [114, 96] on link "Practice Questions" at bounding box center [112, 101] width 222 height 49
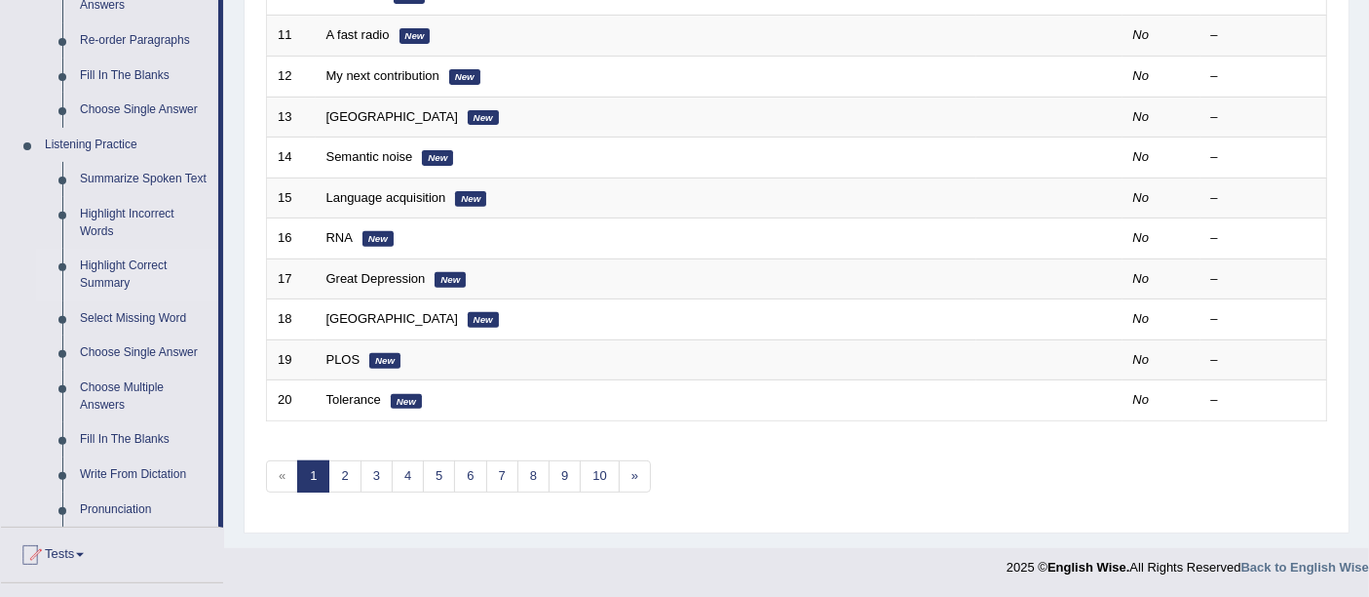
scroll to position [723, 0]
